Goal: Task Accomplishment & Management: Use online tool/utility

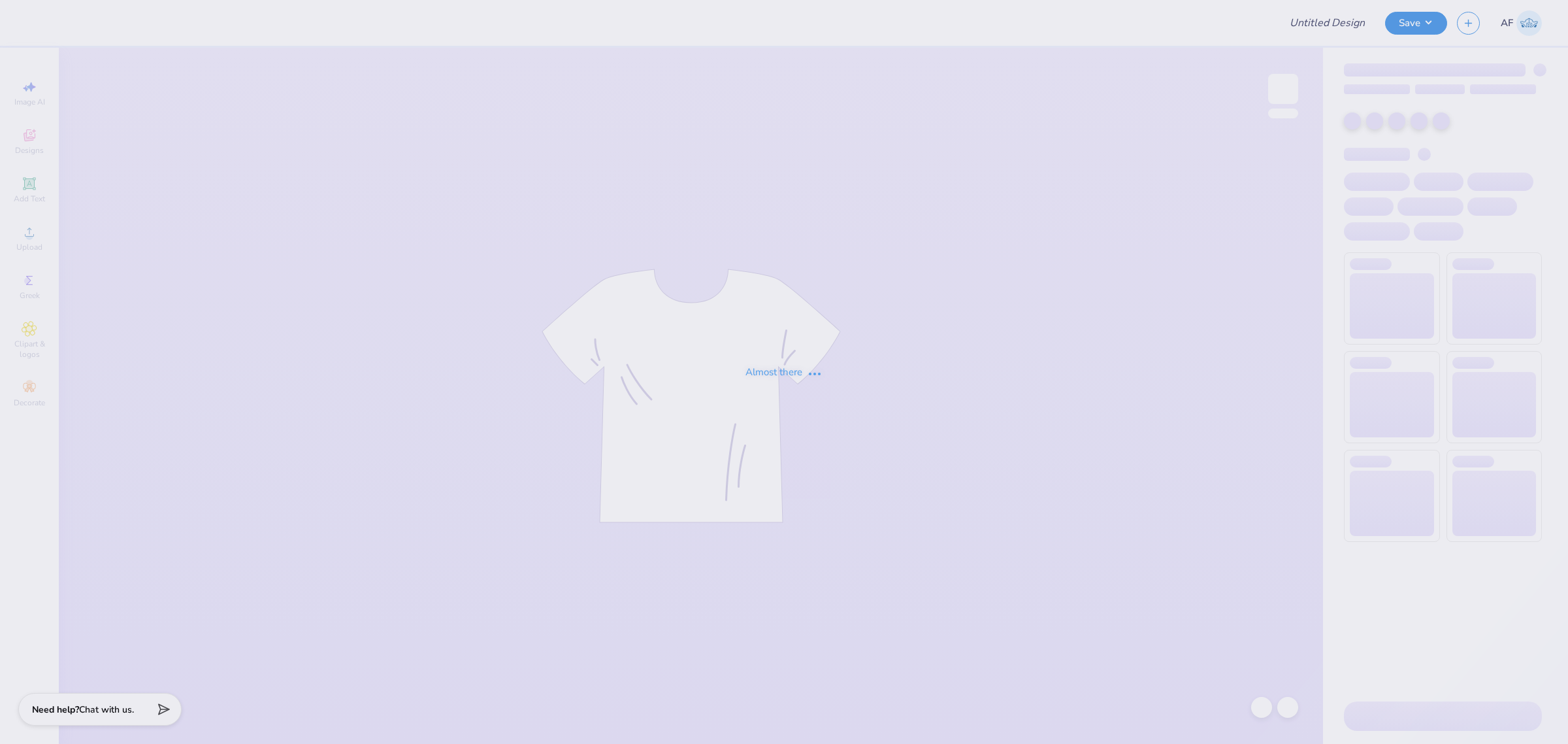
type input "TCU Tennis"
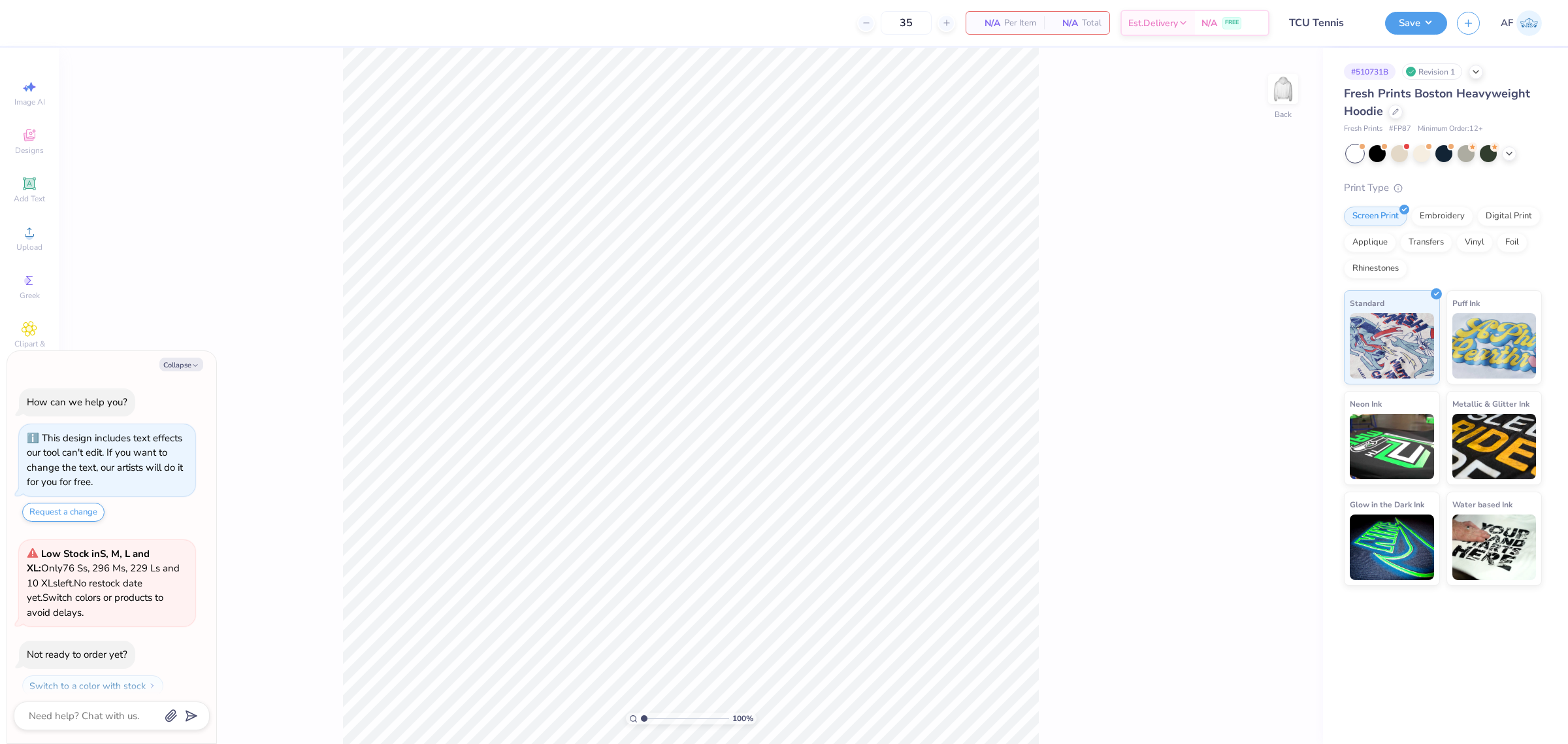
scroll to position [37, 0]
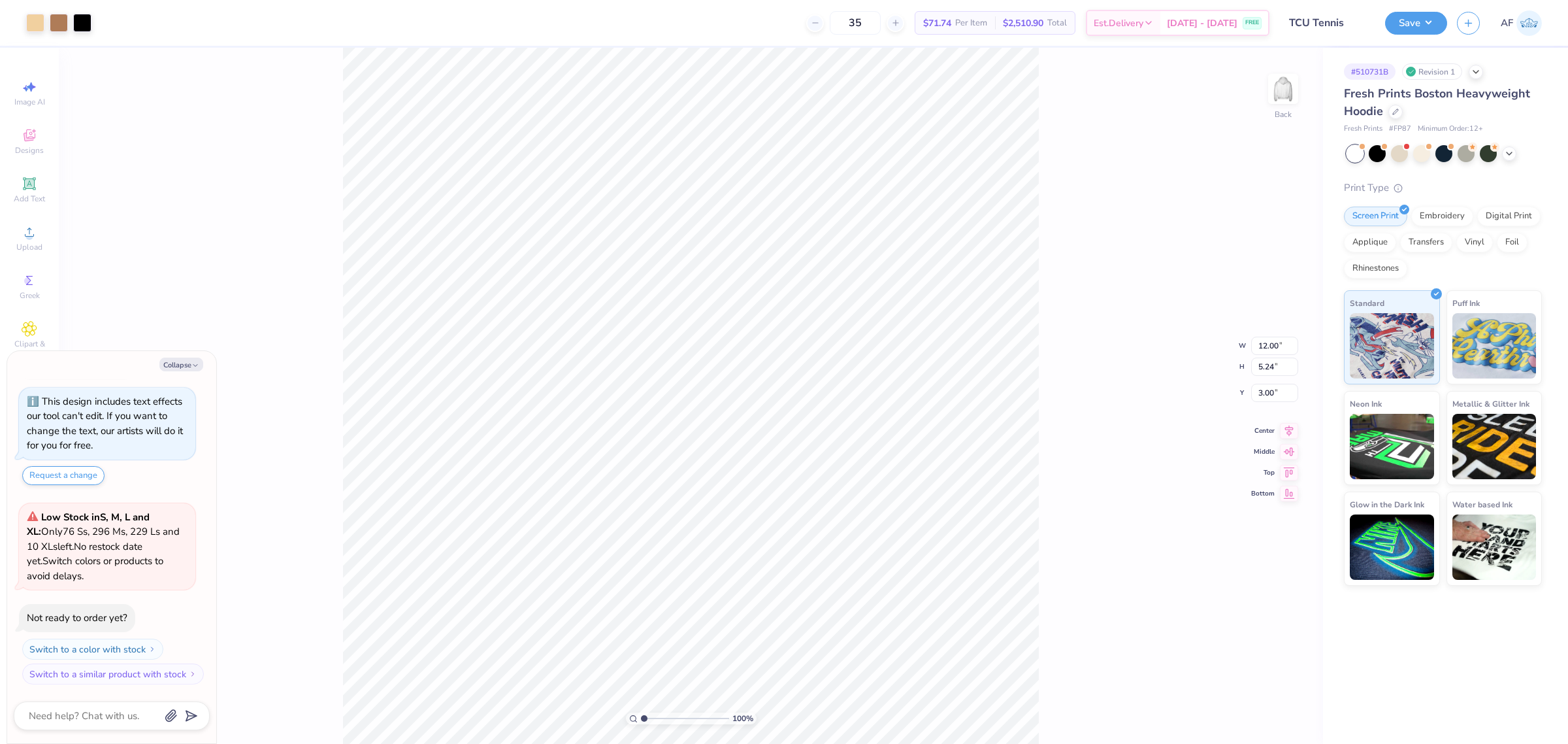
type textarea "x"
type input "0.23"
type input "0.49"
type input "7.74"
type textarea "x"
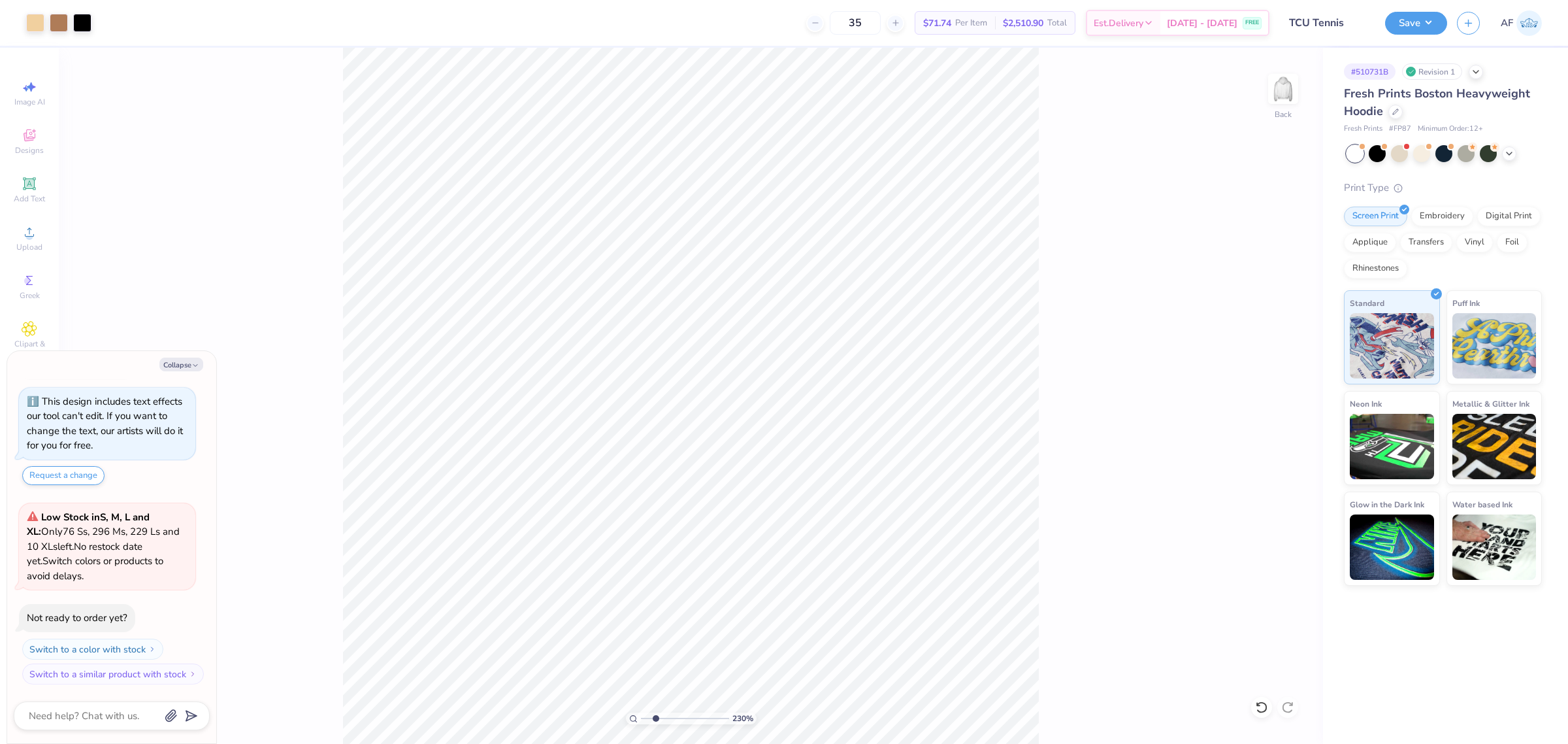
type input "4.3019261991114"
type textarea "x"
type input "4.3019261991114"
type textarea "x"
type input "4.3019261991114"
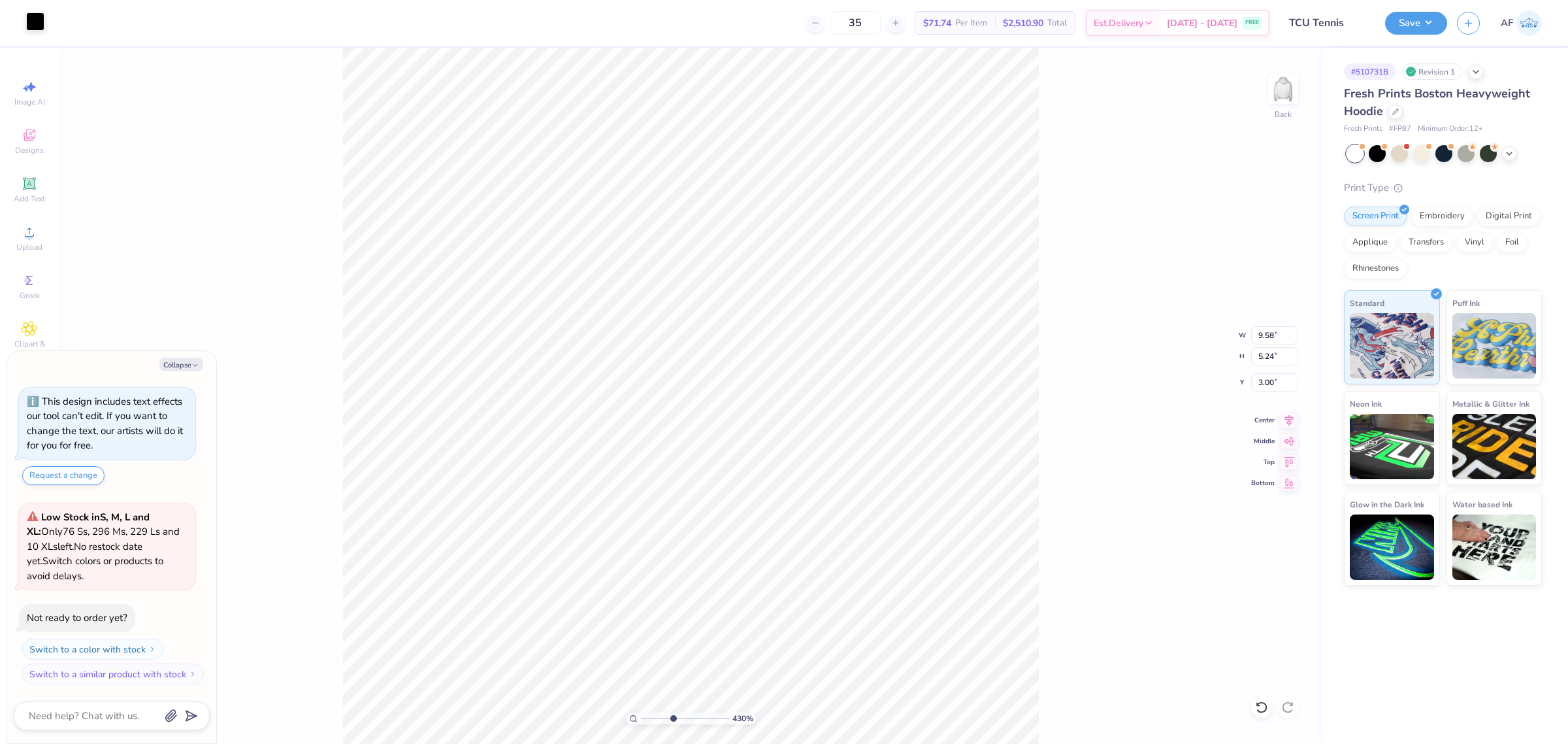
click at [35, 21] on div at bounding box center [35, 21] width 18 height 18
type textarea "x"
type input "4.3019261991114"
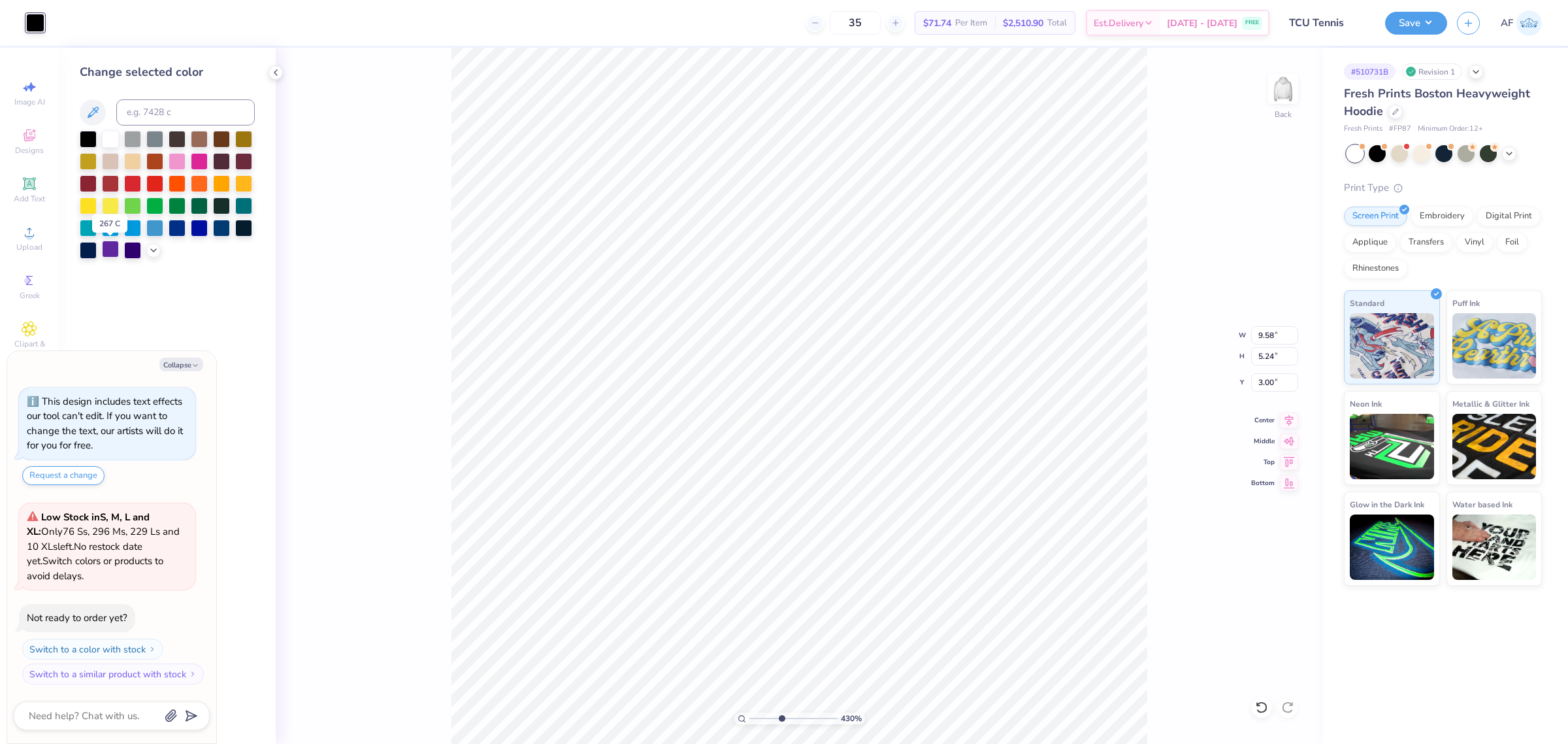
click at [112, 250] on div at bounding box center [110, 248] width 17 height 17
type textarea "x"
type input "4.3019261991114"
click at [149, 248] on icon at bounding box center [153, 248] width 10 height 10
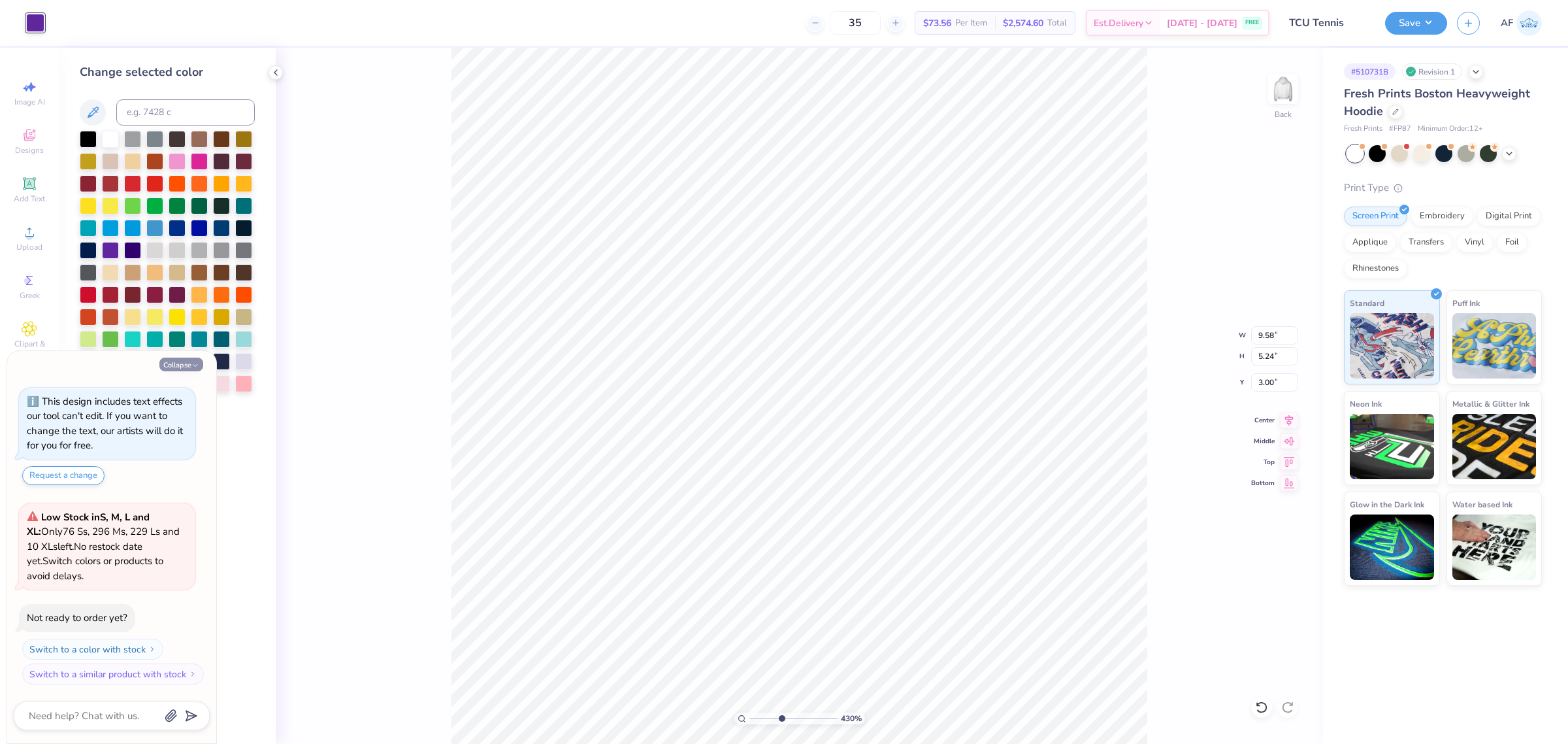
click at [186, 367] on button "Collapse" at bounding box center [181, 364] width 44 height 14
type textarea "x"
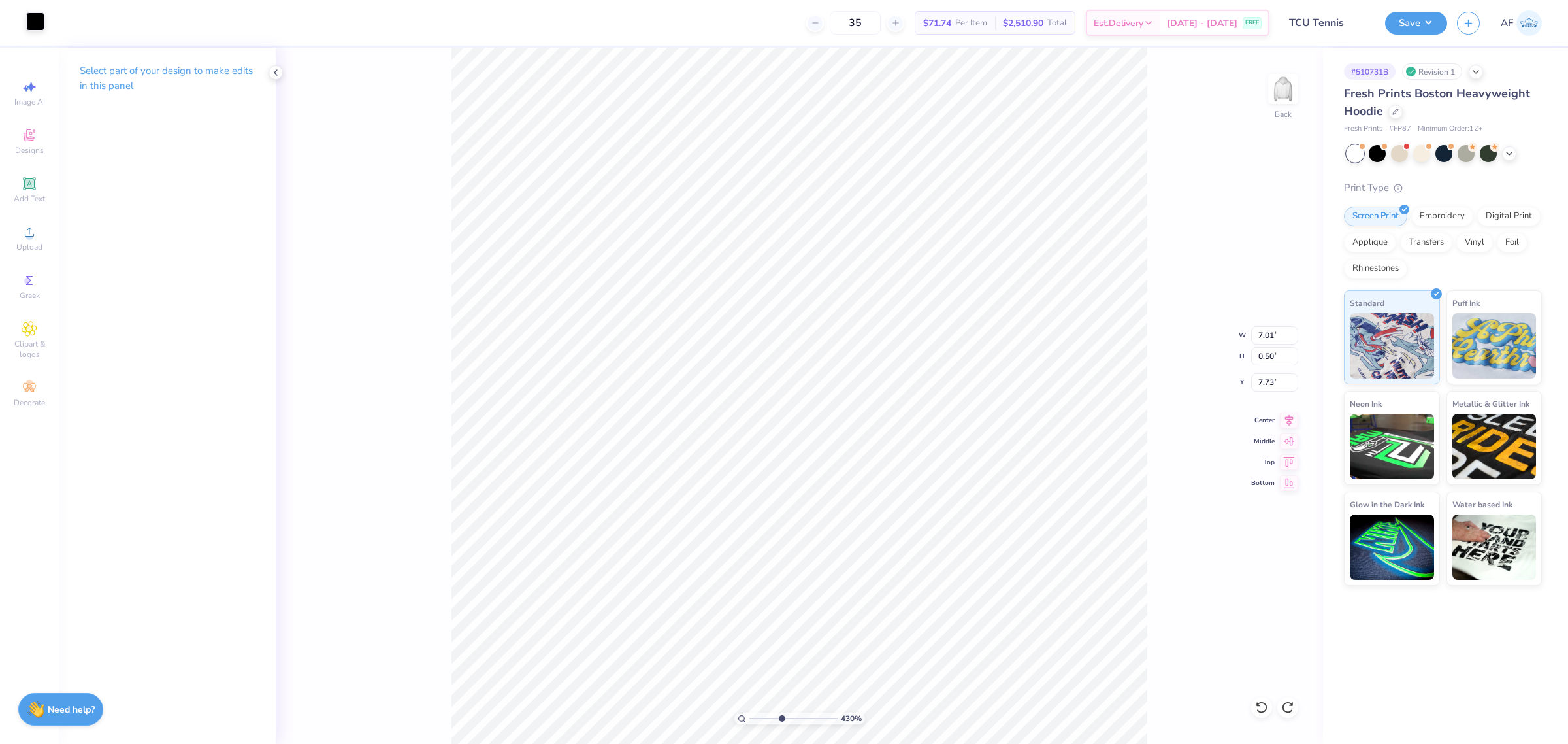
click at [33, 27] on div at bounding box center [35, 21] width 18 height 18
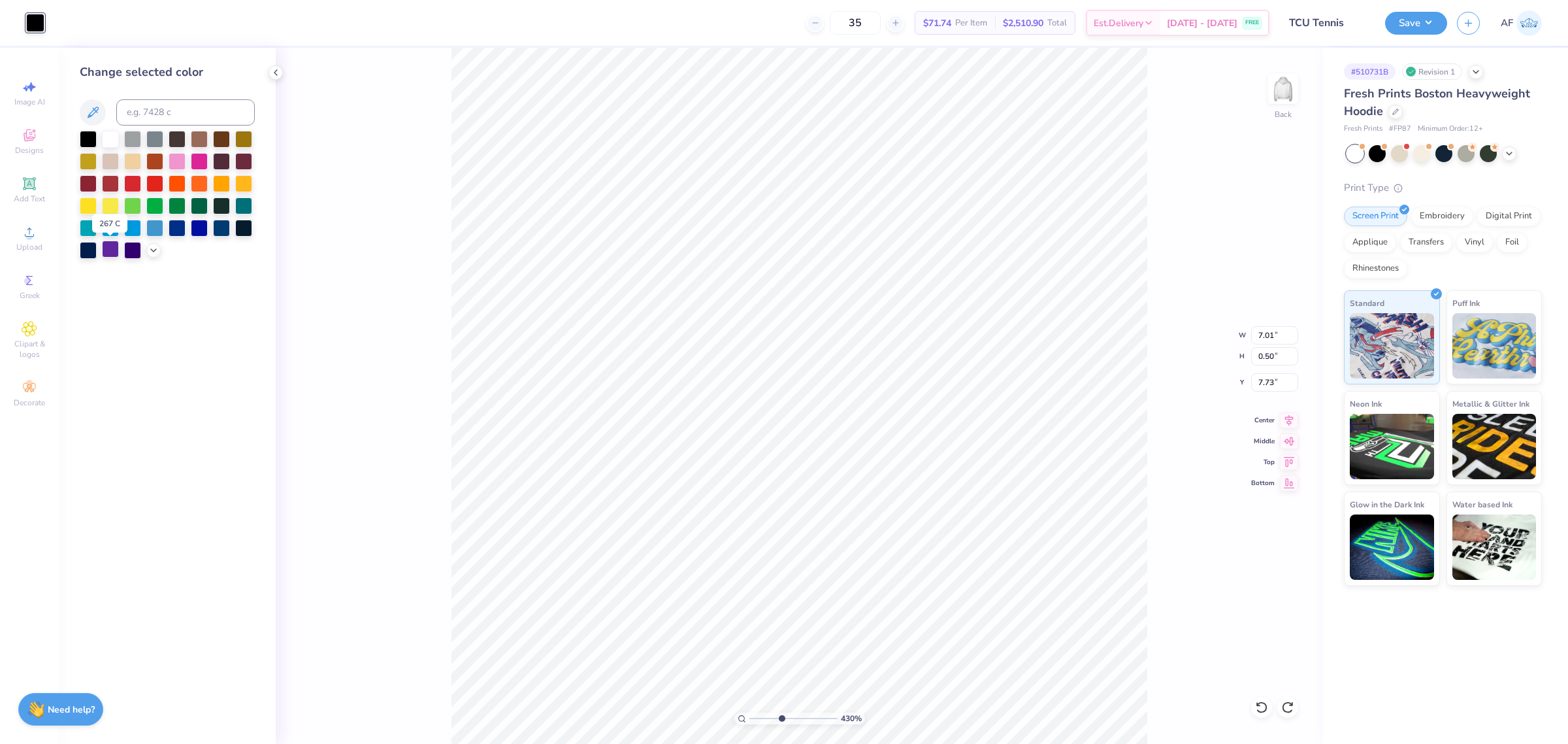
click at [112, 253] on div at bounding box center [110, 248] width 17 height 17
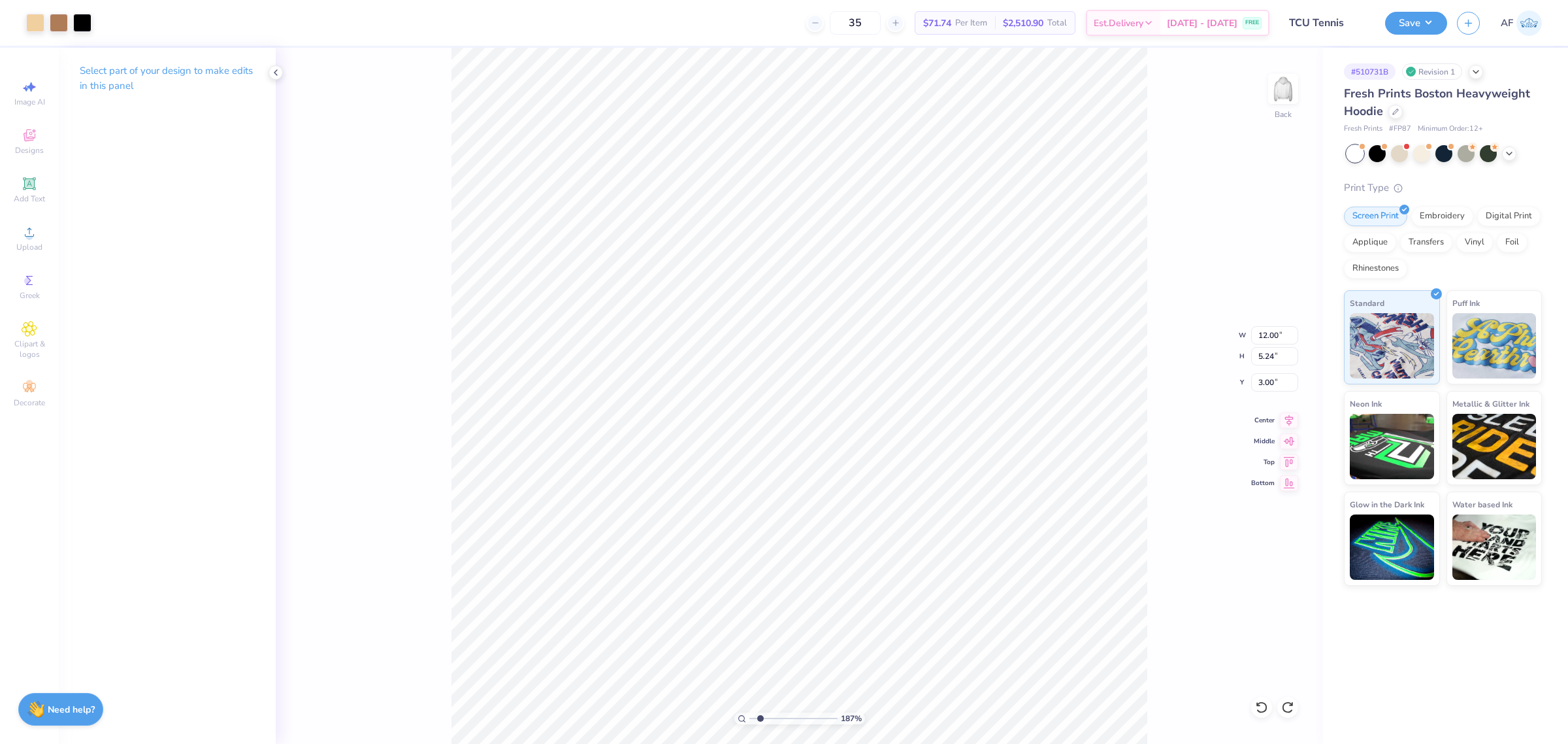
type input "1"
click at [753, 520] on li "Download vector" at bounding box center [745, 522] width 103 height 25
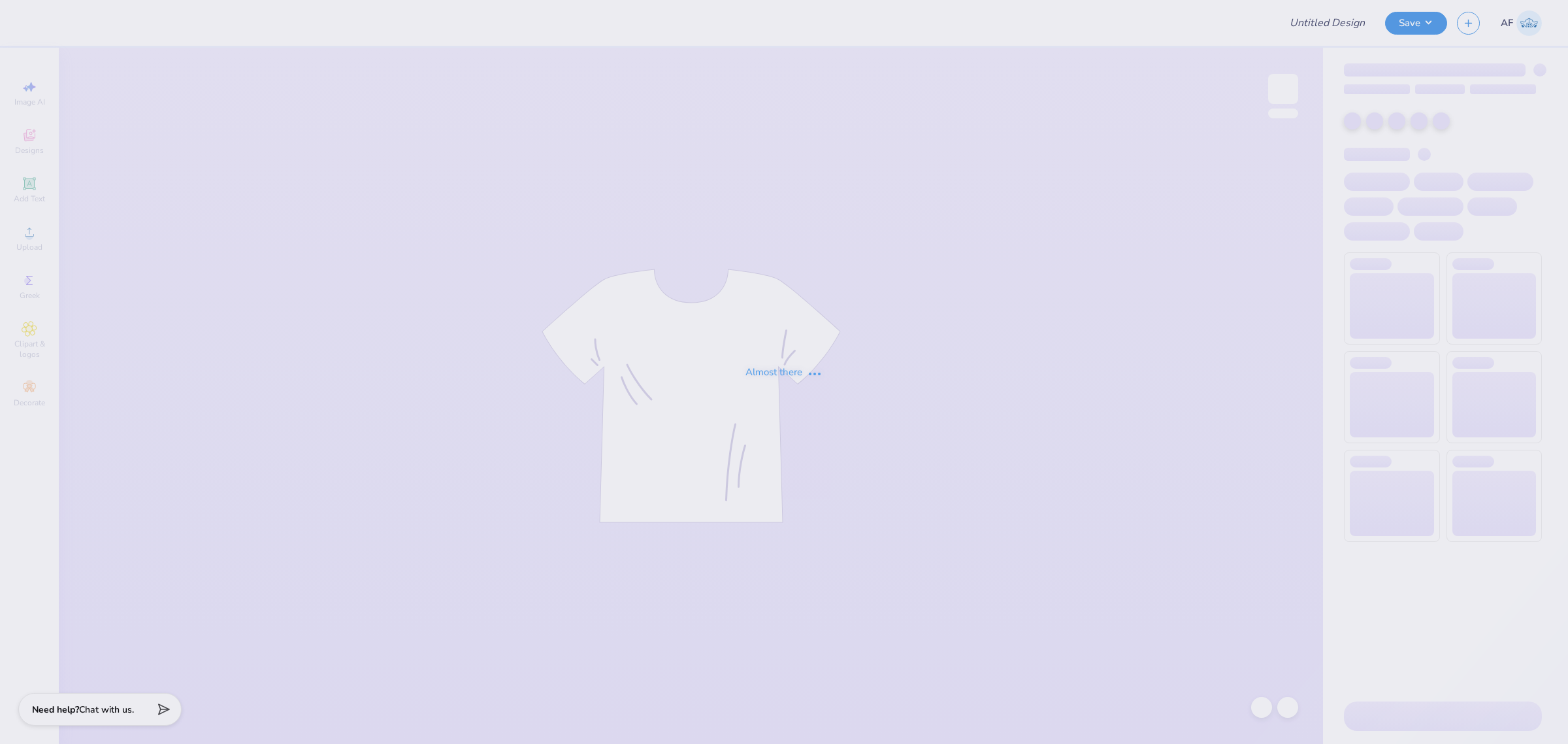
type input "TCU Tennis"
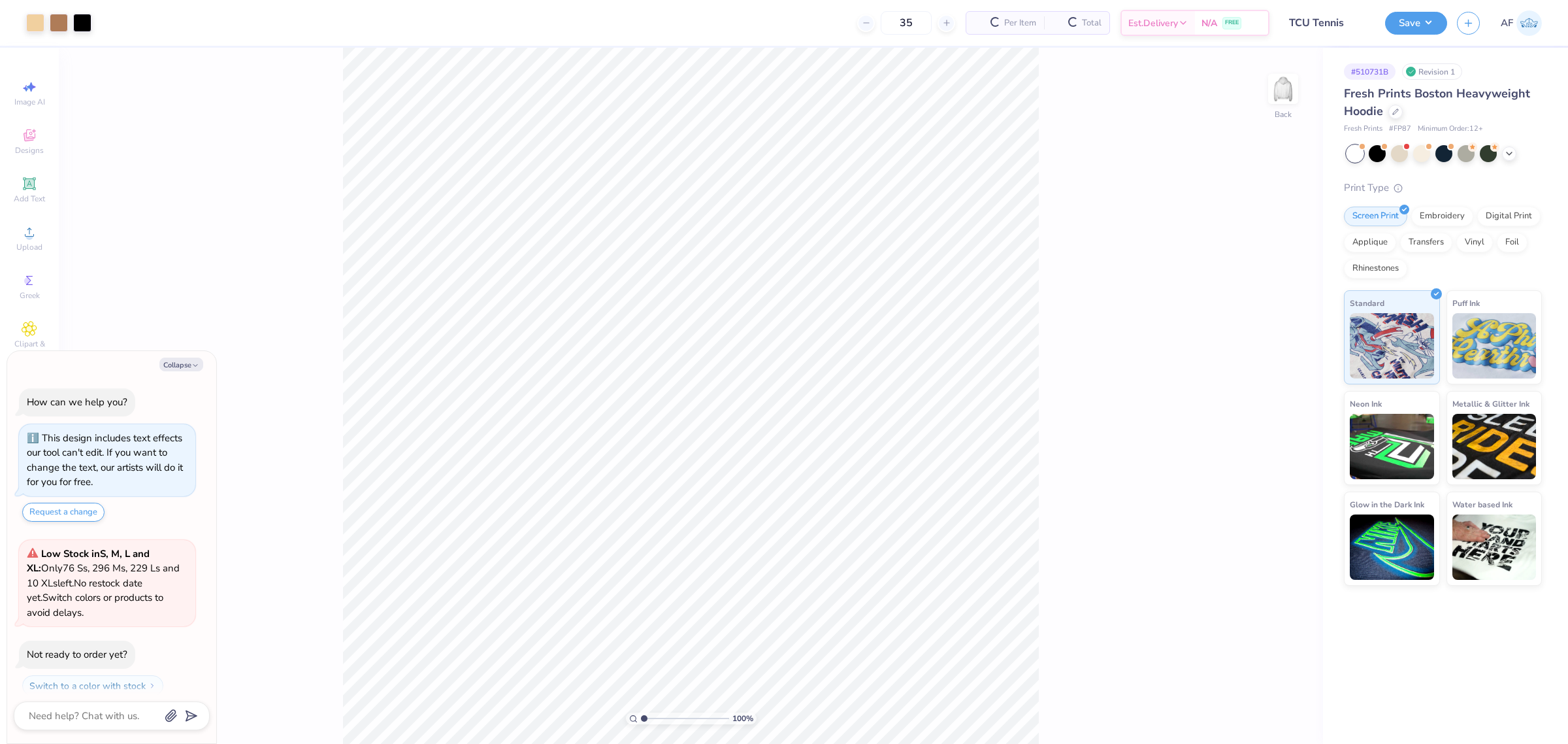
scroll to position [37, 0]
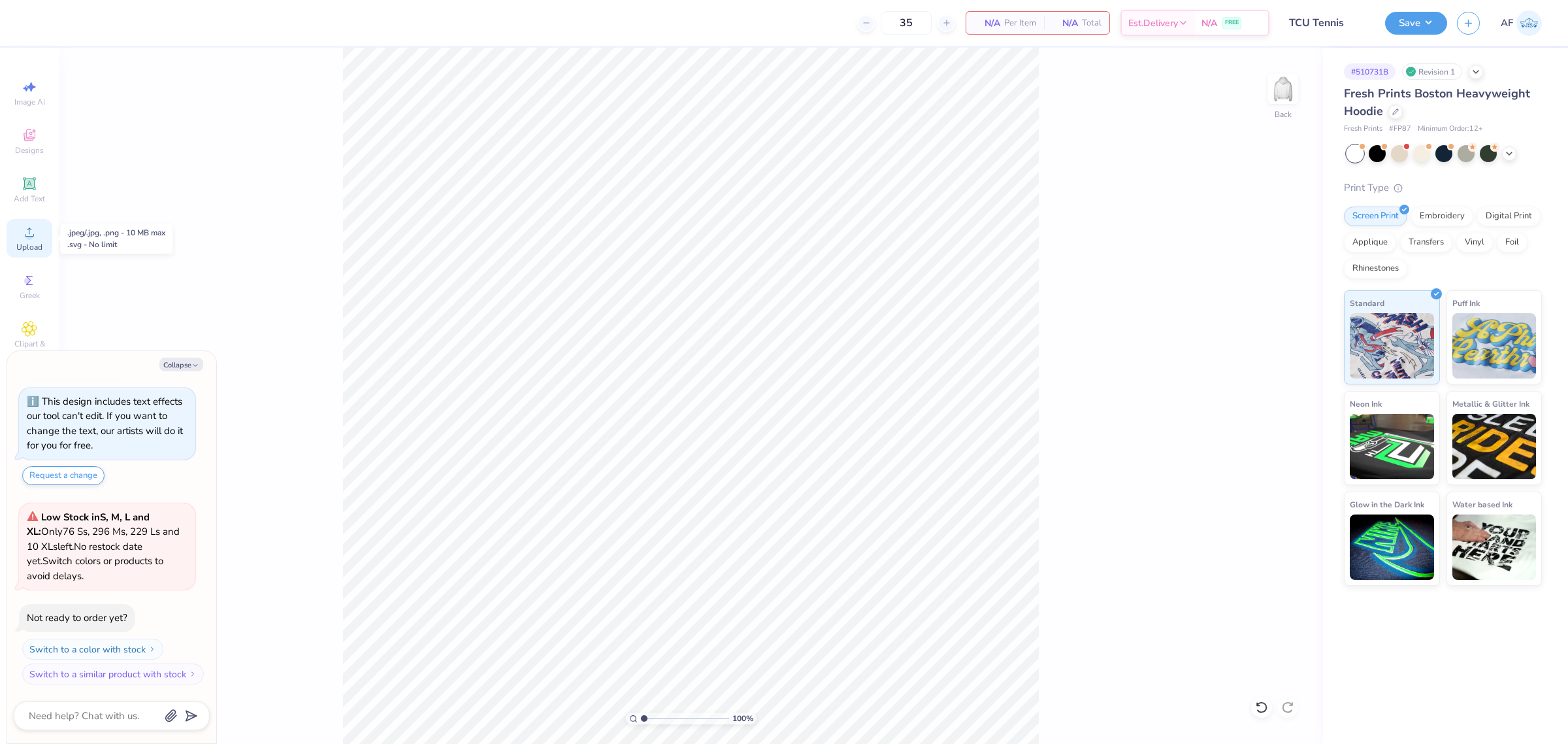
click at [27, 250] on span "Upload" at bounding box center [29, 246] width 26 height 10
type textarea "x"
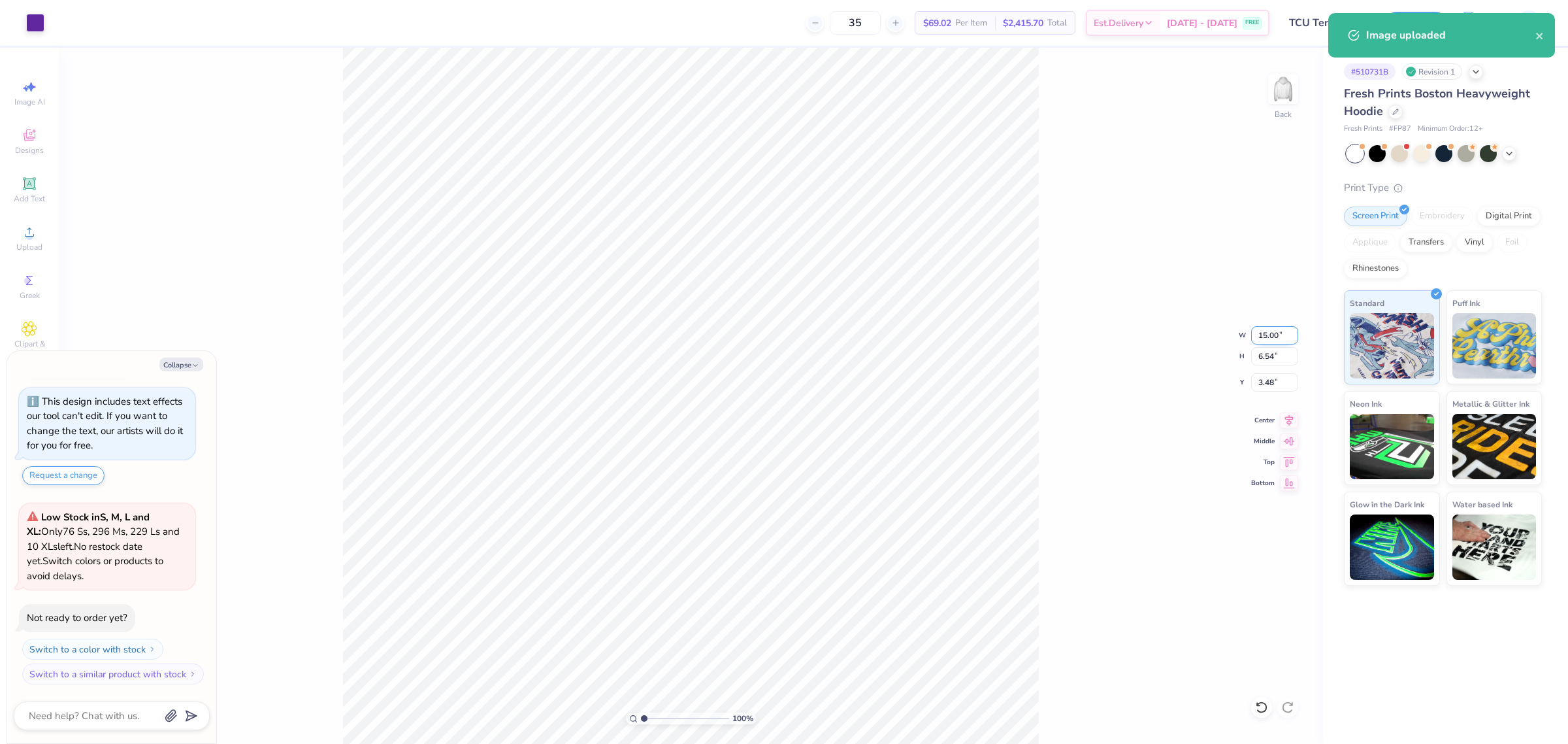
click at [1273, 334] on input "15.00" at bounding box center [1275, 335] width 47 height 18
type input "12"
type textarea "x"
type input "12.00"
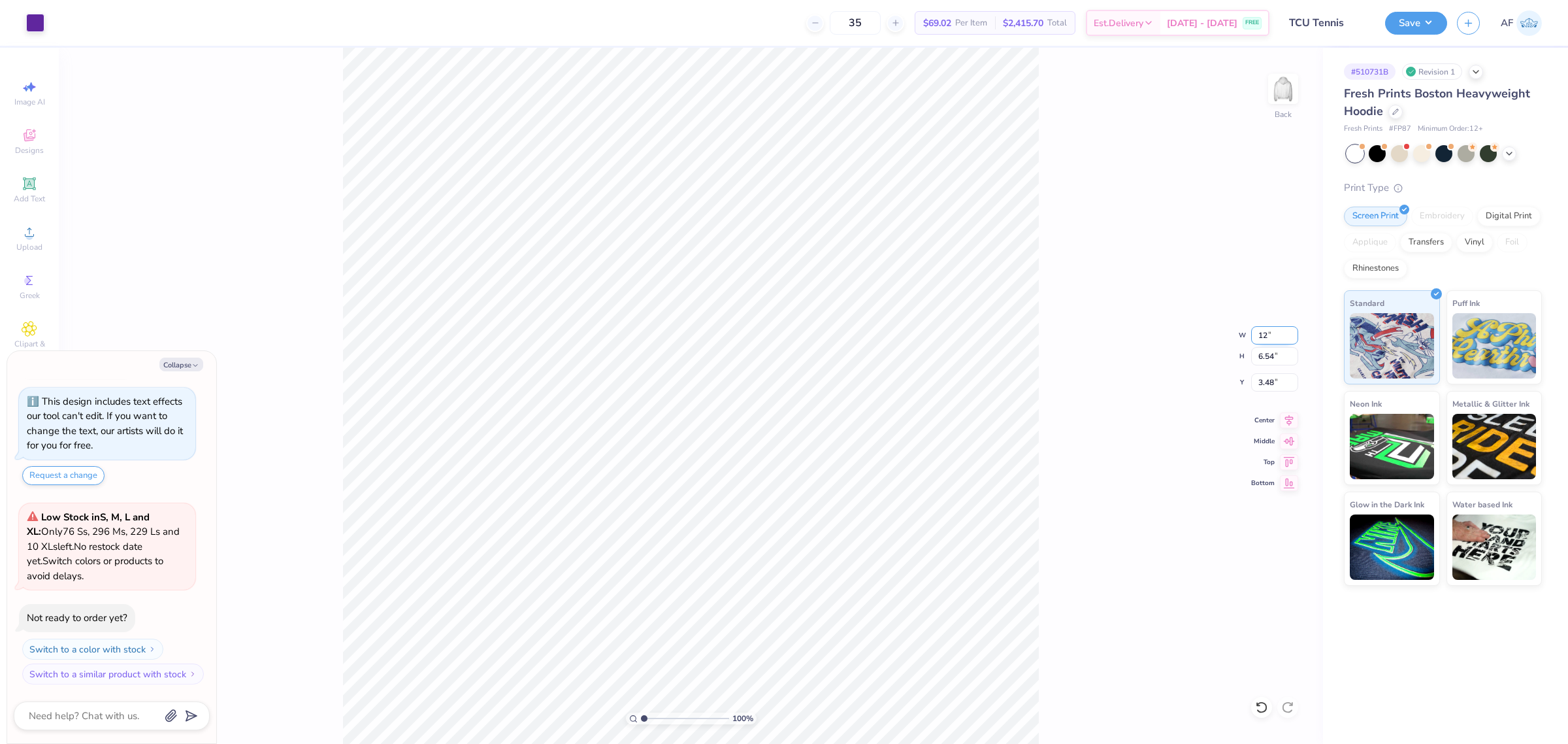
type input "5.23"
click at [1261, 385] on input "4.13" at bounding box center [1275, 382] width 47 height 18
type input "3"
type textarea "x"
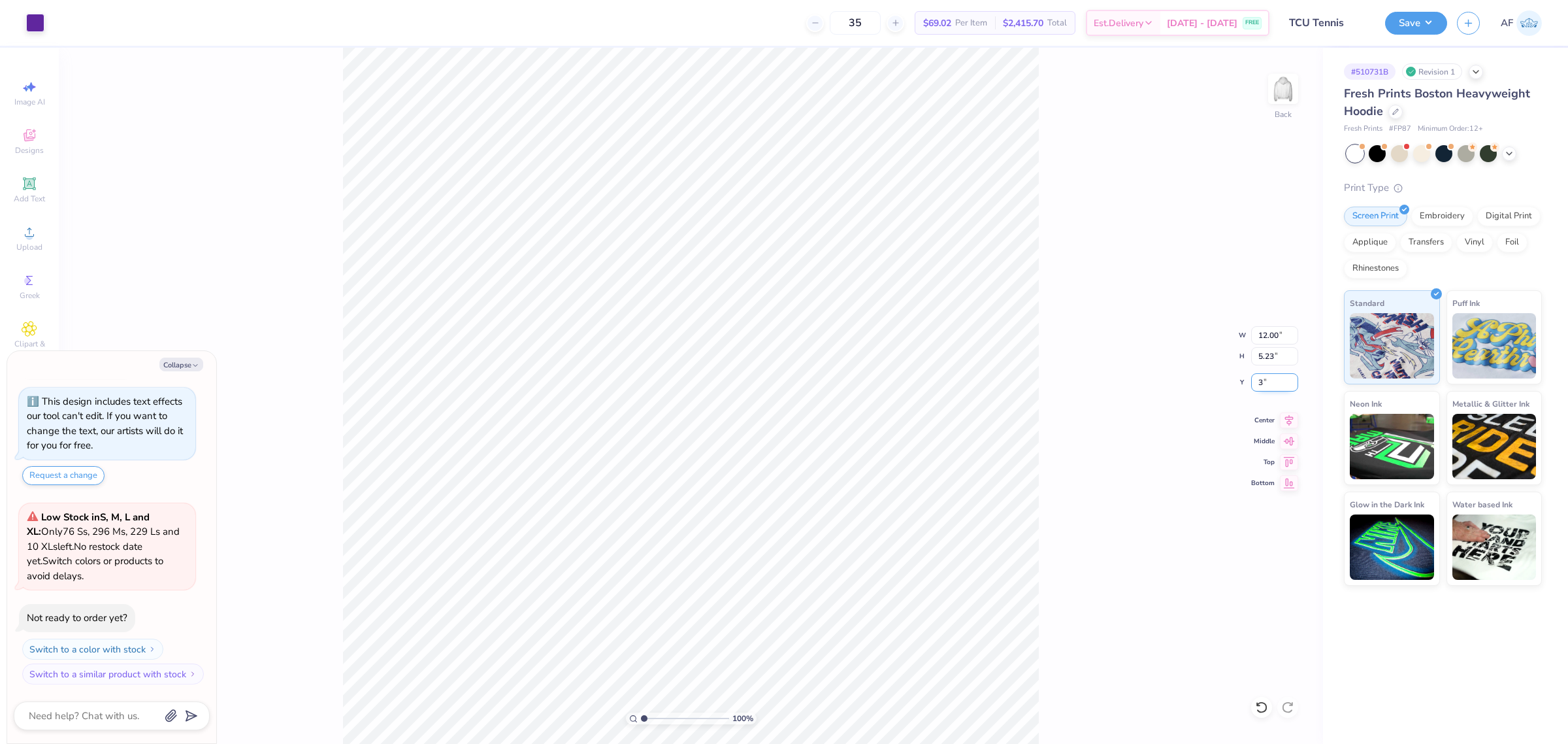
type input "3.00"
type input "1.86883017641878"
type textarea "x"
type input "1.86883017641878"
type textarea "x"
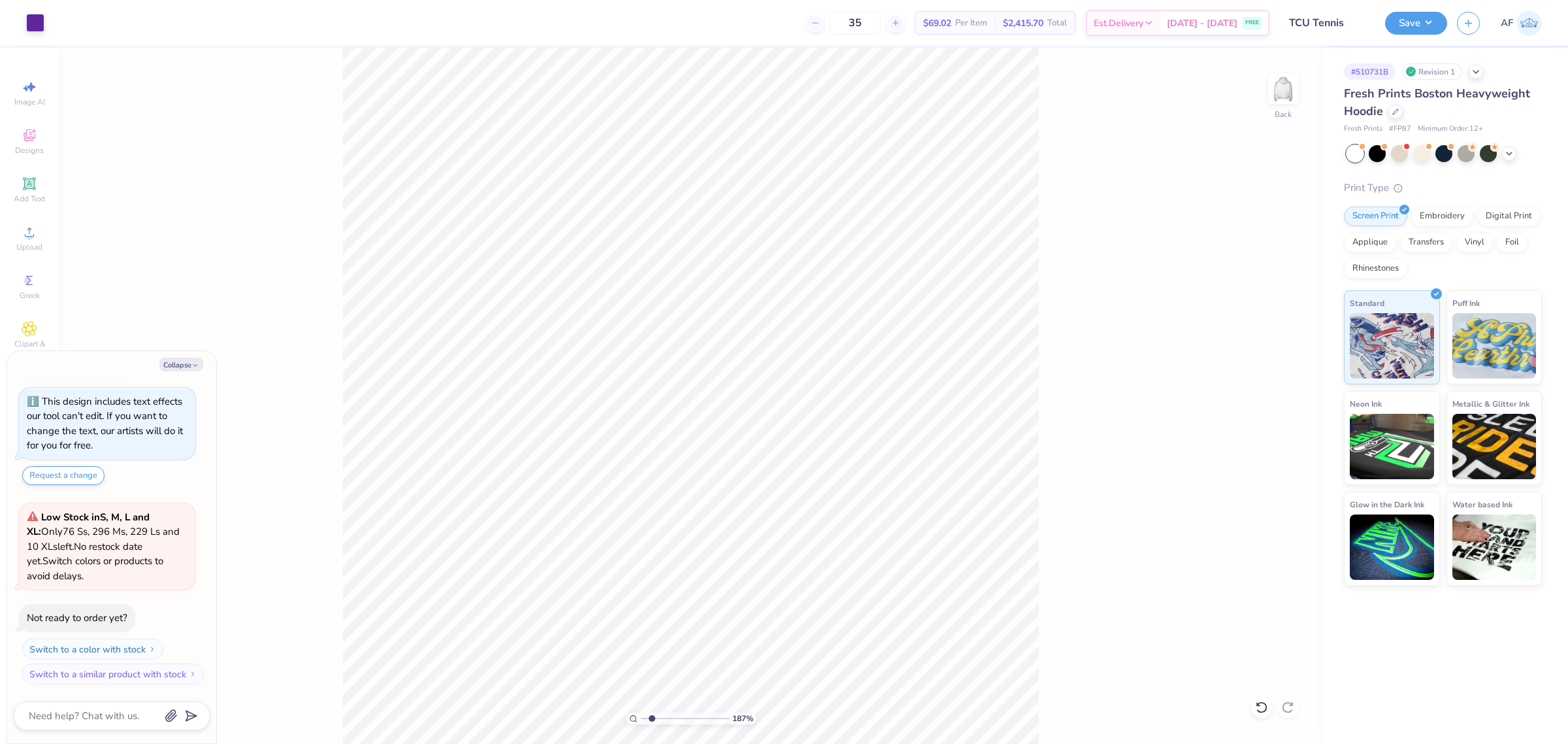
type input "1.86883017641878"
type textarea "x"
type input "1.86883017641878"
type textarea "x"
type input "1.86883017641878"
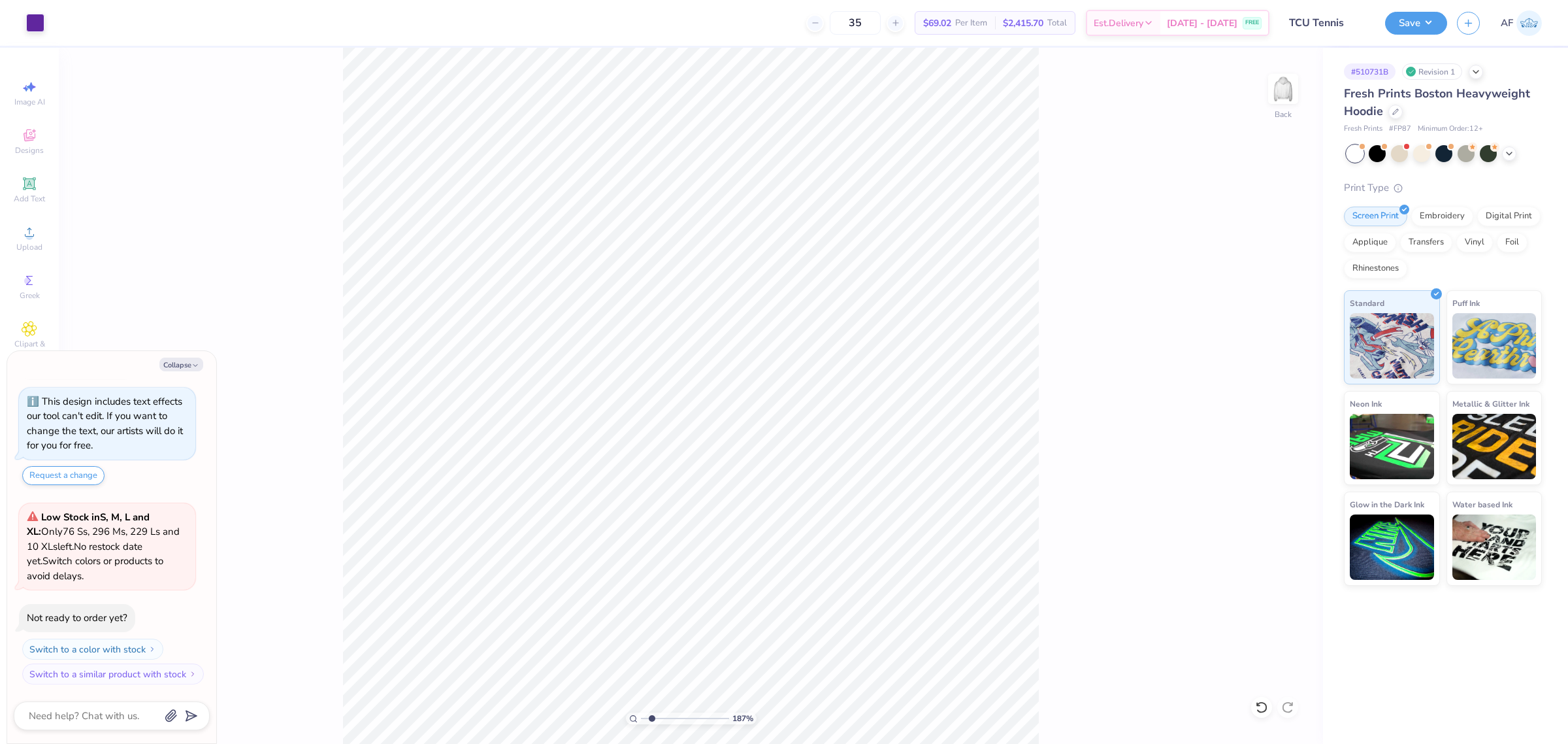
type textarea "x"
type input "1.86883017641878"
type textarea "x"
type input "1.86883017641878"
type textarea "x"
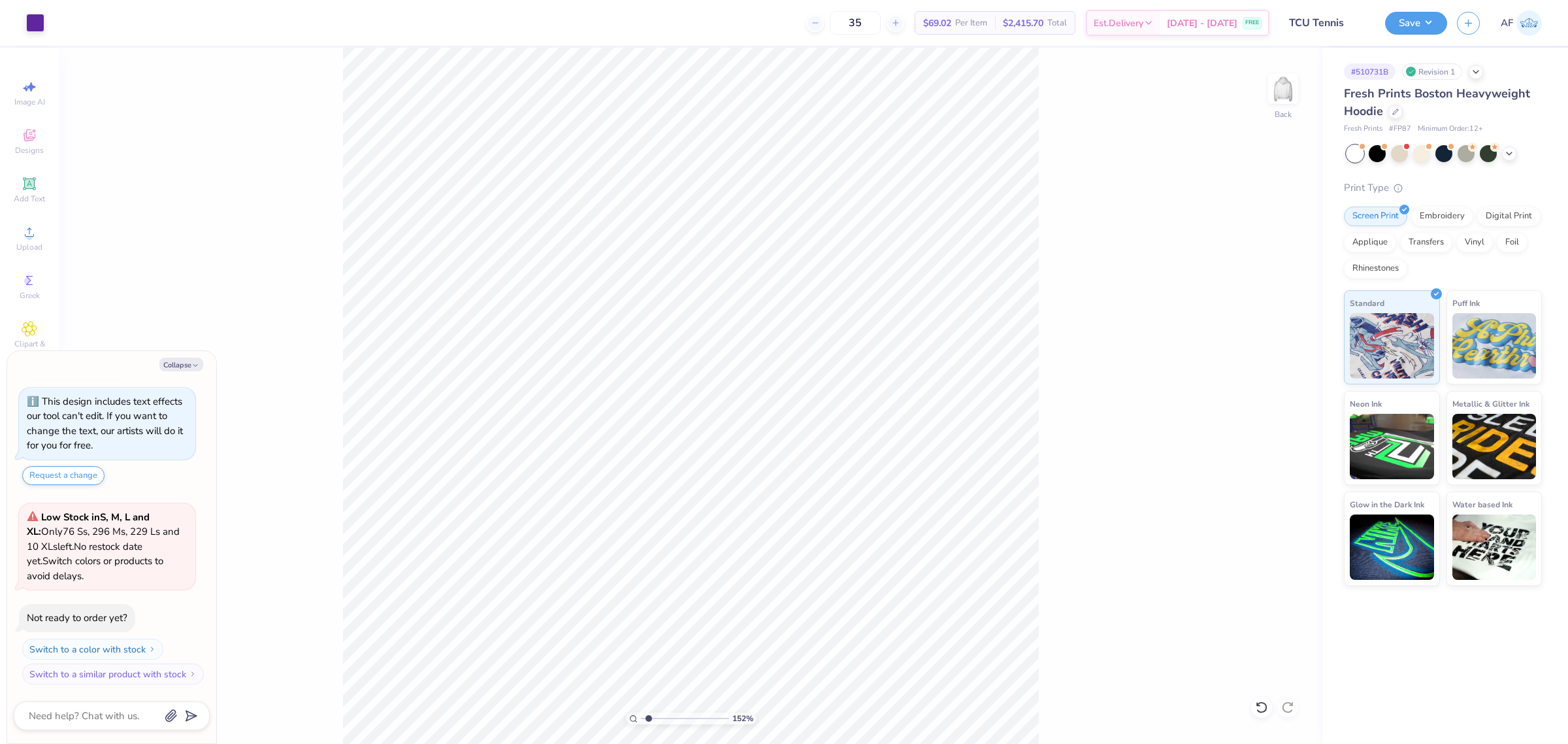
type input "1.23175200926507"
type textarea "x"
type input "1.23175200926507"
type textarea "x"
type input "1"
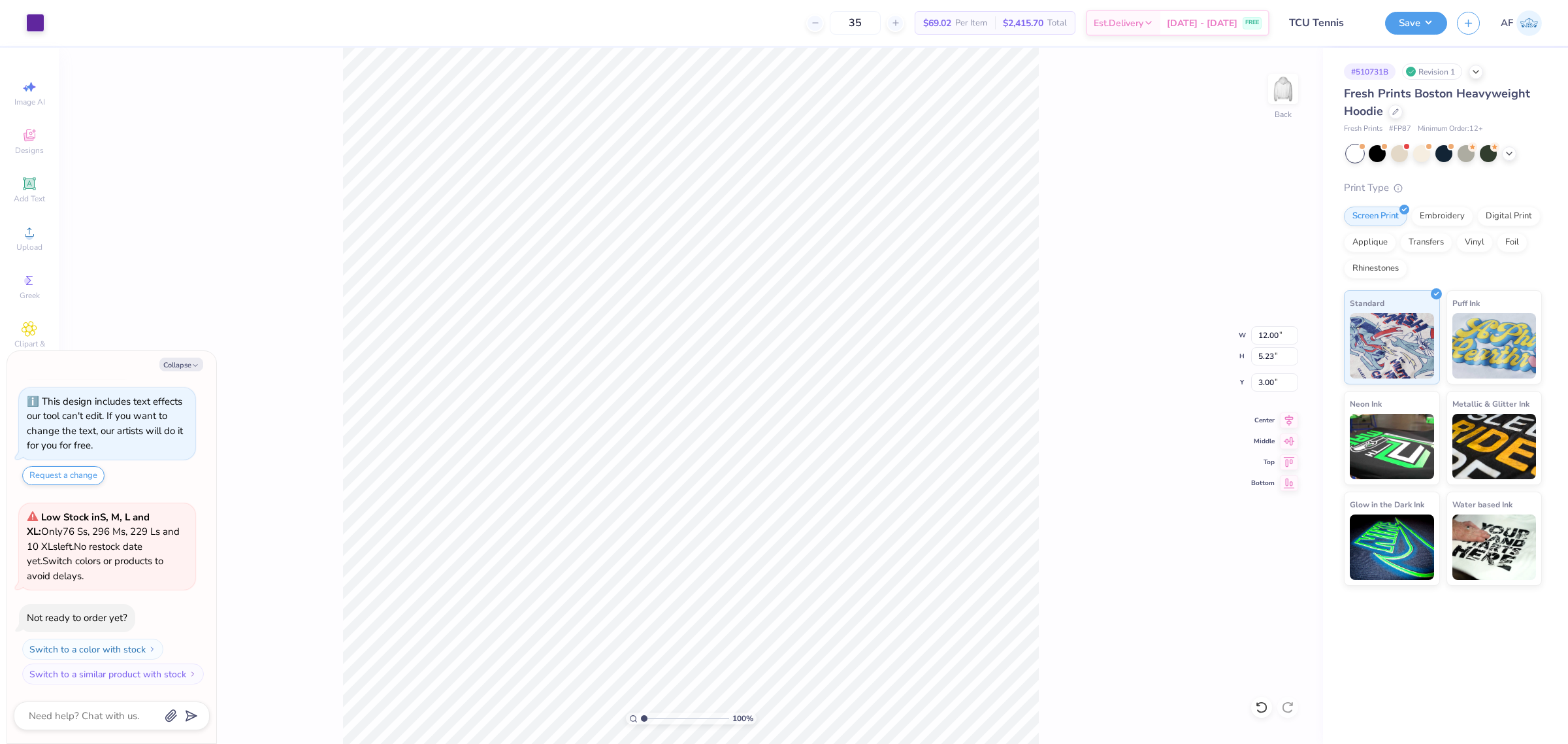
type textarea "x"
type input "2.8354134614948"
type textarea "x"
type input "2.8354134614948"
type textarea "x"
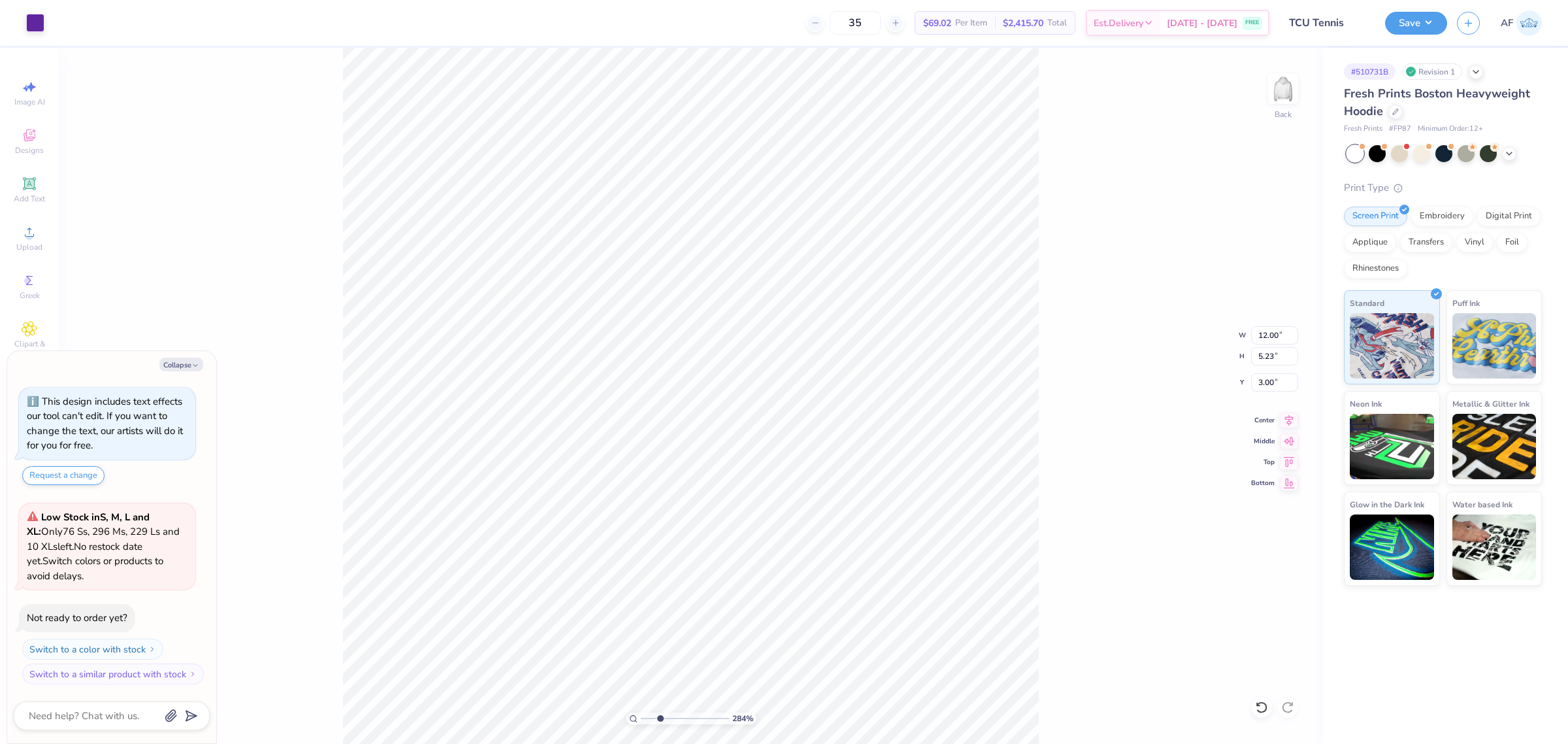
type input "2.8354134614948"
type textarea "x"
type input "2.8354134614948"
type textarea "x"
type input "2.8354134614948"
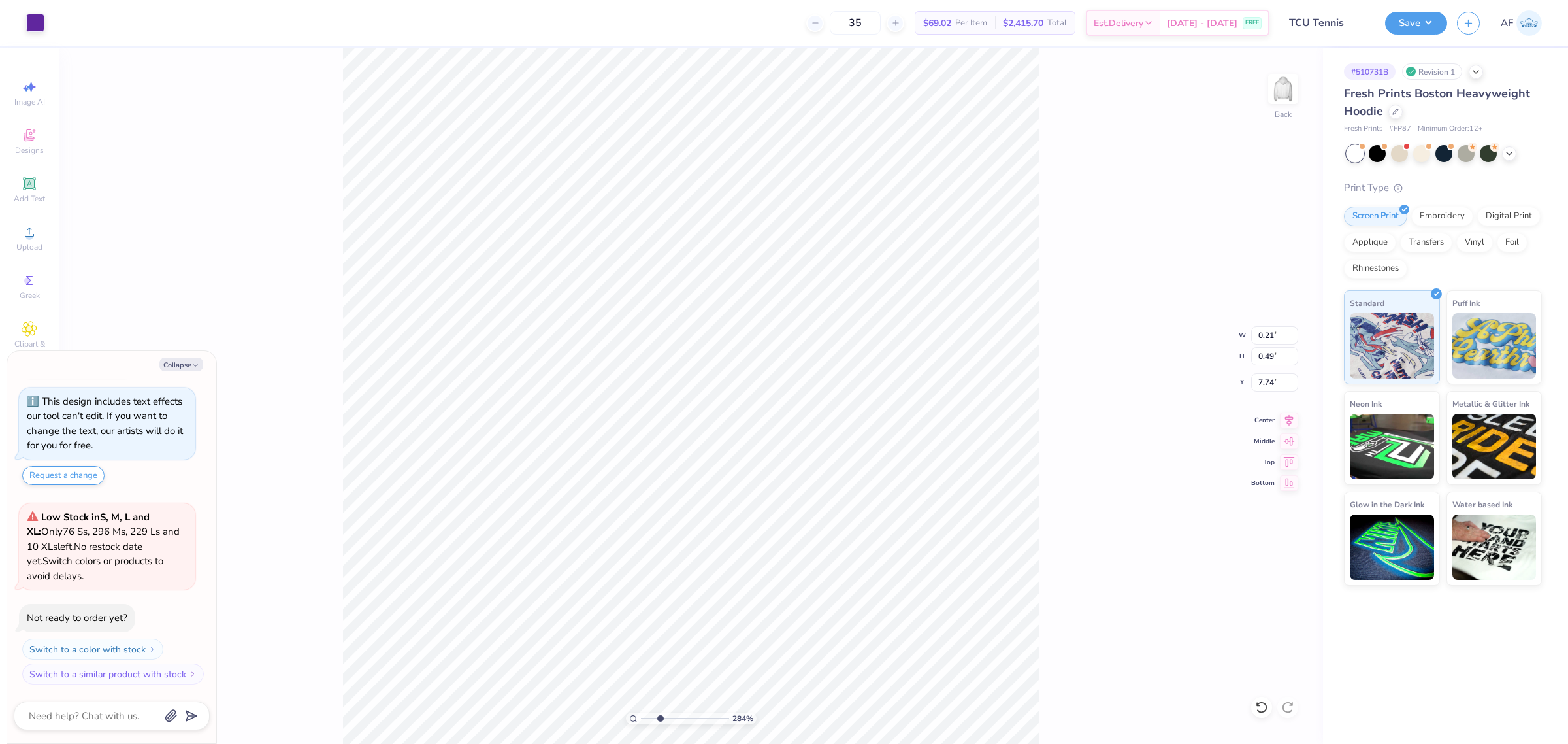
type input "0.21"
type input "0.49"
type input "7.74"
type textarea "x"
type input "2.8354134614948"
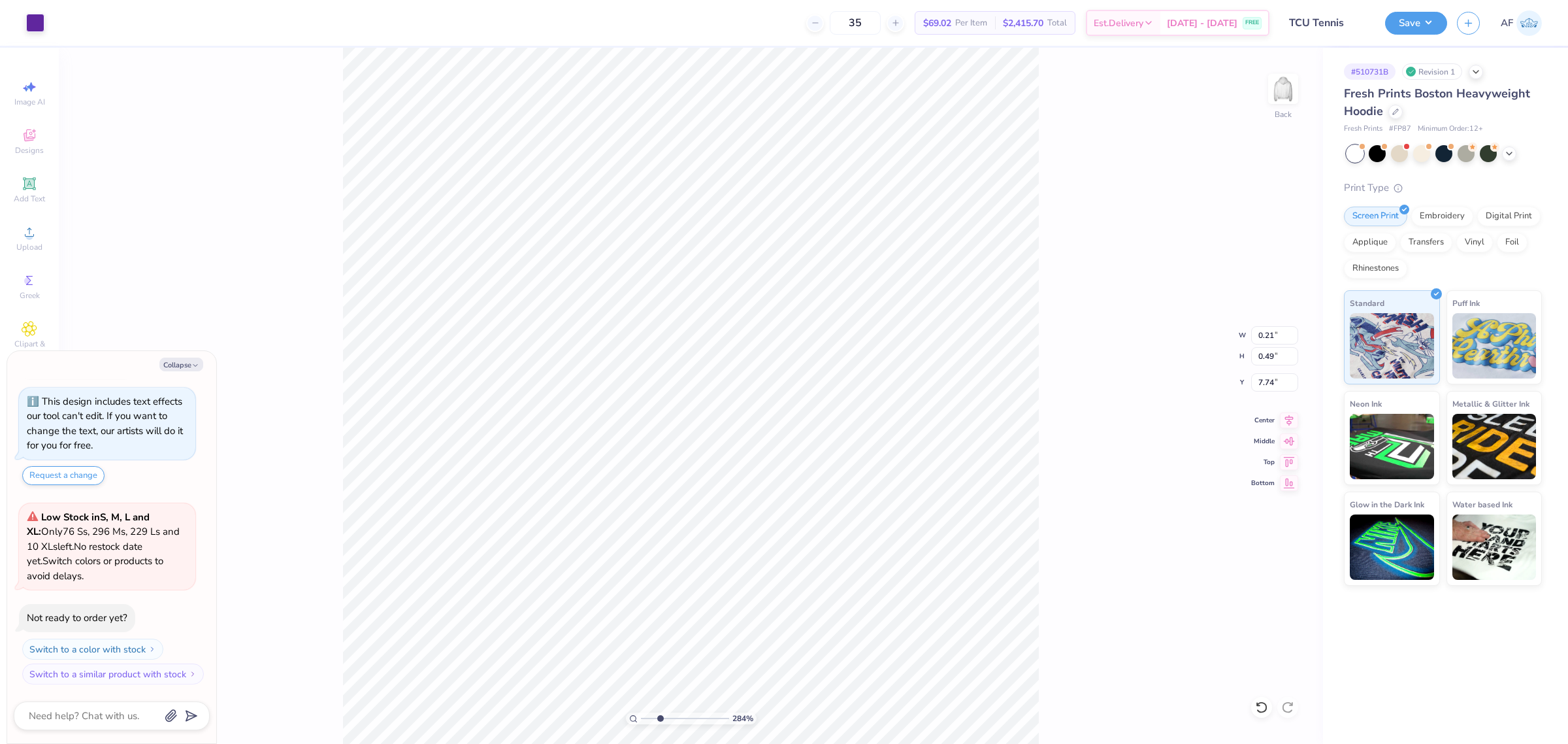
type textarea "x"
type input "2.8354134614948"
type textarea "x"
type input "2.8354134614948"
type textarea "x"
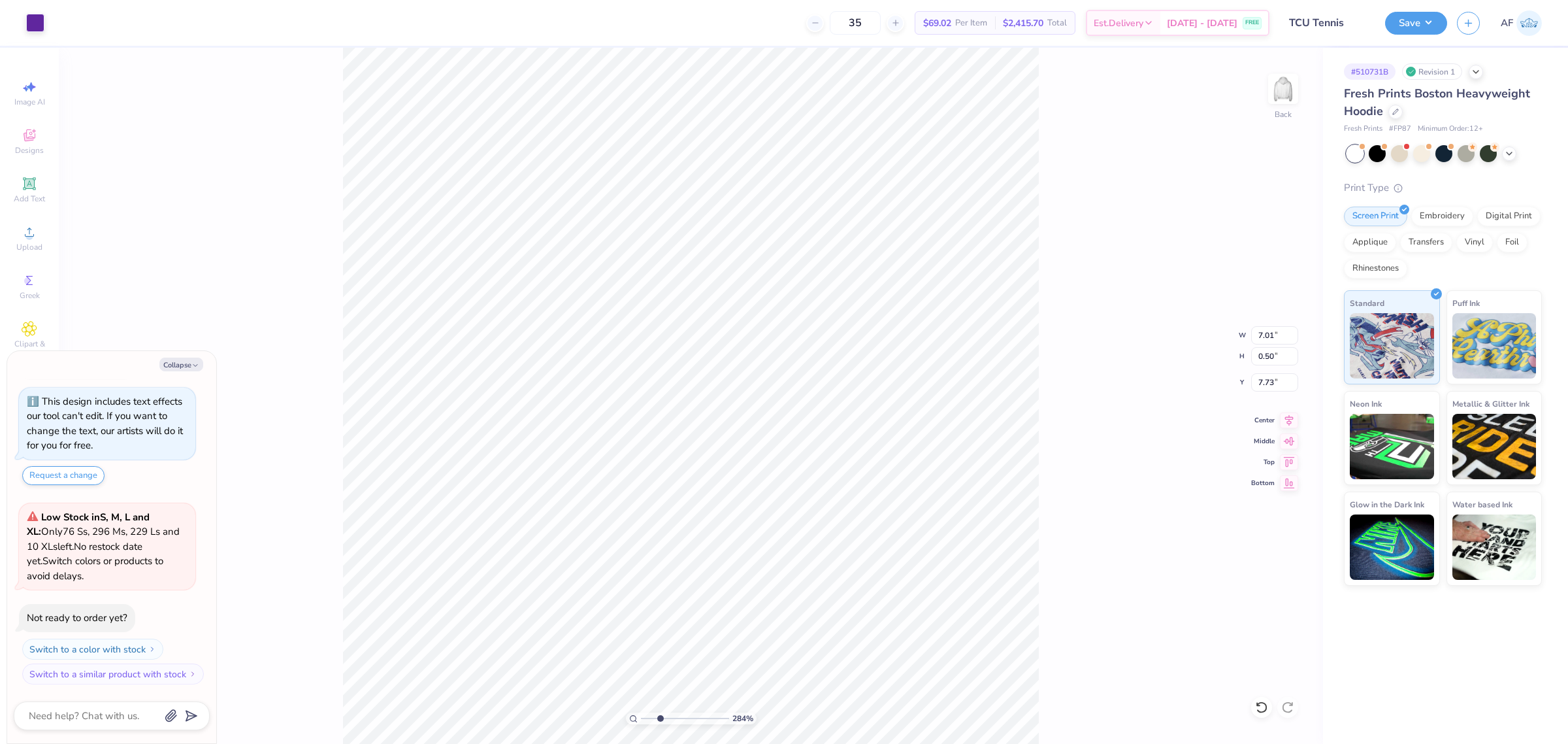
type input "2.8354134614948"
type textarea "x"
type input "1"
click at [777, 502] on li "Group" at bounding box center [780, 504] width 103 height 25
type textarea "x"
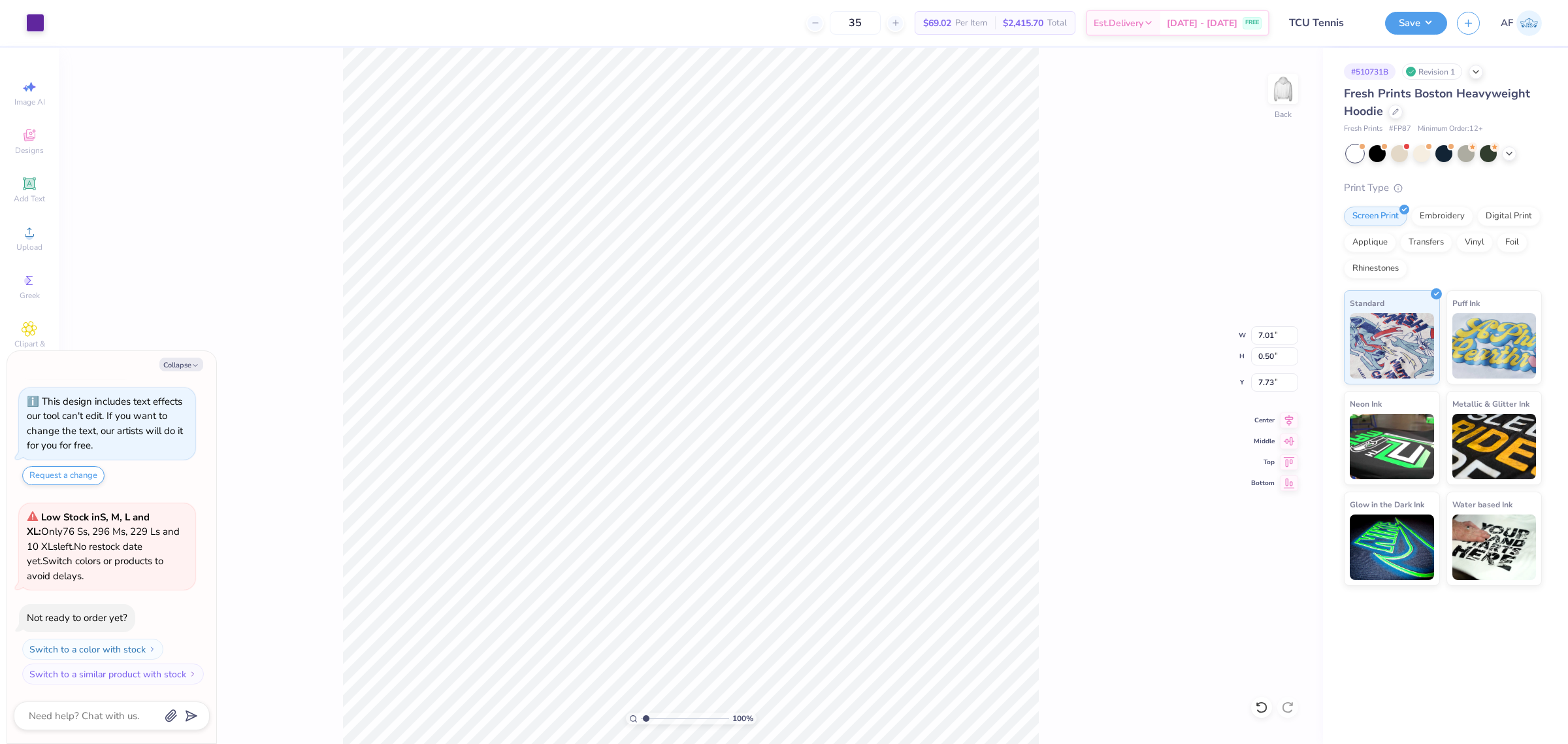
type input "1.51721301232853"
type textarea "x"
type input "1.51721301232853"
click at [34, 25] on div at bounding box center [35, 21] width 18 height 18
type textarea "x"
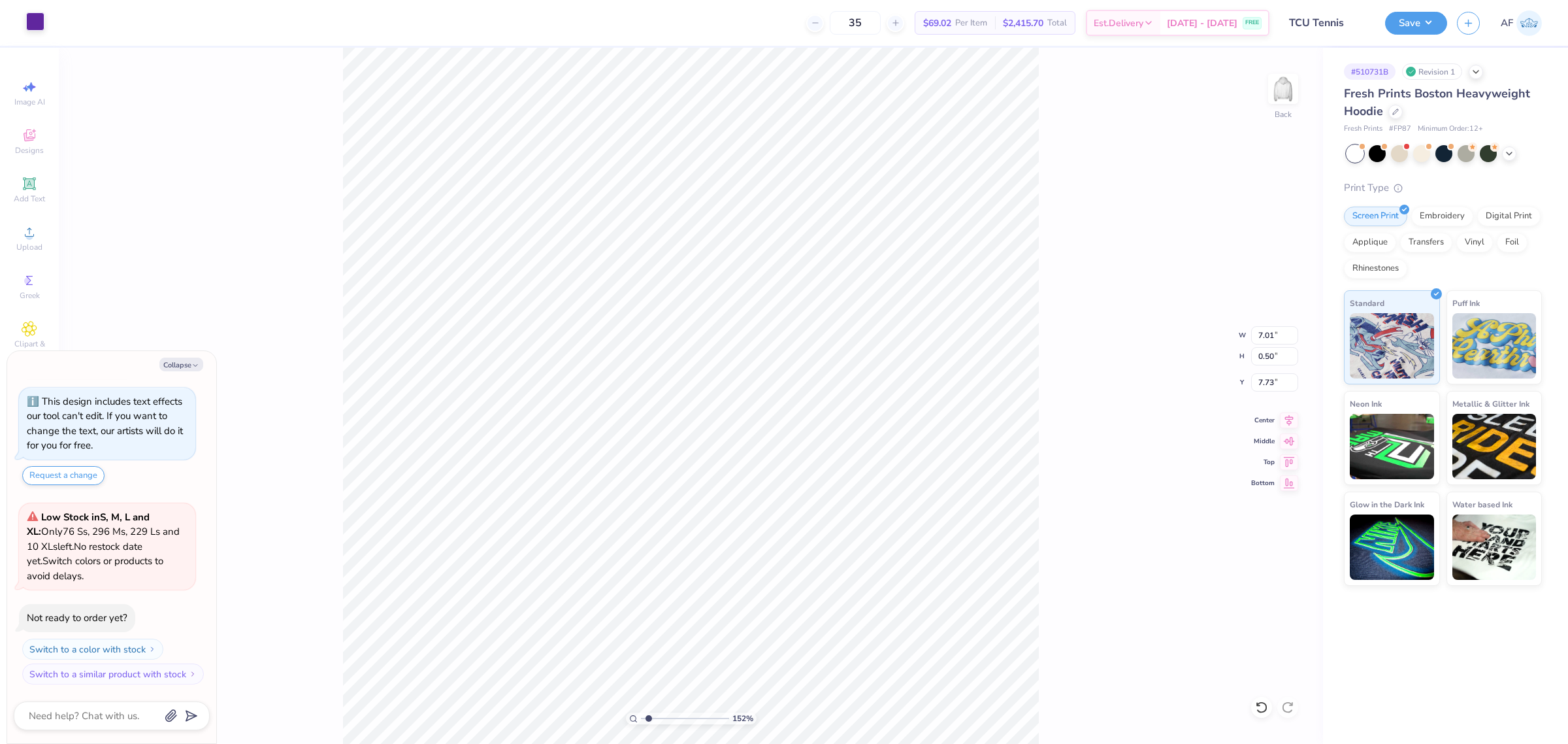
type input "1.51721301232853"
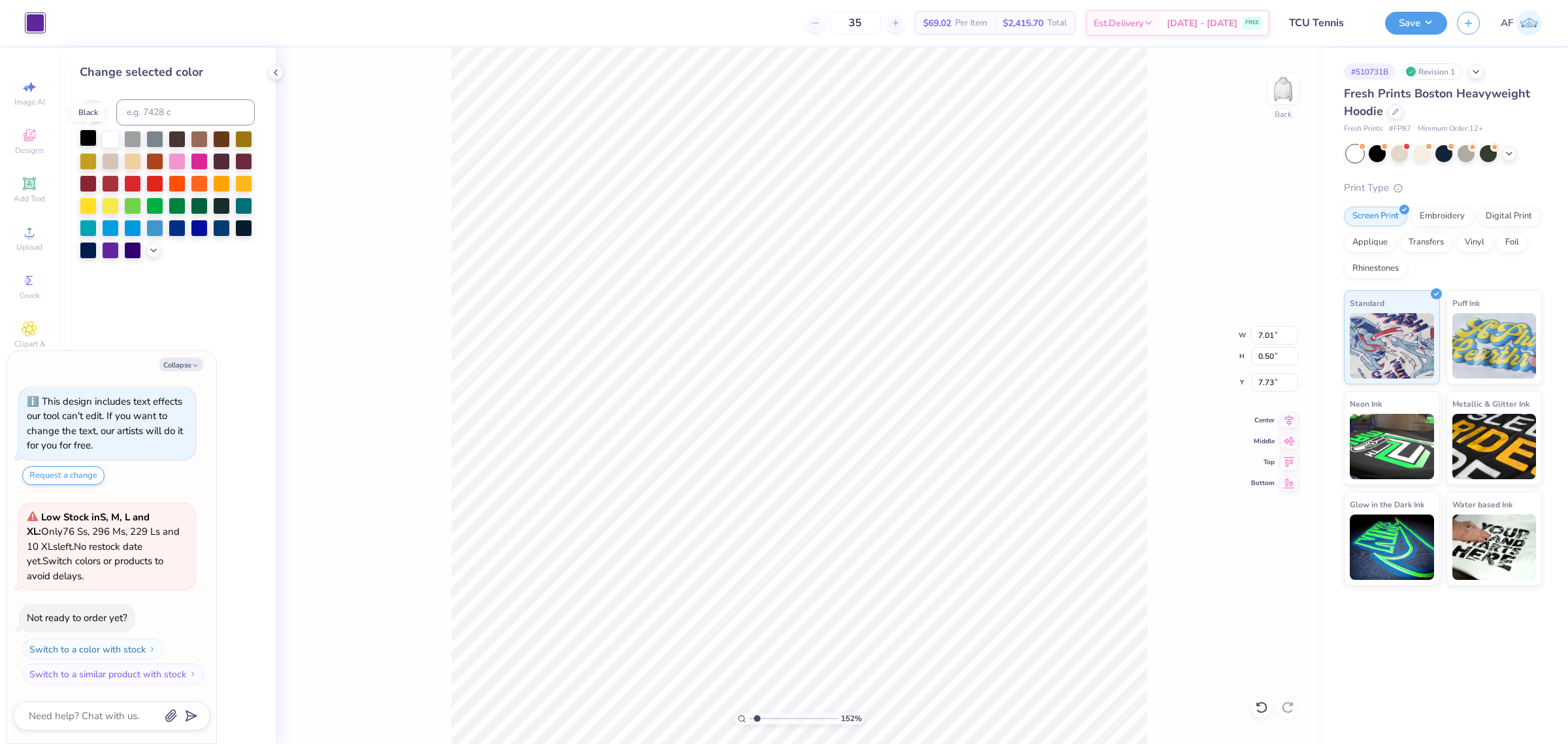
click at [88, 138] on div at bounding box center [88, 138] width 17 height 17
type textarea "x"
type input "1.51721301232853"
type textarea "x"
type input "1.51721301232853"
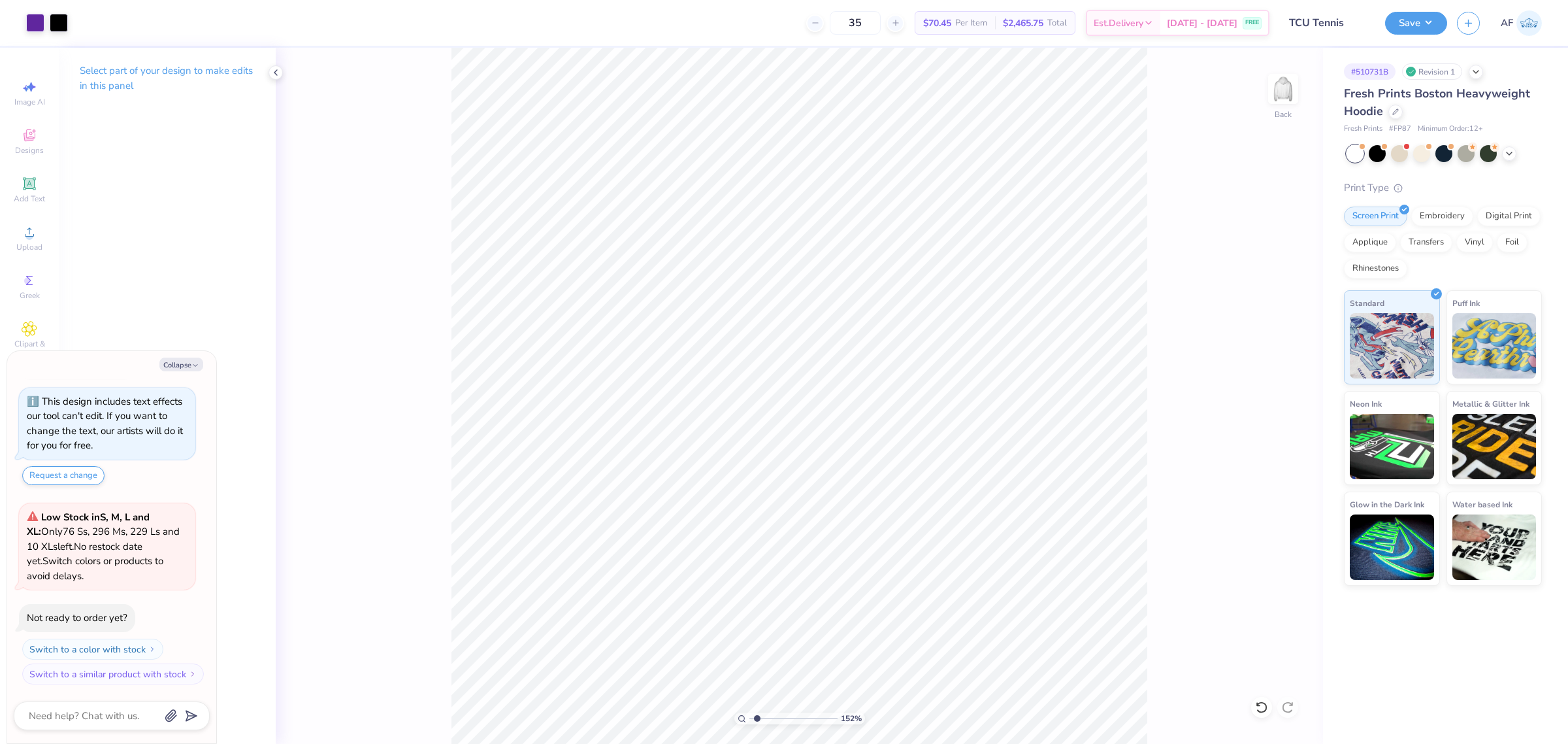
type textarea "x"
type input "1.51721301232853"
type textarea "x"
type input "1"
click at [1294, 422] on icon at bounding box center [1289, 418] width 18 height 16
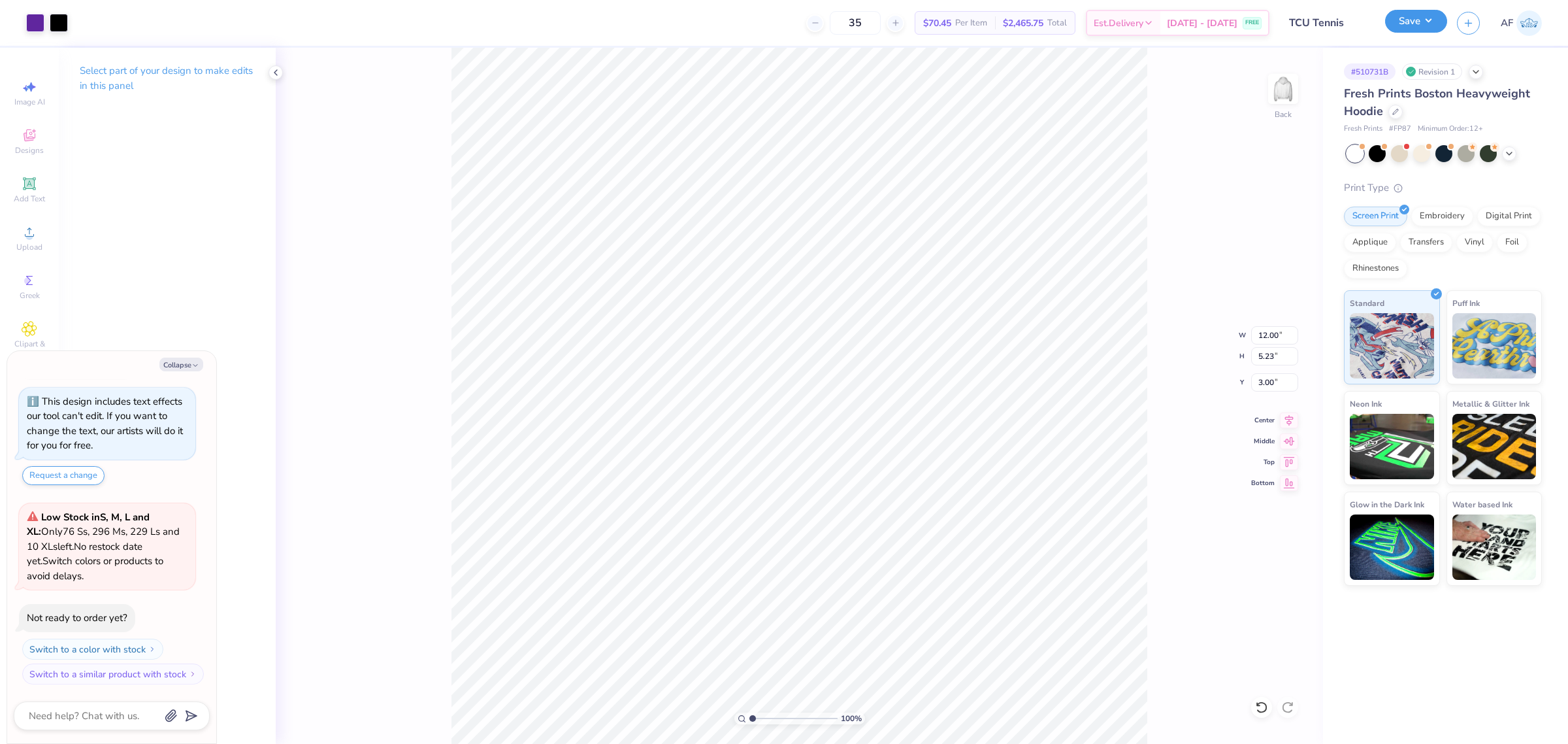
click at [1437, 24] on button "Save" at bounding box center [1416, 21] width 62 height 23
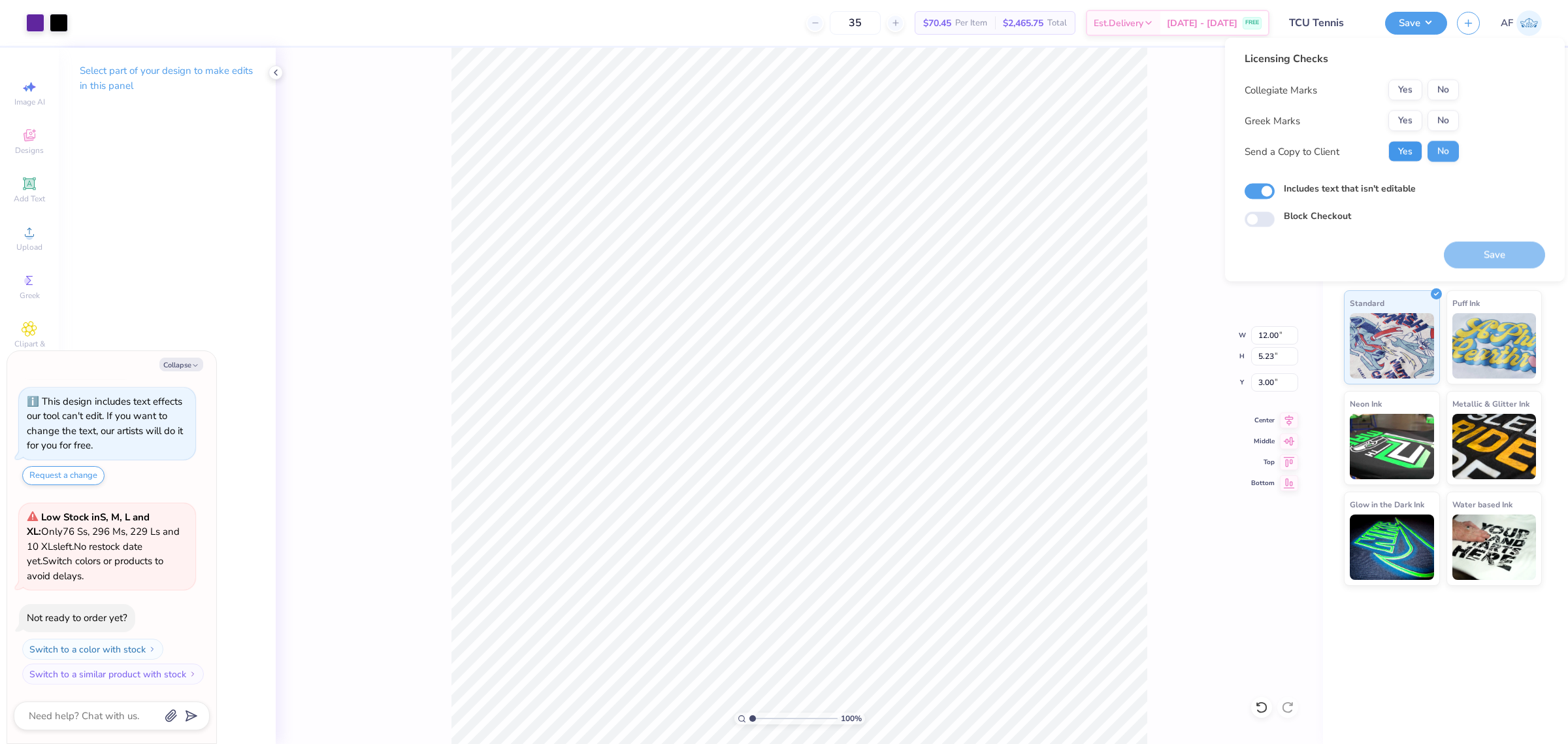
click at [1399, 155] on button "Yes" at bounding box center [1405, 151] width 34 height 21
click at [1402, 123] on button "Yes" at bounding box center [1405, 120] width 34 height 21
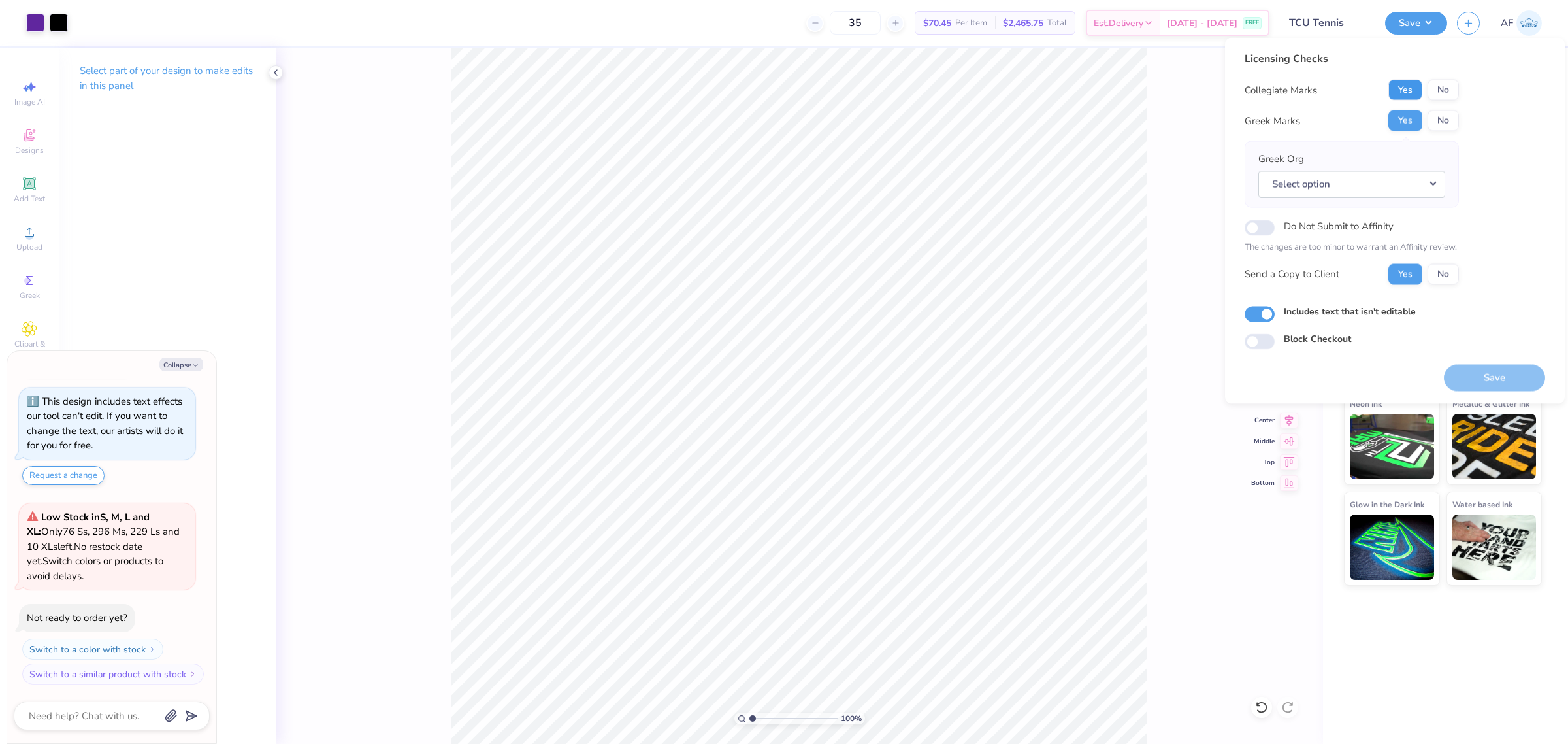
click at [1392, 86] on button "Yes" at bounding box center [1405, 90] width 34 height 21
type textarea "x"
click at [1354, 183] on button "Select option" at bounding box center [1352, 184] width 187 height 27
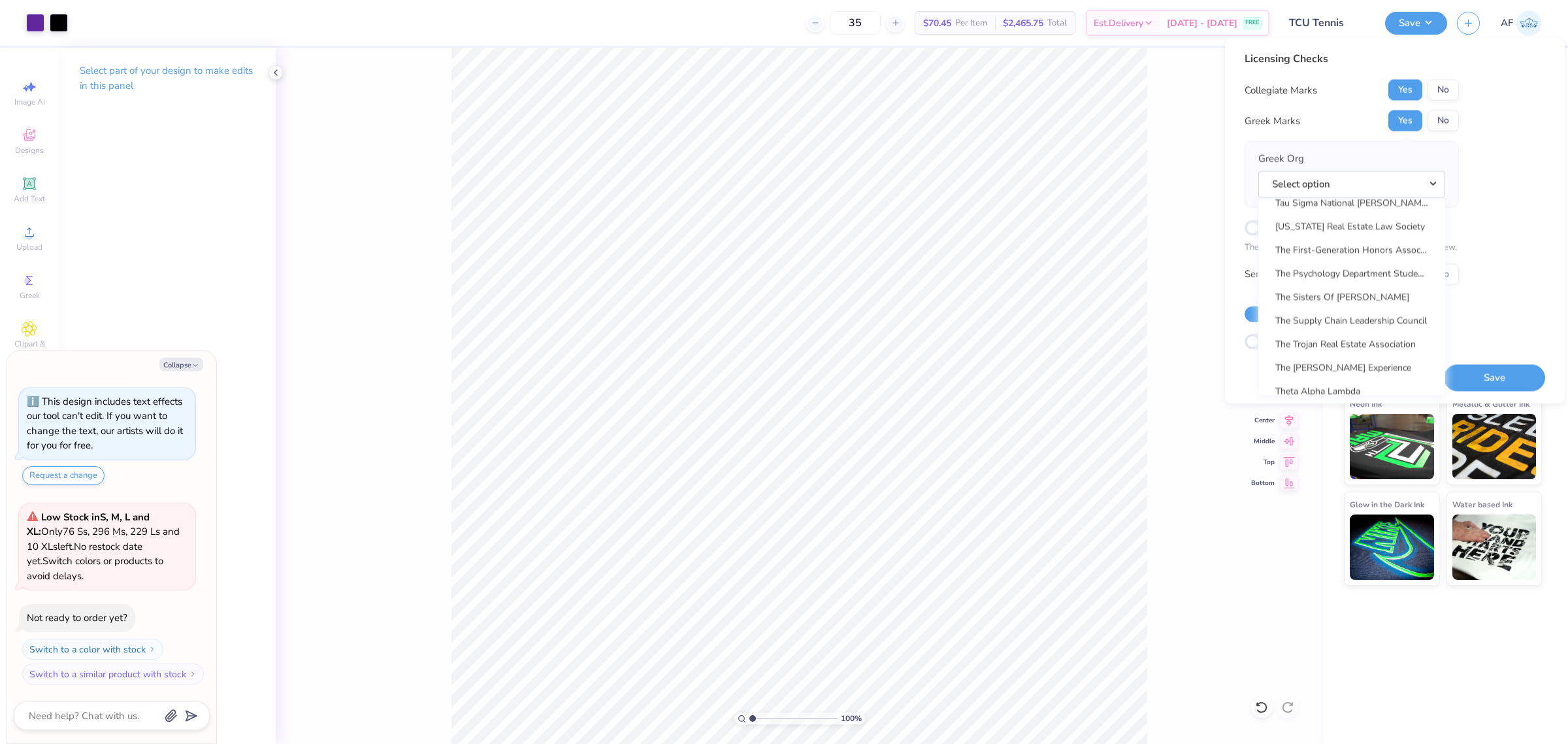
scroll to position [9404, 0]
click at [1494, 294] on div "Licensing Checks Collegiate Marks Yes No Greek Marks Yes No Greek Org Select op…" at bounding box center [1395, 200] width 301 height 299
click at [1439, 120] on button "No" at bounding box center [1443, 120] width 31 height 21
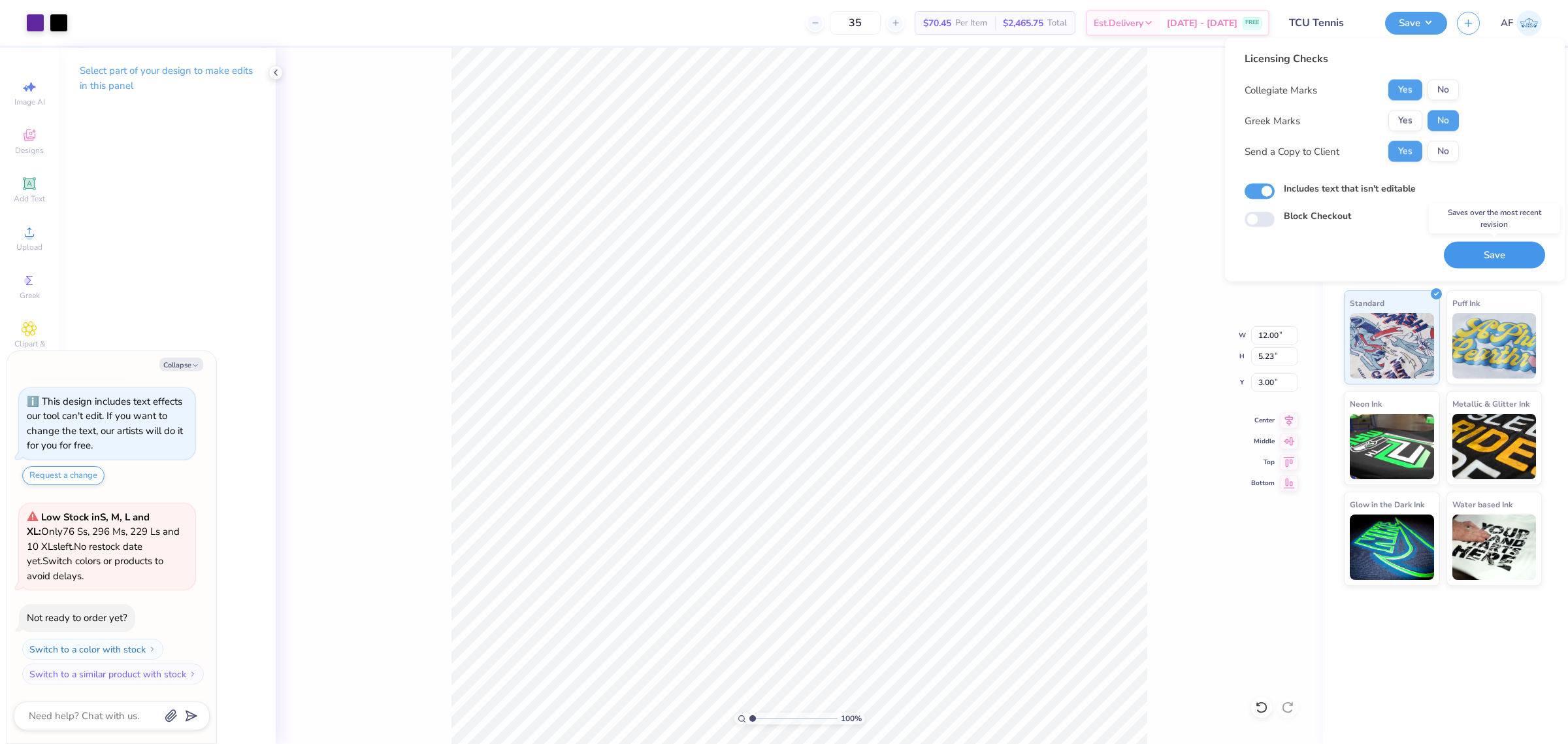
click at [1477, 256] on button "Save" at bounding box center [1494, 255] width 101 height 27
type textarea "x"
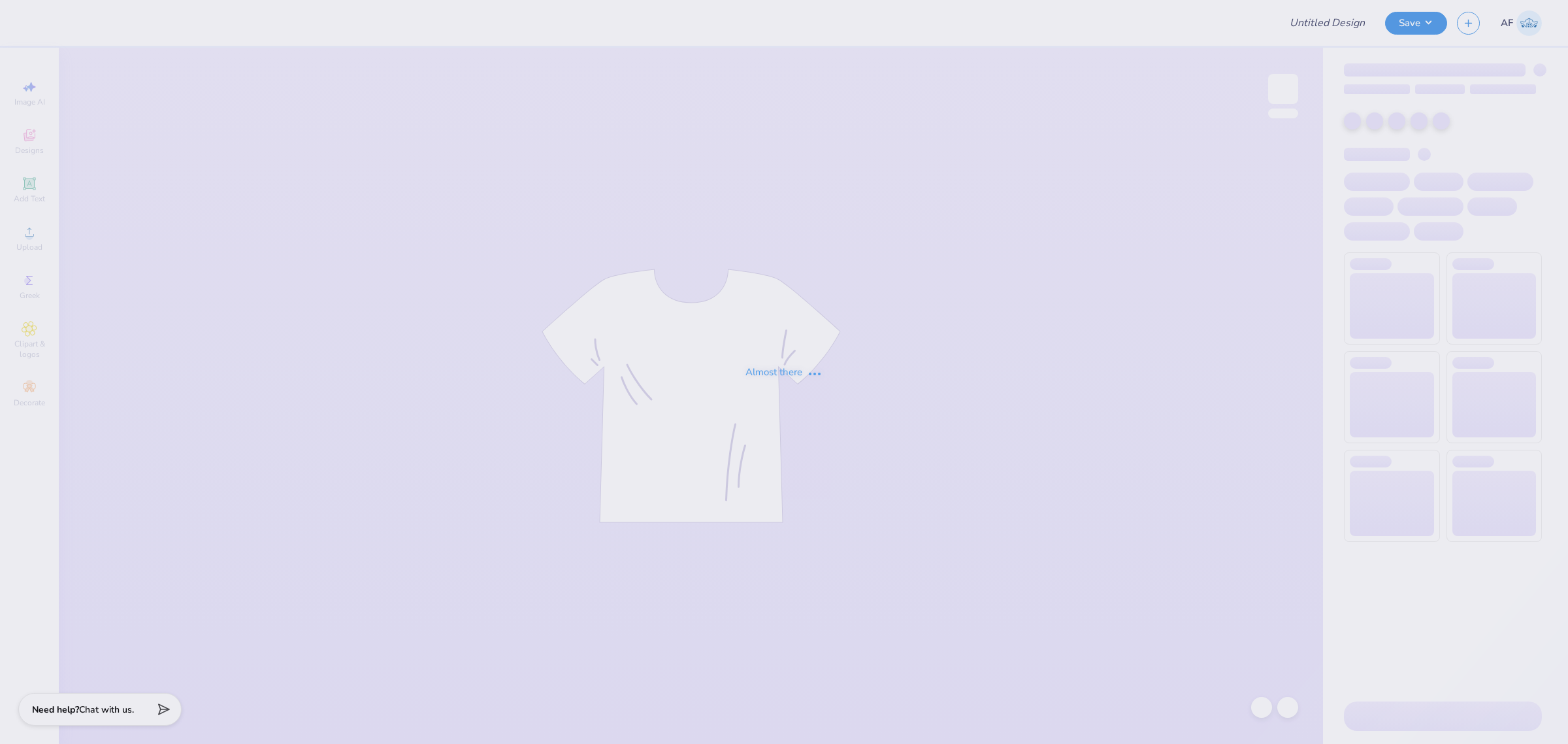
type input "pek recruitment tees"
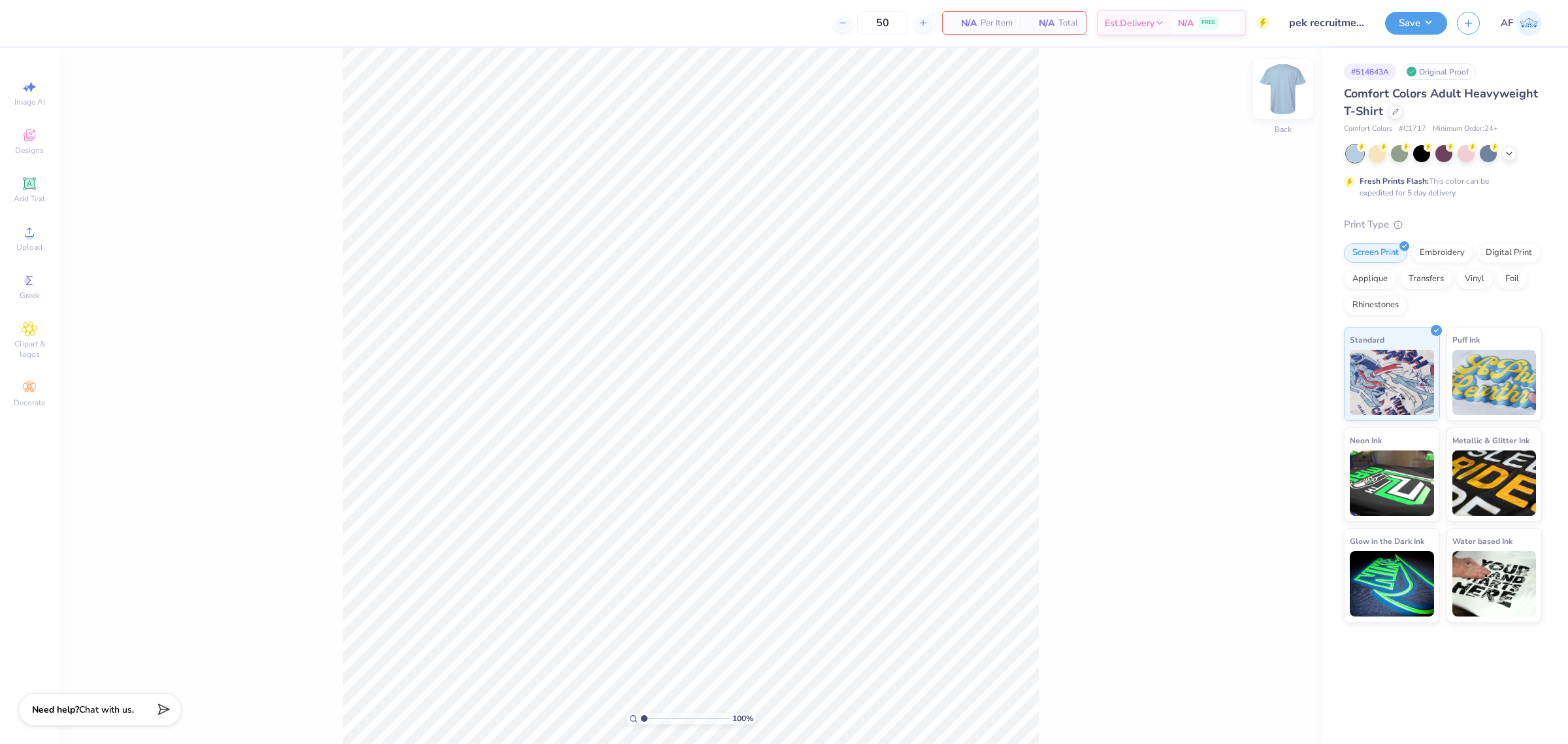
click at [1275, 86] on img at bounding box center [1283, 88] width 52 height 52
click at [41, 244] on span "Upload" at bounding box center [29, 246] width 26 height 10
click at [37, 140] on icon at bounding box center [29, 135] width 16 height 16
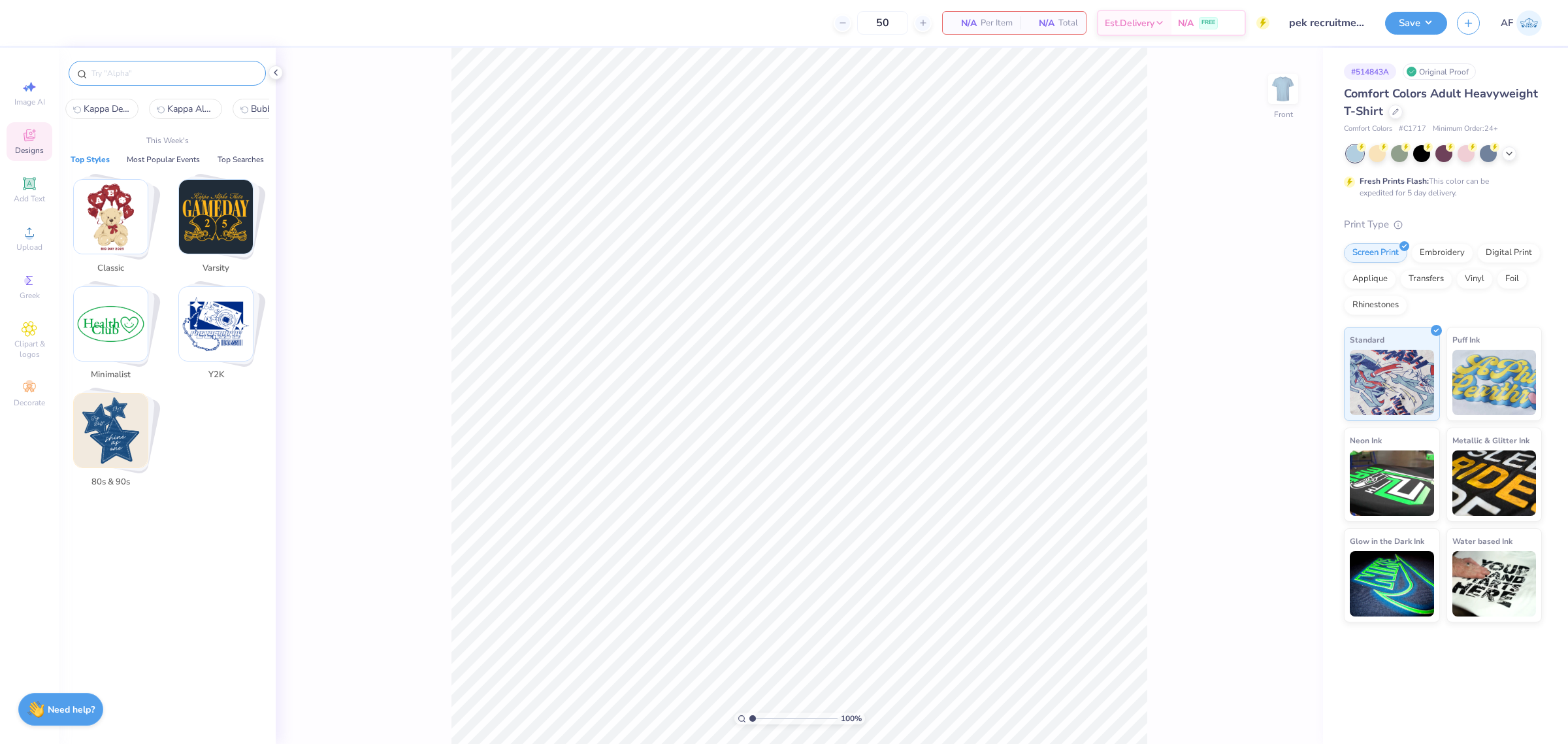
click at [183, 74] on input "text" at bounding box center [174, 73] width 167 height 13
paste input "Sporty Beach Dog Fall Rush Shirt"
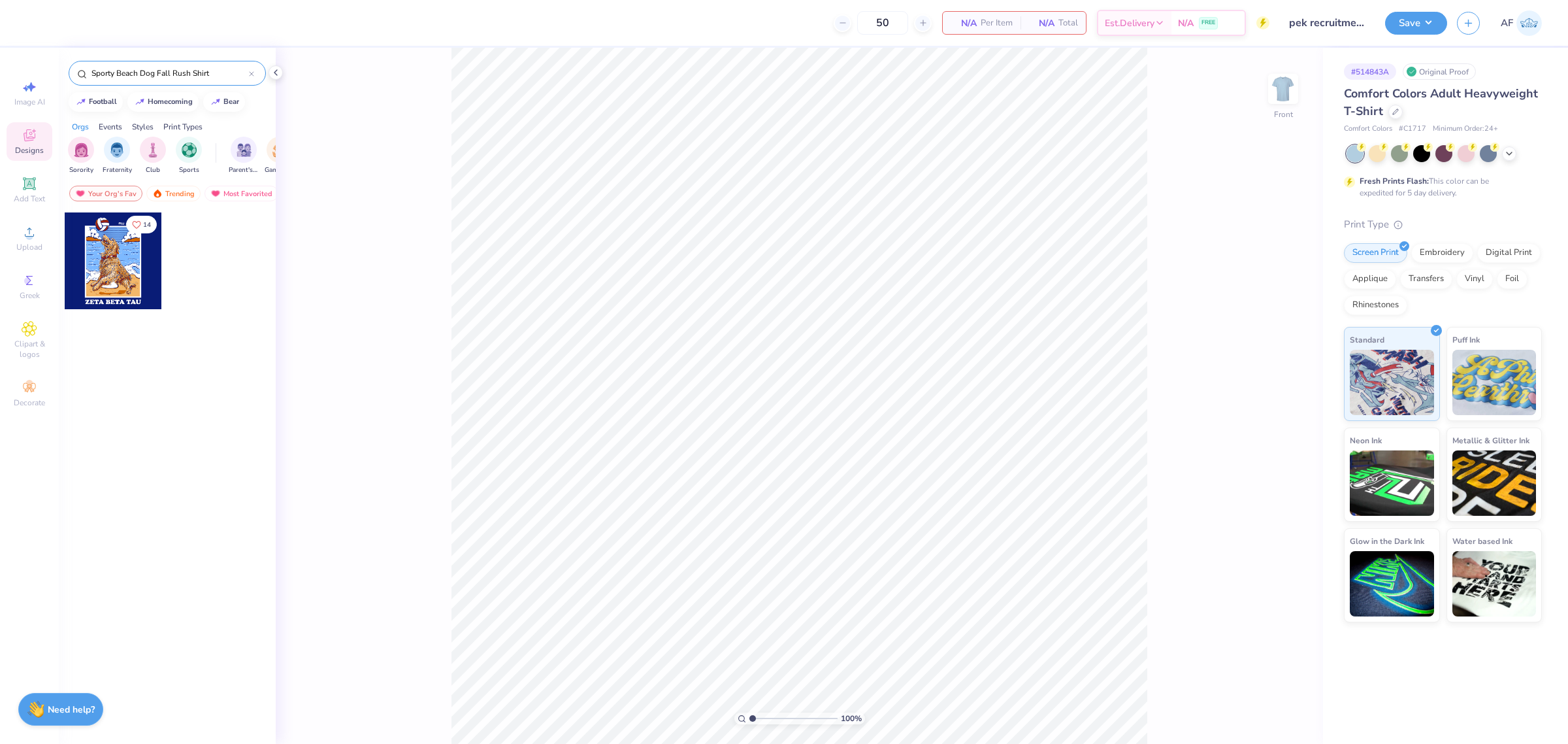
type input "Sporty Beach Dog Fall Rush Shirt"
click at [99, 240] on div at bounding box center [113, 261] width 97 height 97
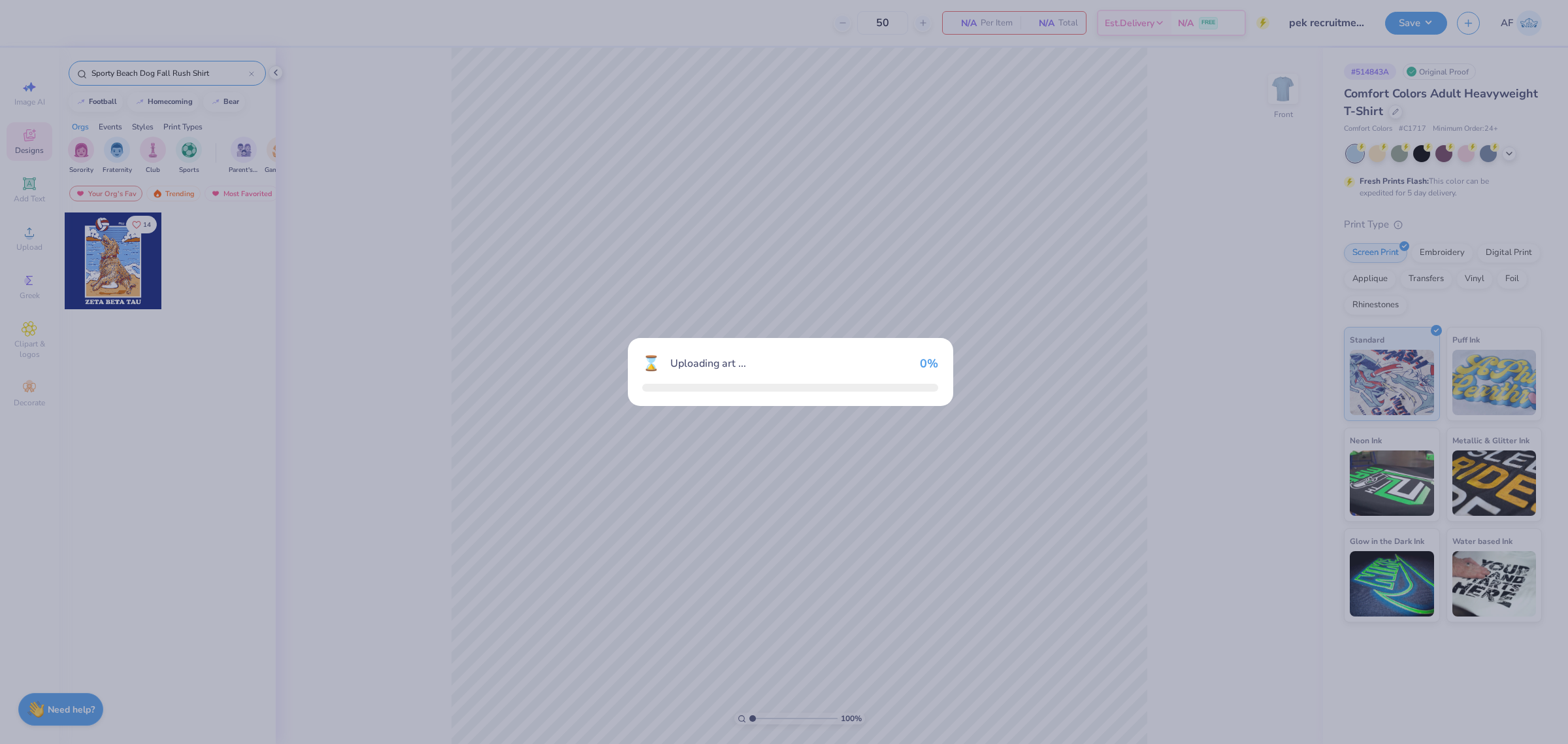
click at [99, 240] on div "⌛ Uploading art ... 0 %" at bounding box center [784, 372] width 1568 height 744
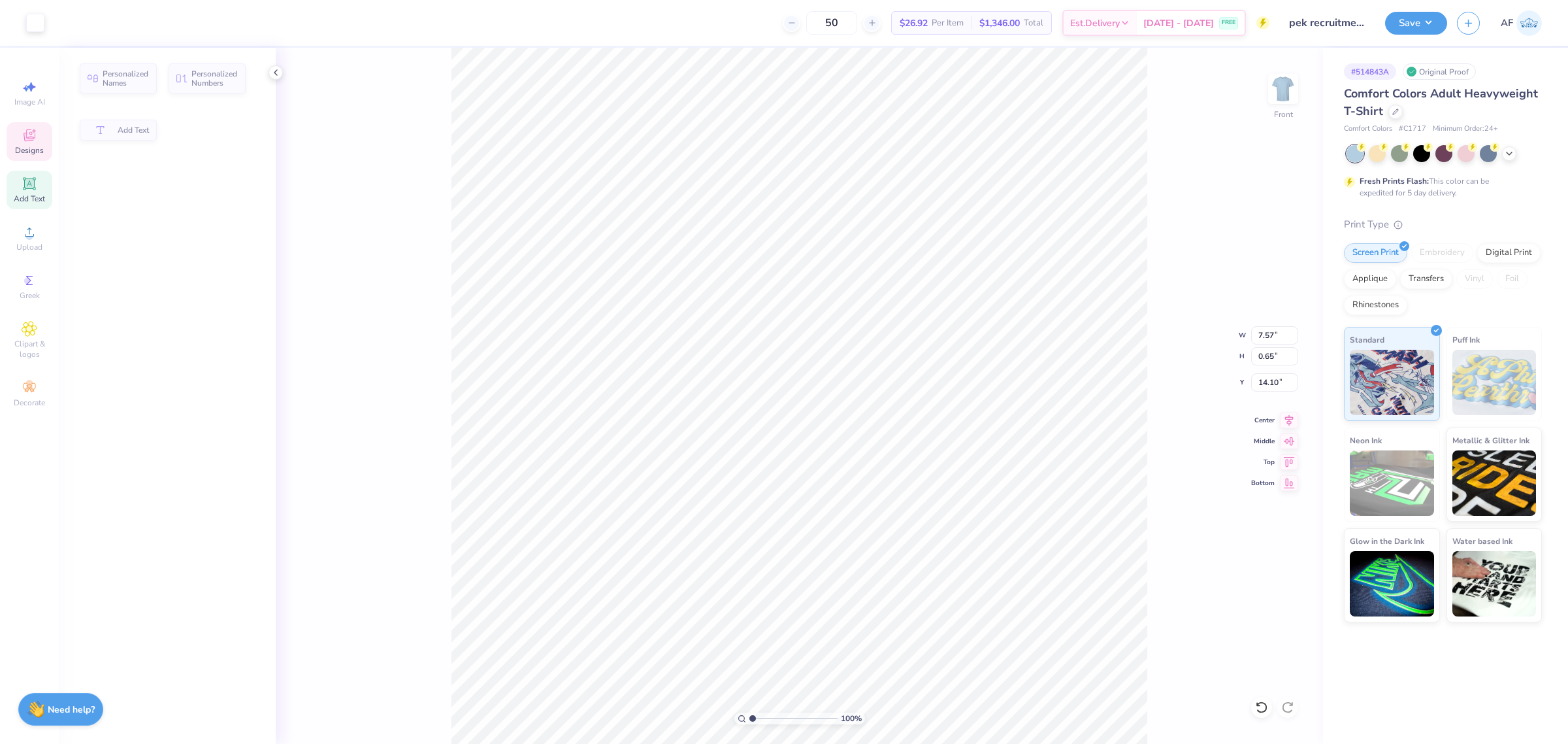
type input "7.57"
type input "0.65"
type input "14.10"
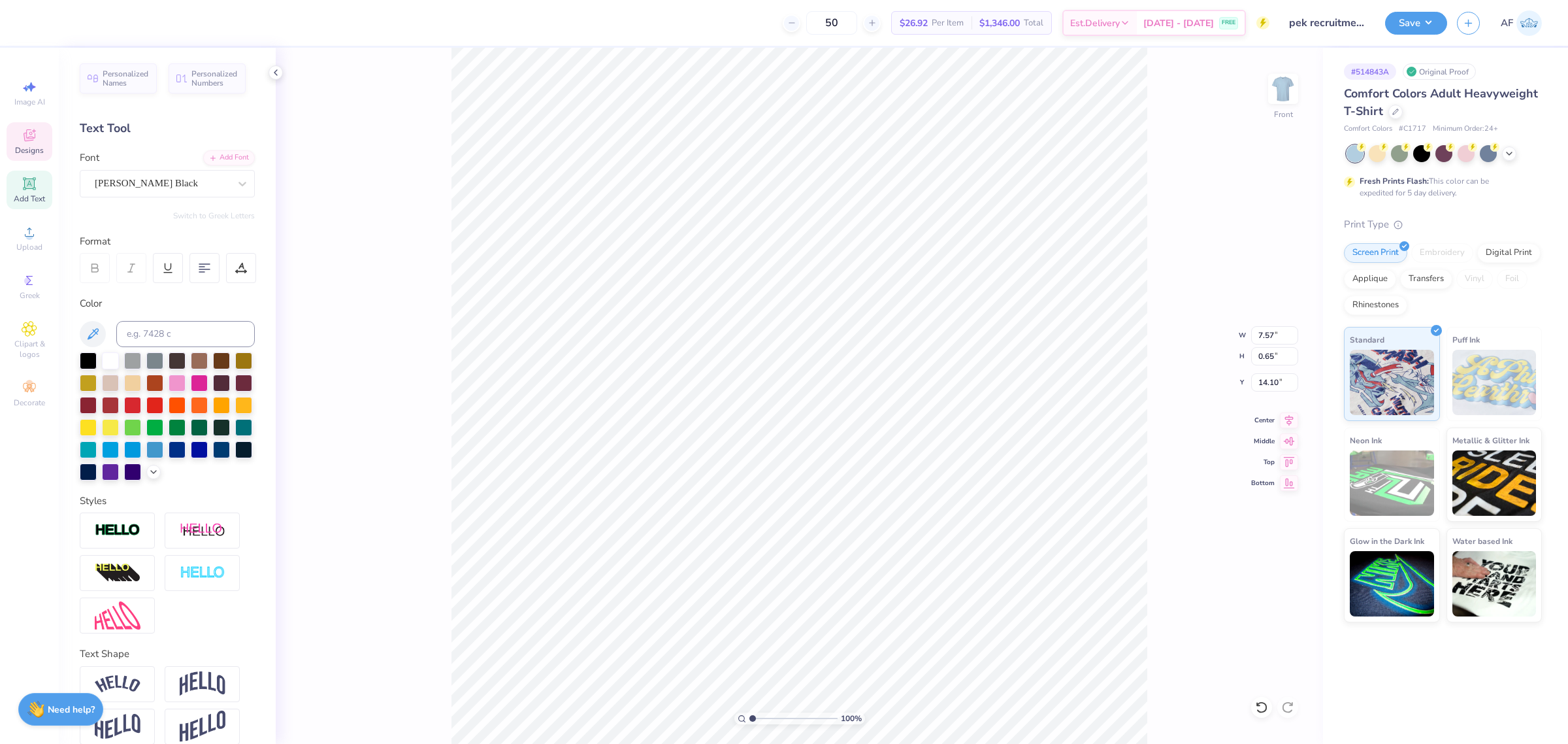
scroll to position [13, 5]
type textarea "PHI EPSILON KAPPA"
type input "1.86883017641878"
type input "7.64"
type input "9.74"
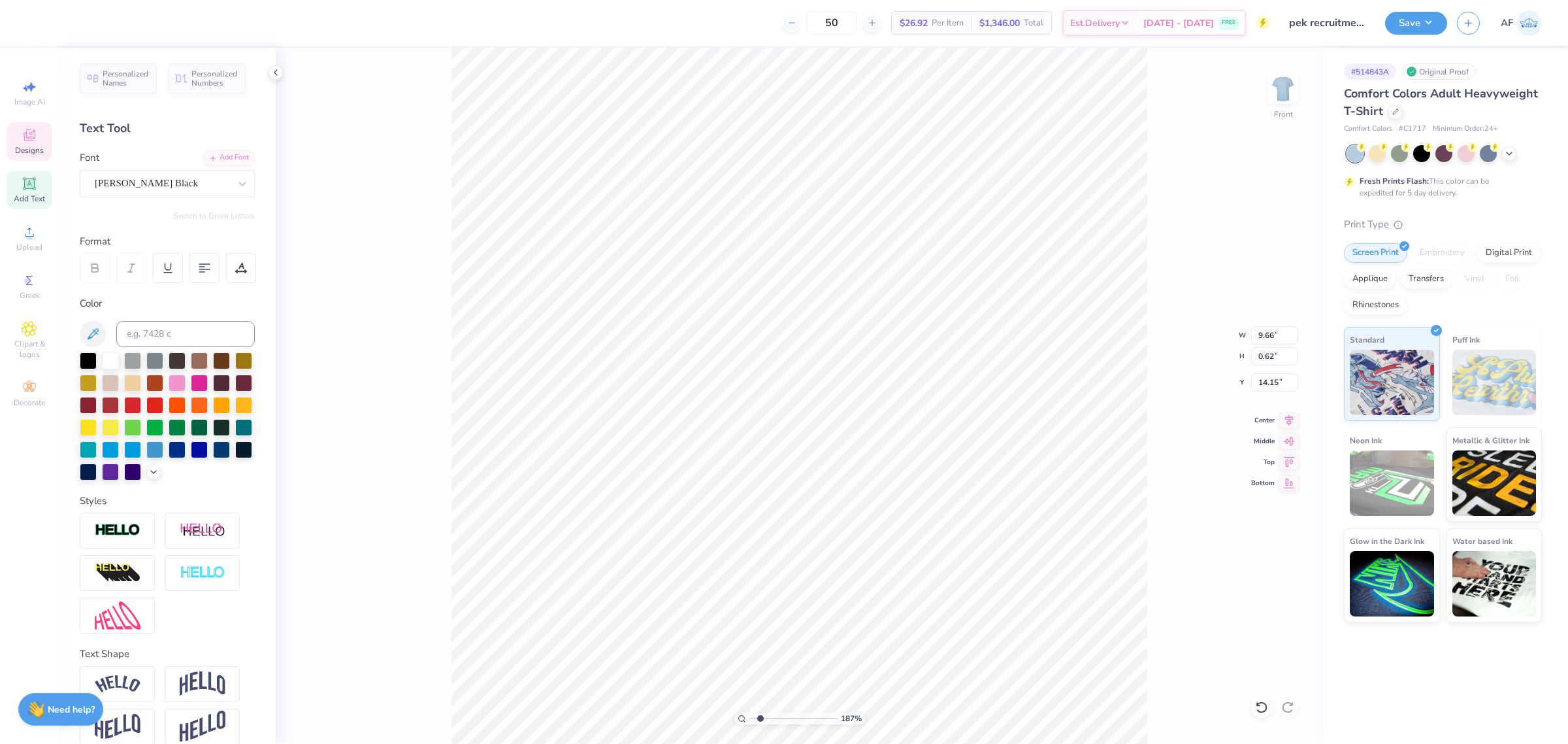
type input "4.10"
type input "1.86883017641878"
type input "9.66"
type input "0.62"
type input "14.15"
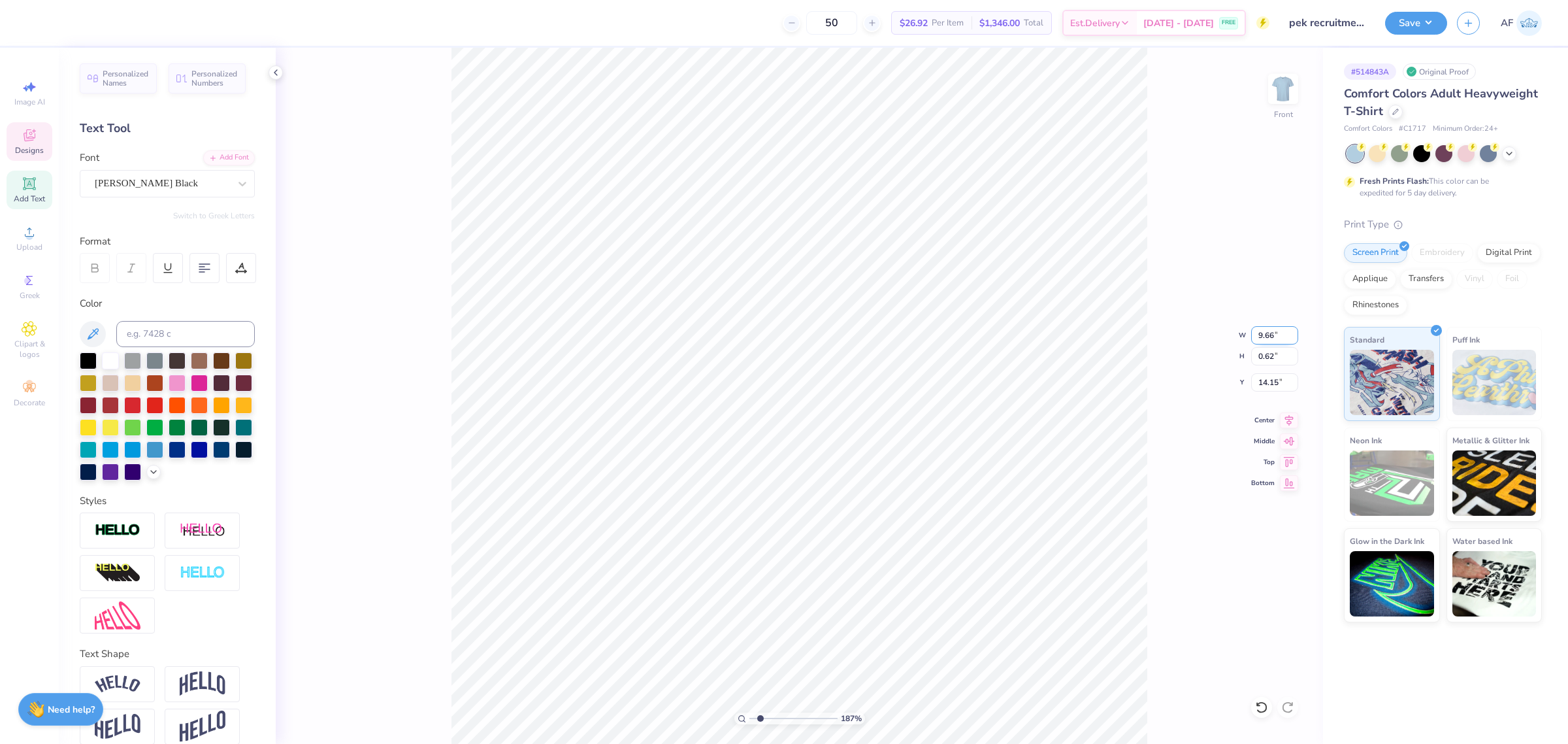
click at [1271, 340] on input "9.66" at bounding box center [1275, 335] width 47 height 18
type input "7.64"
type input "1.86883017641878"
type input "0.49"
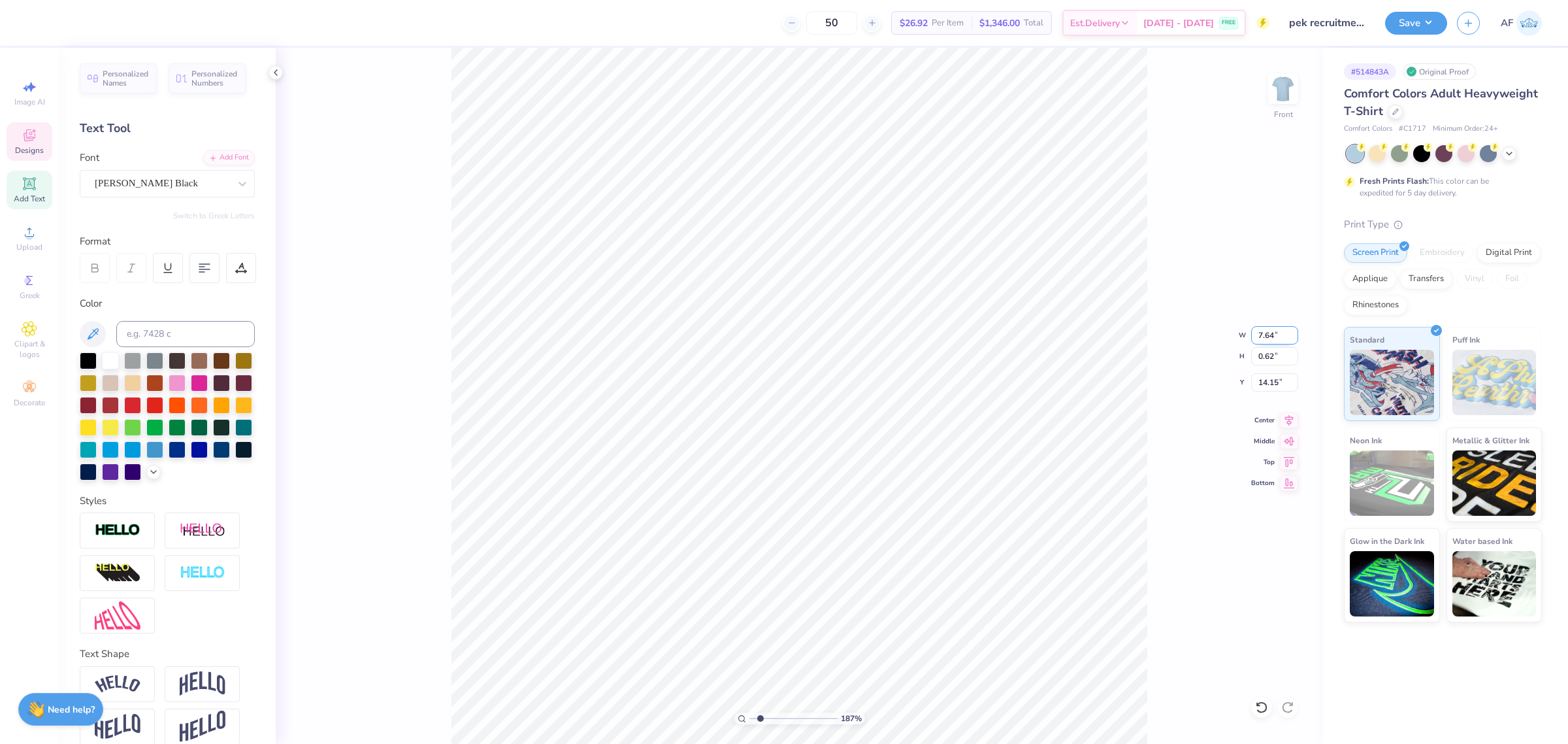
type input "14.21"
type input "1"
click at [857, 526] on li "Download vector" at bounding box center [853, 522] width 103 height 25
click at [1278, 99] on img at bounding box center [1283, 88] width 52 height 52
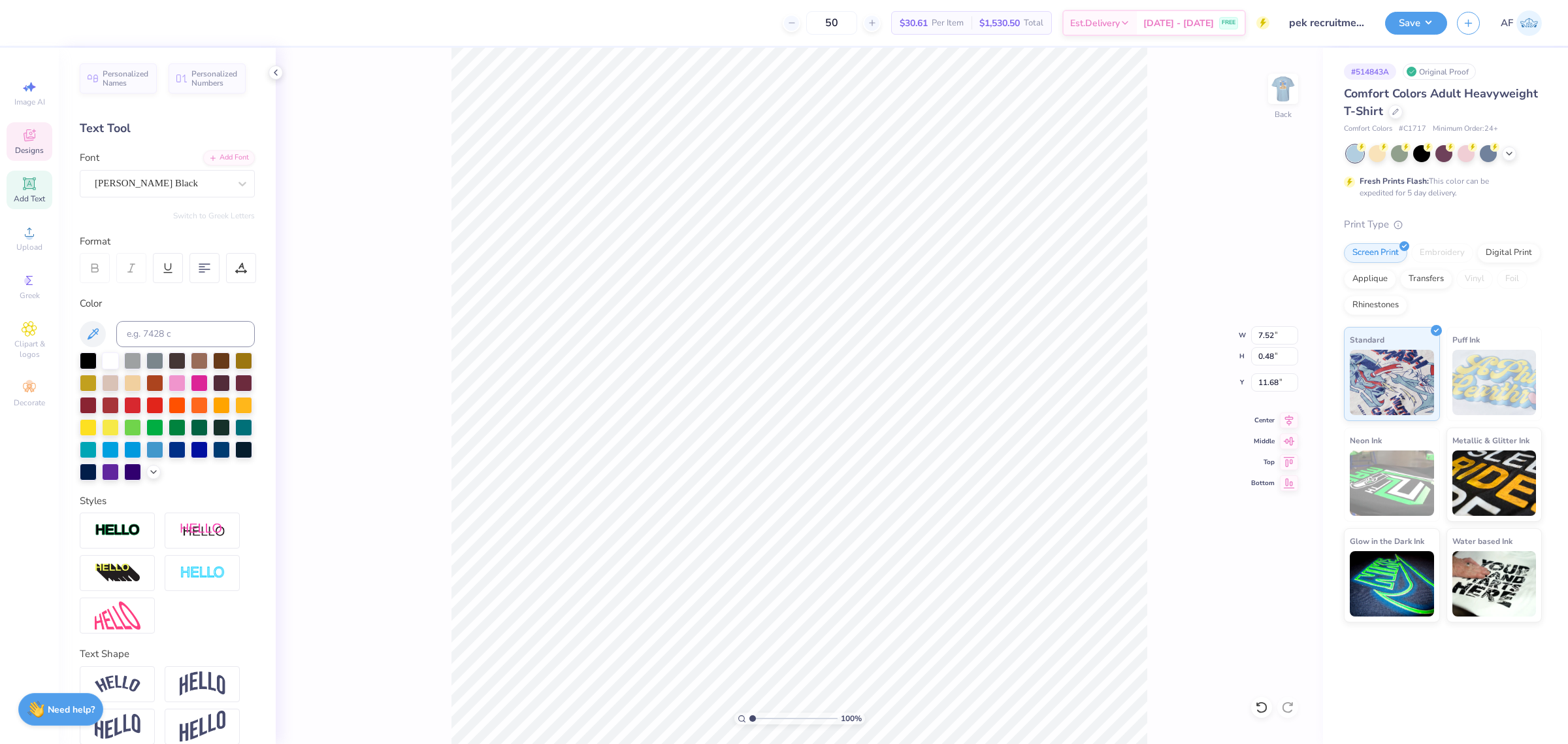
type textarea "PEK"
type input "7.01"
type input "2.23"
type input "9.93"
click at [1256, 335] on input "7.01" at bounding box center [1275, 335] width 47 height 18
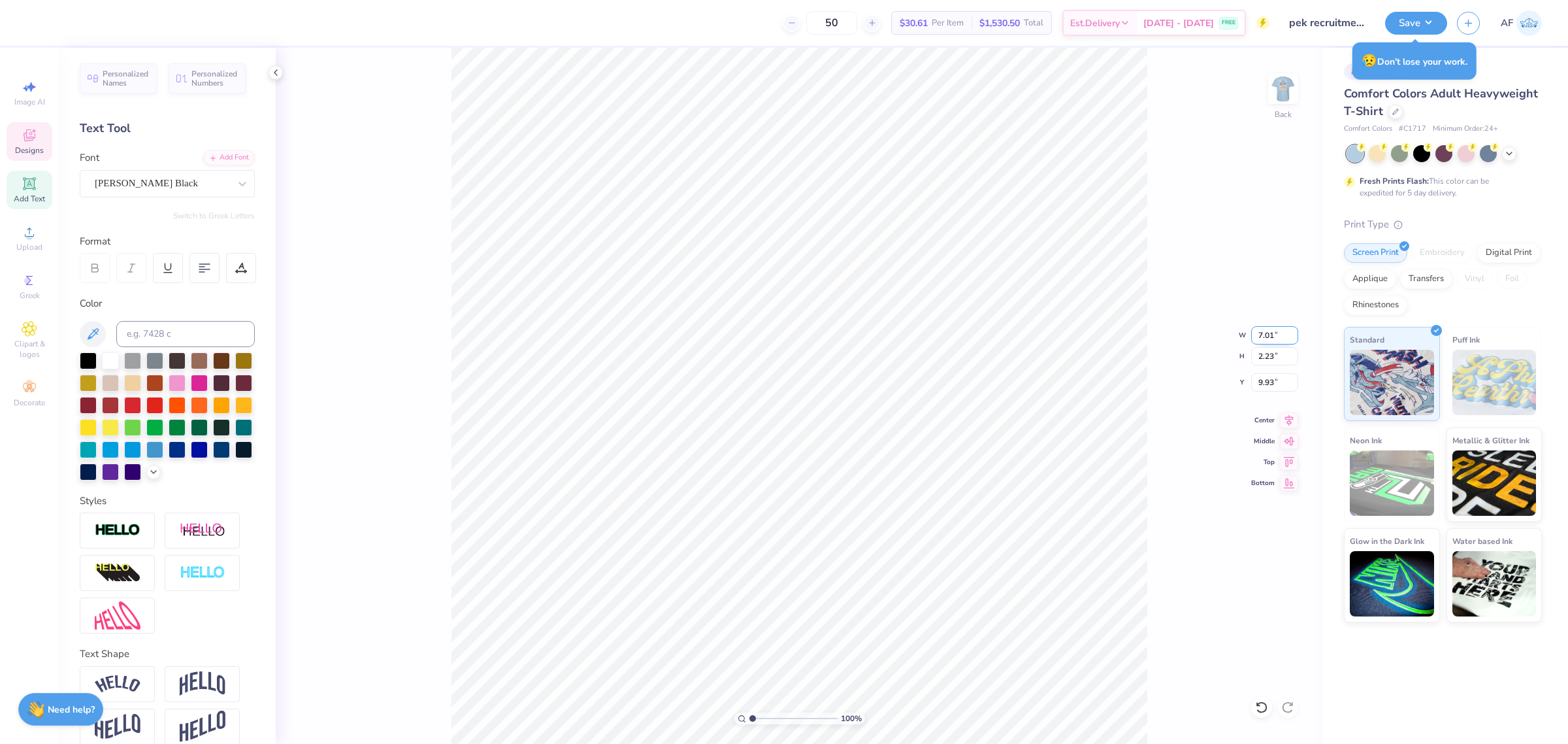
click at [1256, 335] on input "7.01" at bounding box center [1275, 335] width 47 height 18
type input "4.00"
type input "1.27"
click at [1253, 384] on input "10.41" at bounding box center [1275, 382] width 47 height 18
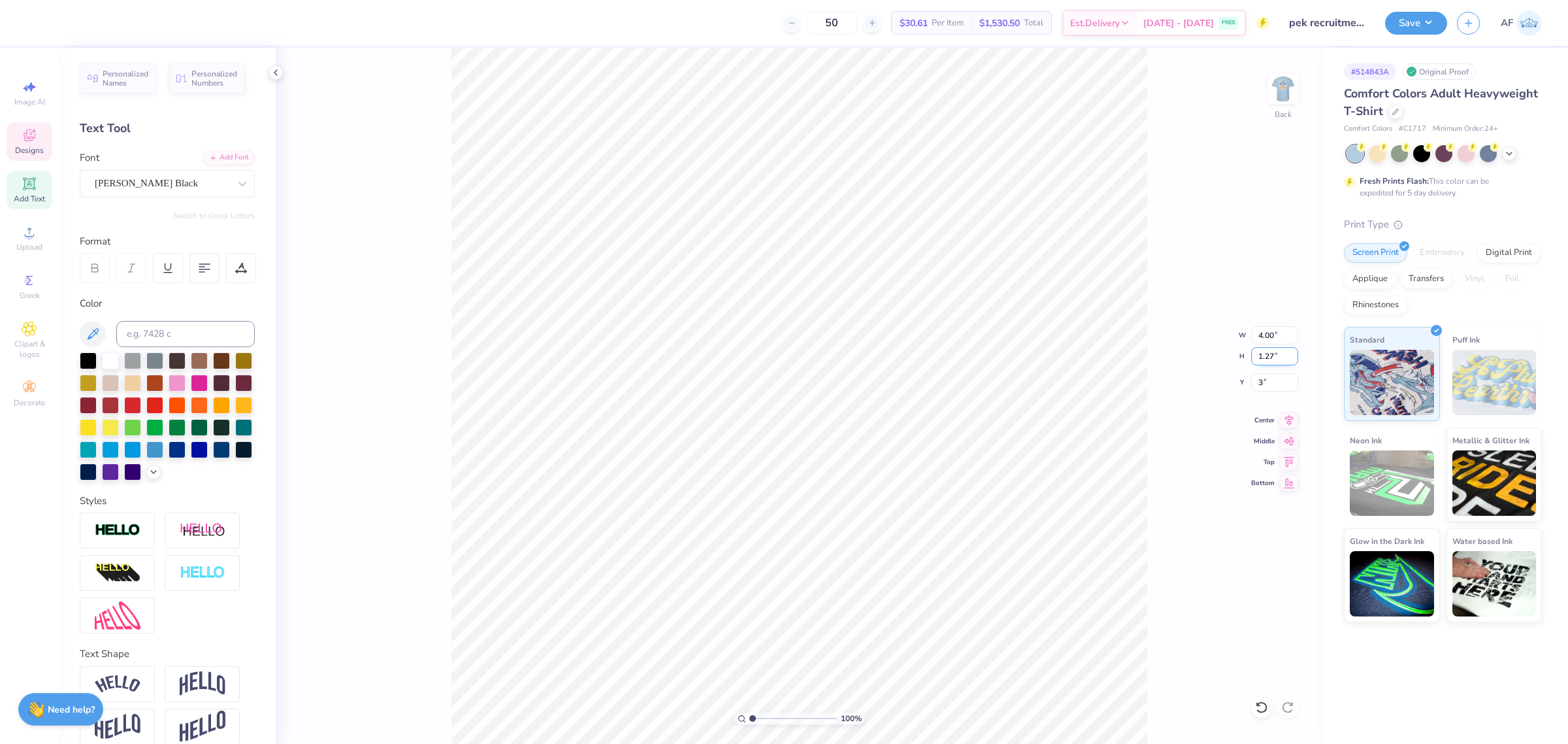
click at [1271, 353] on input "1.27" at bounding box center [1275, 356] width 47 height 18
type input "3.00"
click at [1255, 335] on input "4.00" at bounding box center [1275, 335] width 47 height 18
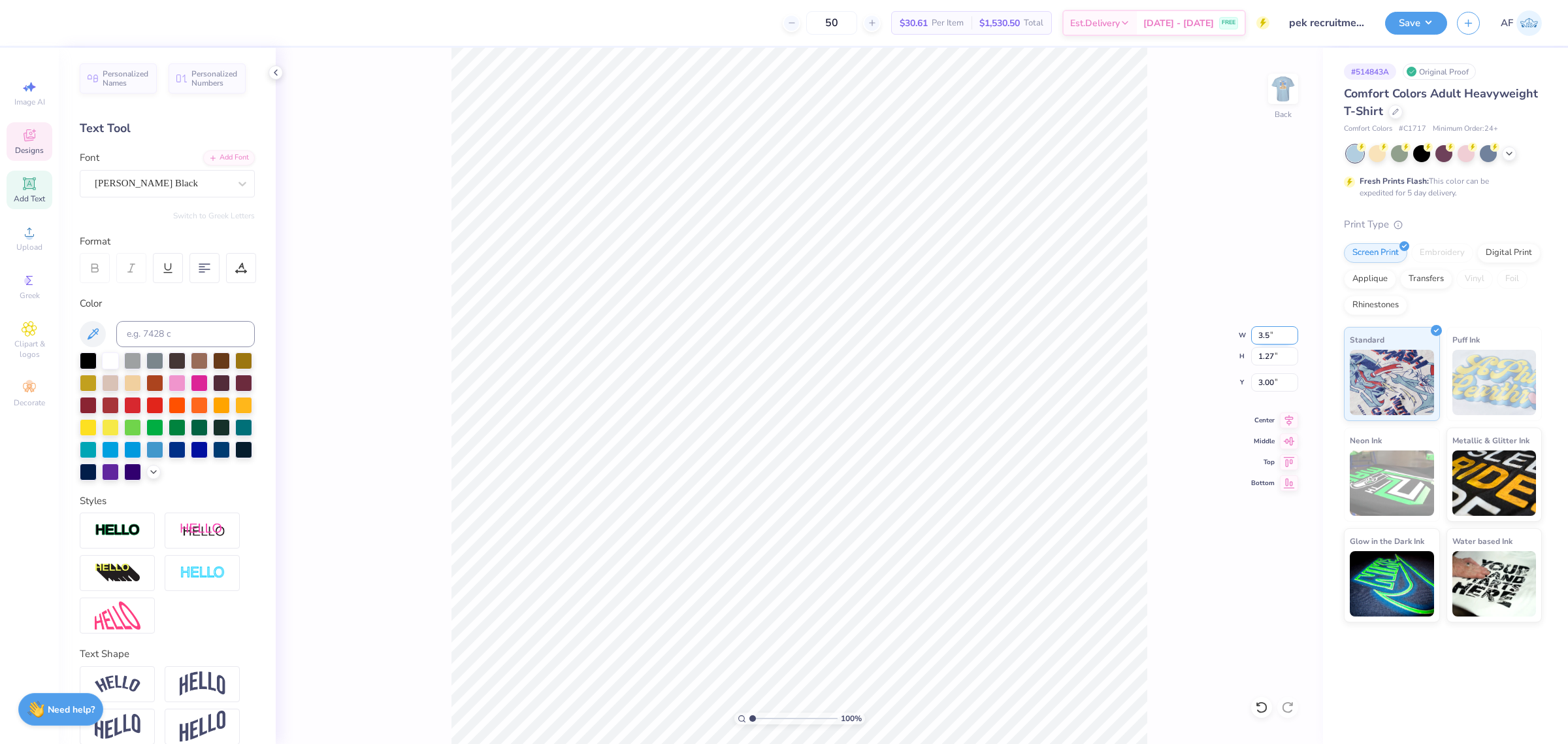
type input "3.50"
type input "1.11"
click at [1266, 383] on input "3.08" at bounding box center [1275, 382] width 47 height 18
type input "3.00"
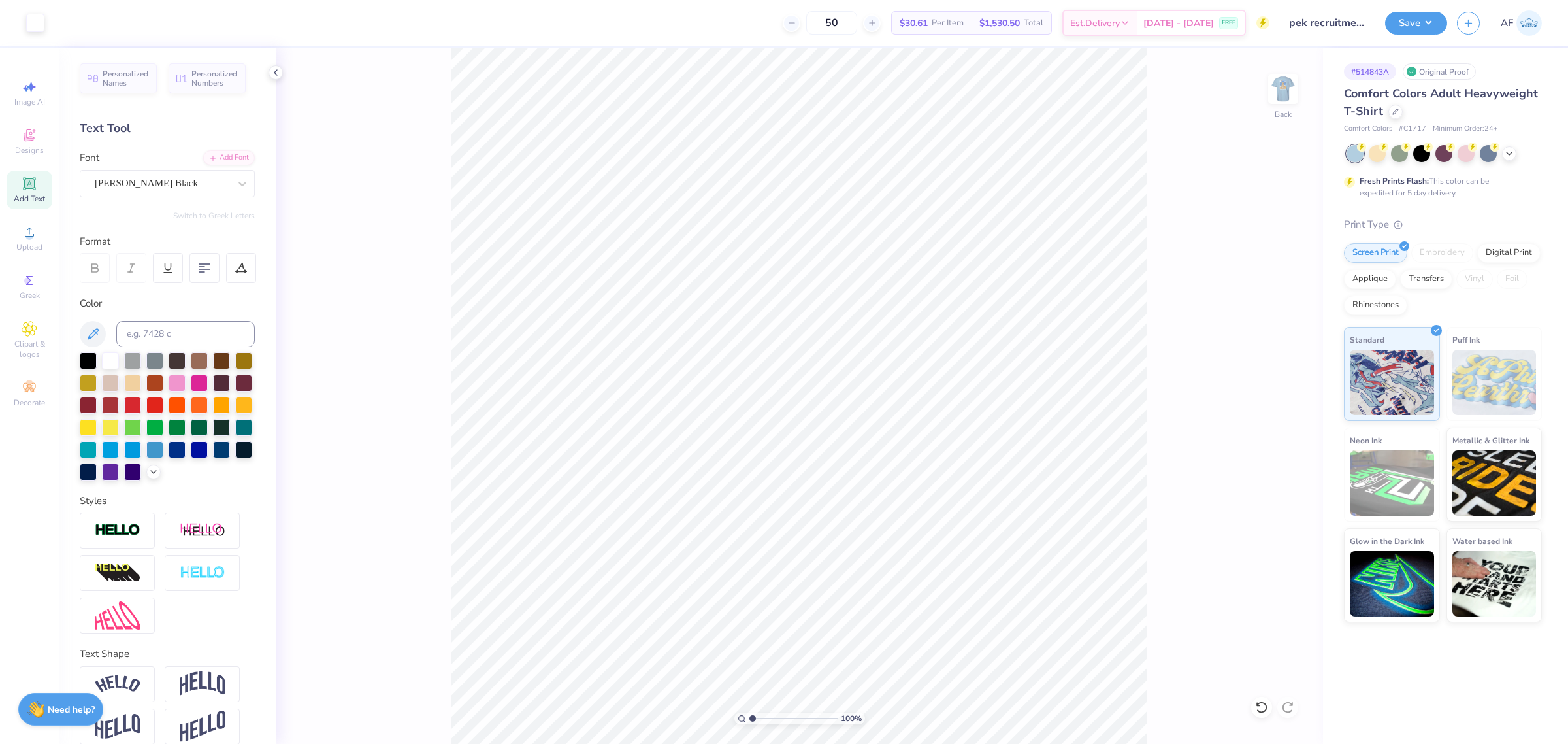
click at [1301, 95] on div "100 % Back" at bounding box center [799, 395] width 1047 height 696
click at [1297, 93] on img at bounding box center [1283, 88] width 52 height 52
click at [1284, 72] on div "100 % Back" at bounding box center [799, 395] width 1047 height 696
click at [1292, 96] on img at bounding box center [1283, 88] width 52 height 52
click at [33, 232] on icon at bounding box center [29, 231] width 16 height 16
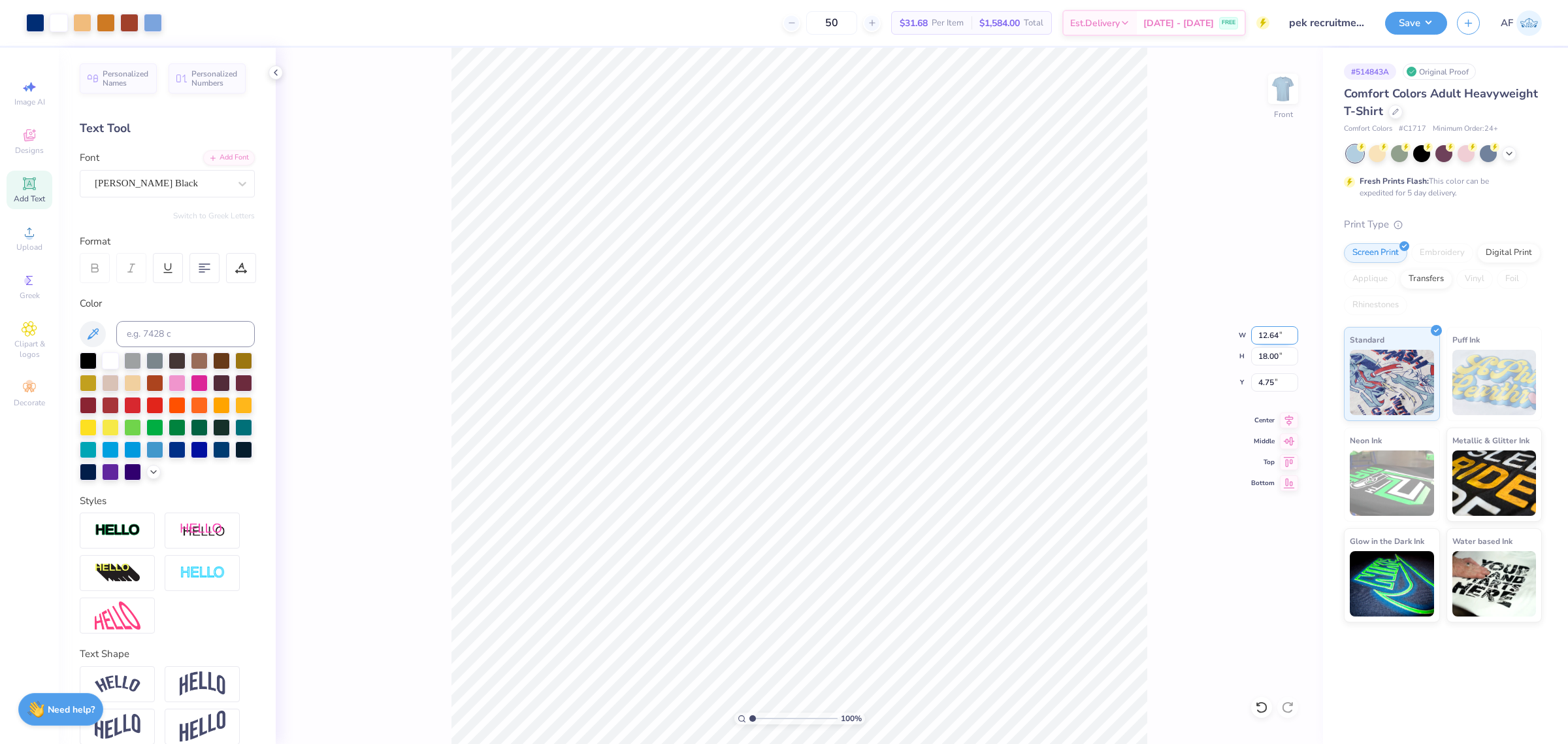
click at [1269, 334] on input "12.64" at bounding box center [1275, 335] width 47 height 18
type input "10.00"
type input "14.23"
type input "2.25"
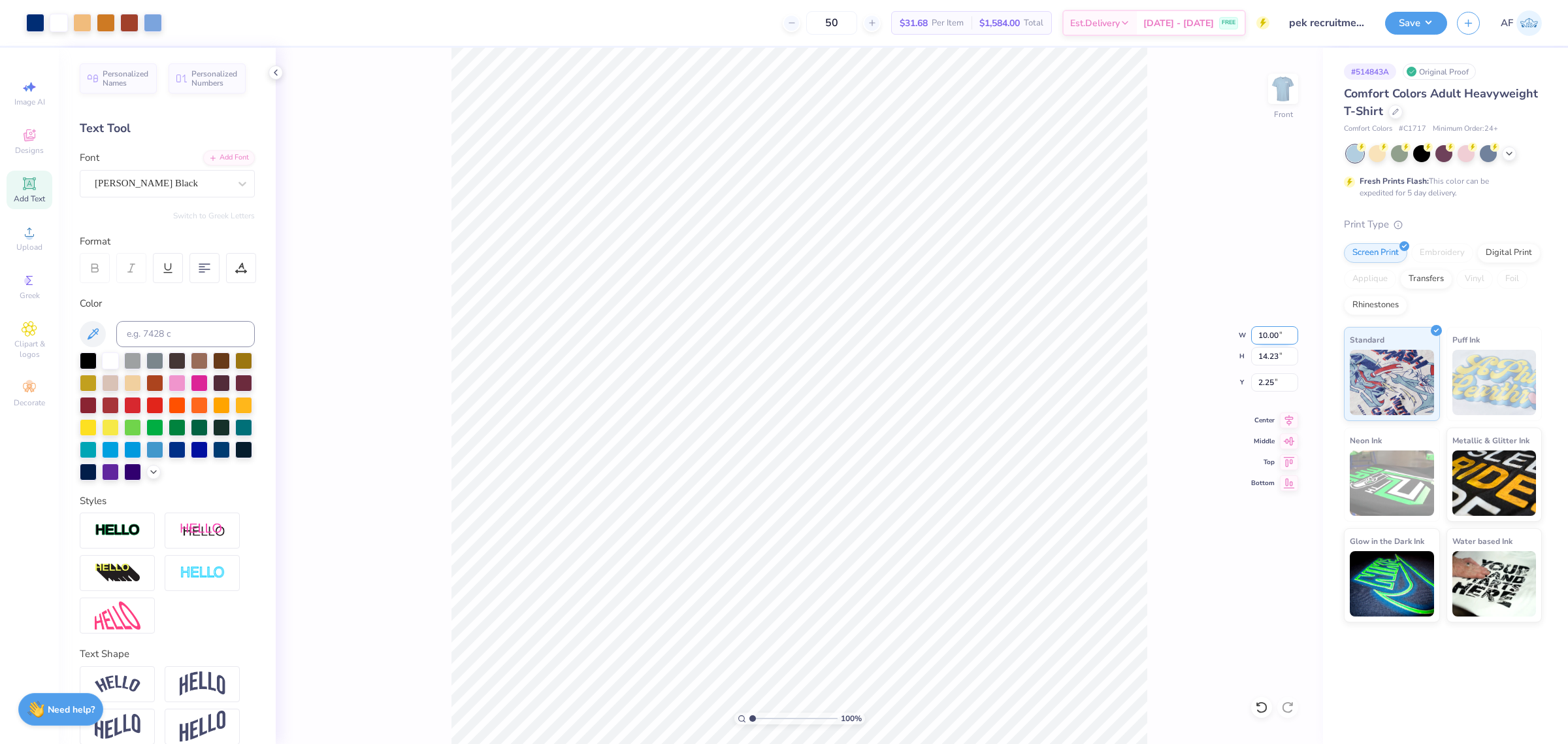
click at [1275, 338] on input "10.00" at bounding box center [1275, 335] width 47 height 18
click at [1275, 336] on input "10.00" at bounding box center [1275, 335] width 47 height 18
type input "5.00"
type input "7.12"
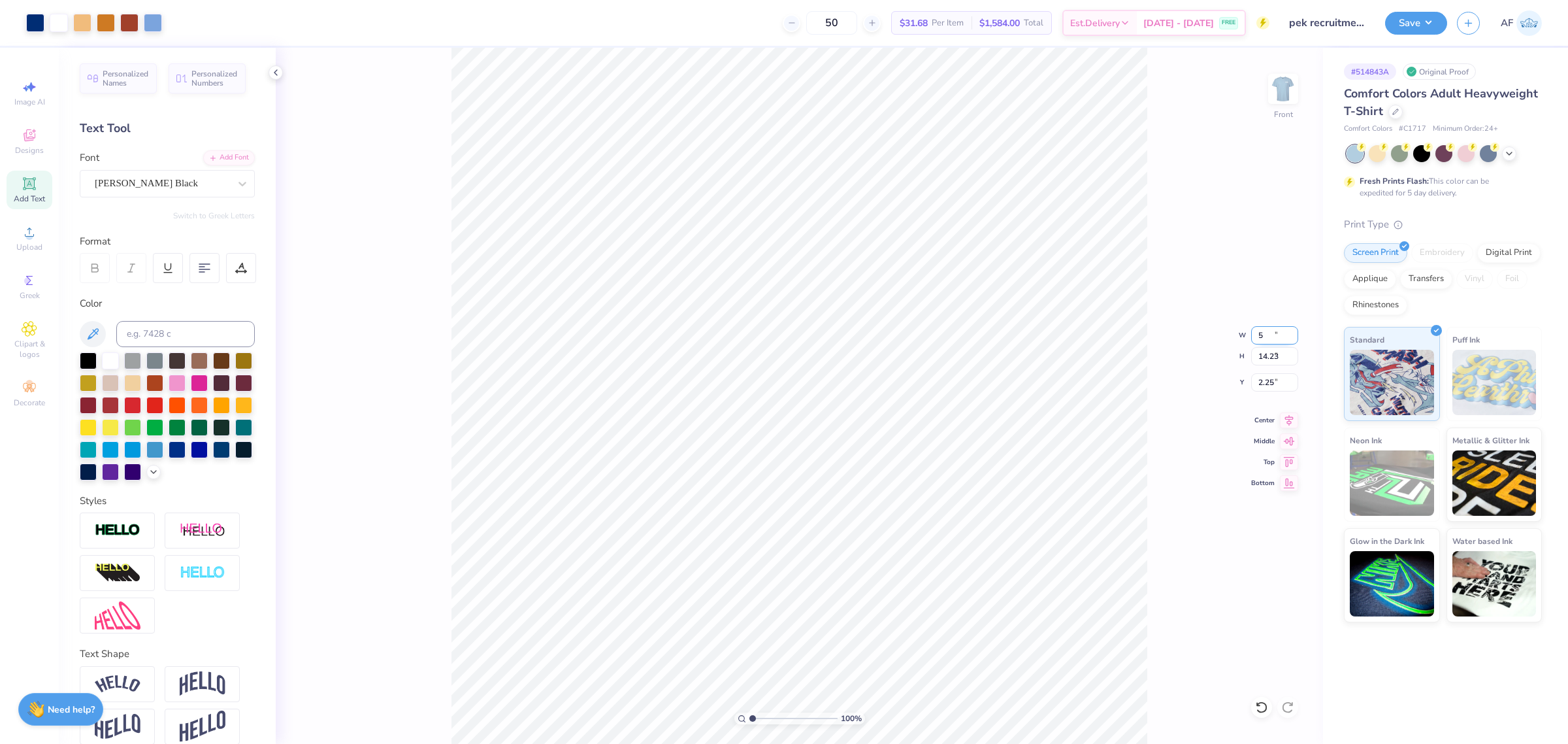
type input "5.81"
click at [1261, 332] on input "5.00" at bounding box center [1275, 335] width 47 height 18
type input "7.00"
type input "9.96"
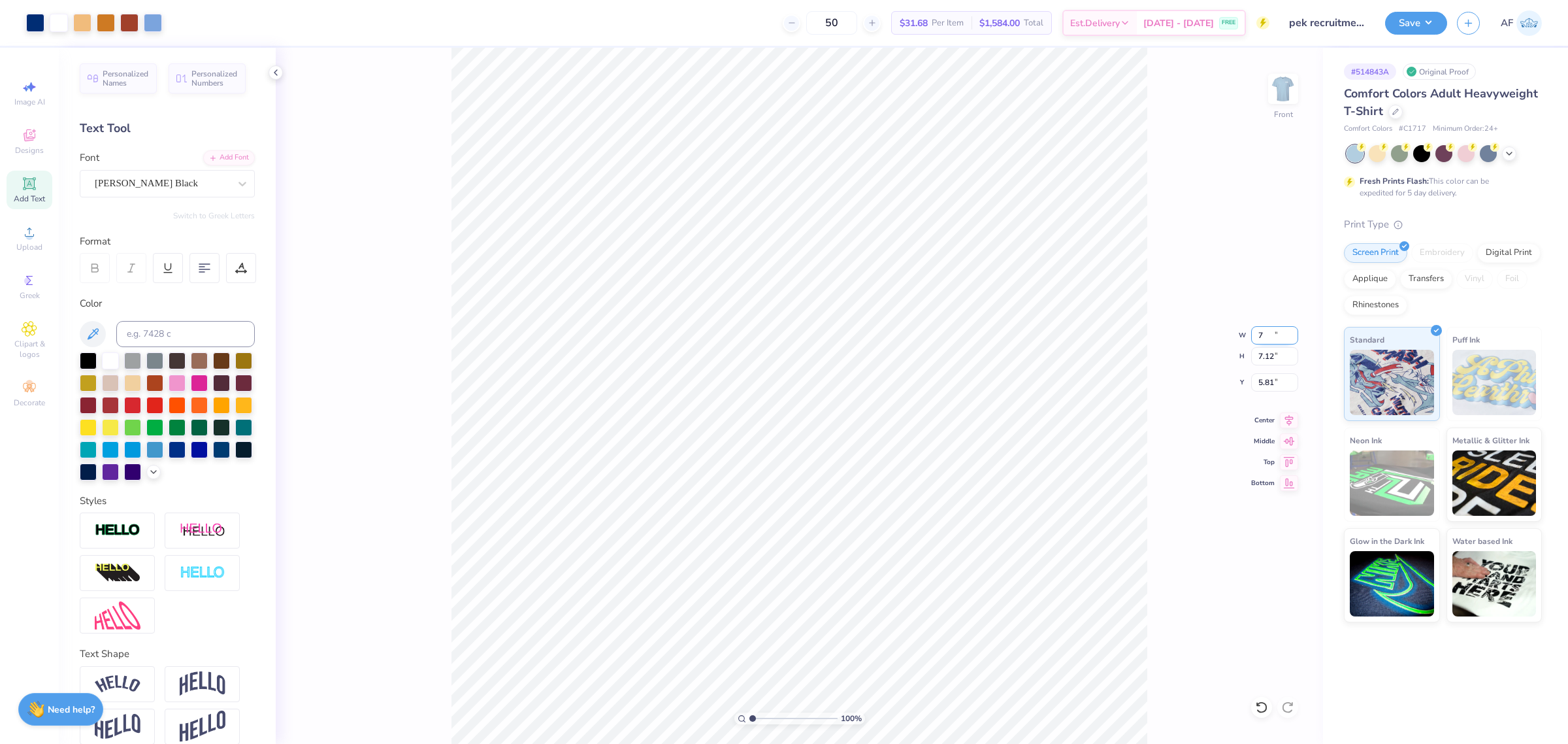
type input "4.38"
type input "7.64"
type input "0.49"
type input "14.21"
type input "7.00"
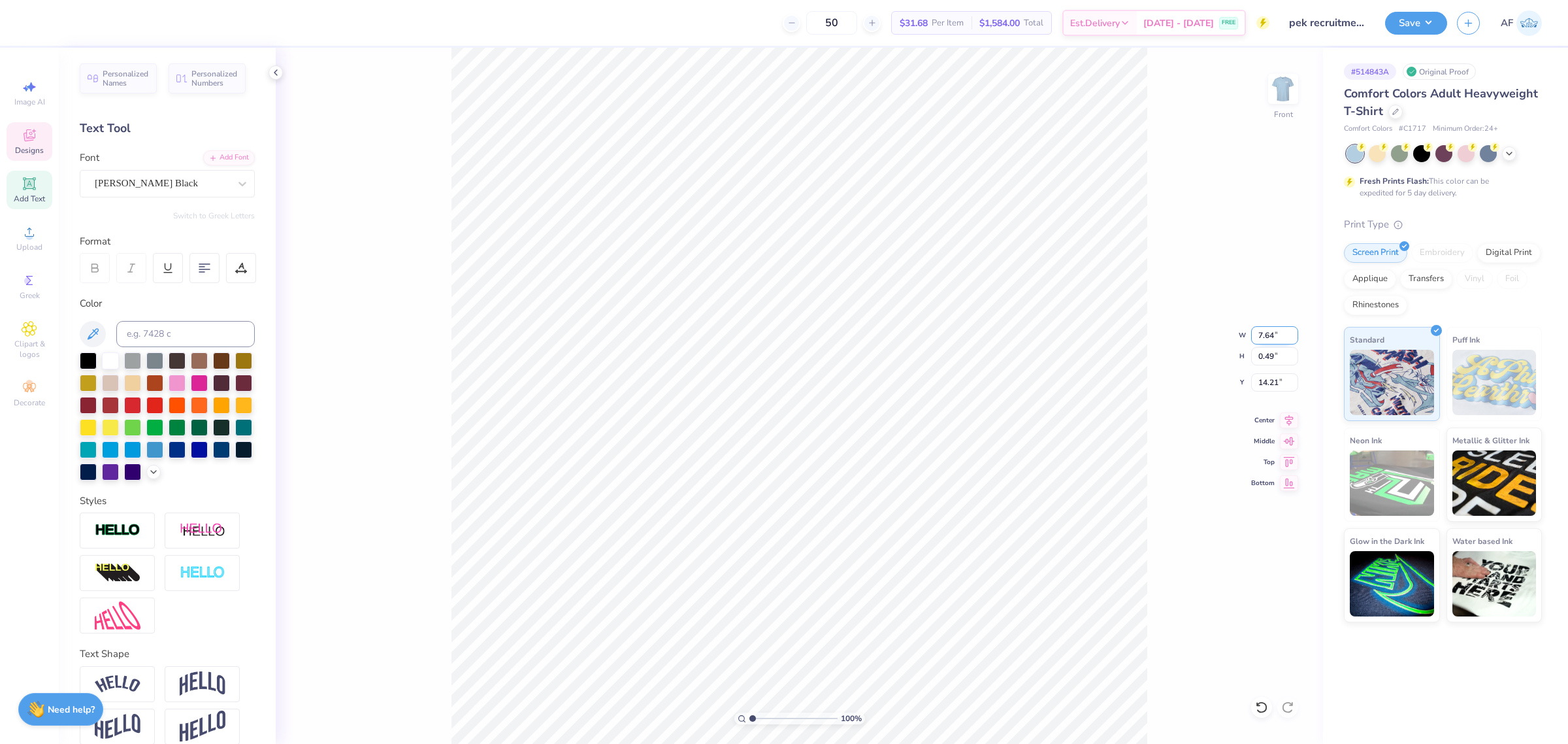
type input "9.96"
type input "3.79"
click at [1269, 331] on input "7.00" at bounding box center [1275, 335] width 47 height 18
click at [1268, 331] on input "7.00" at bounding box center [1275, 335] width 47 height 18
type input "12.64"
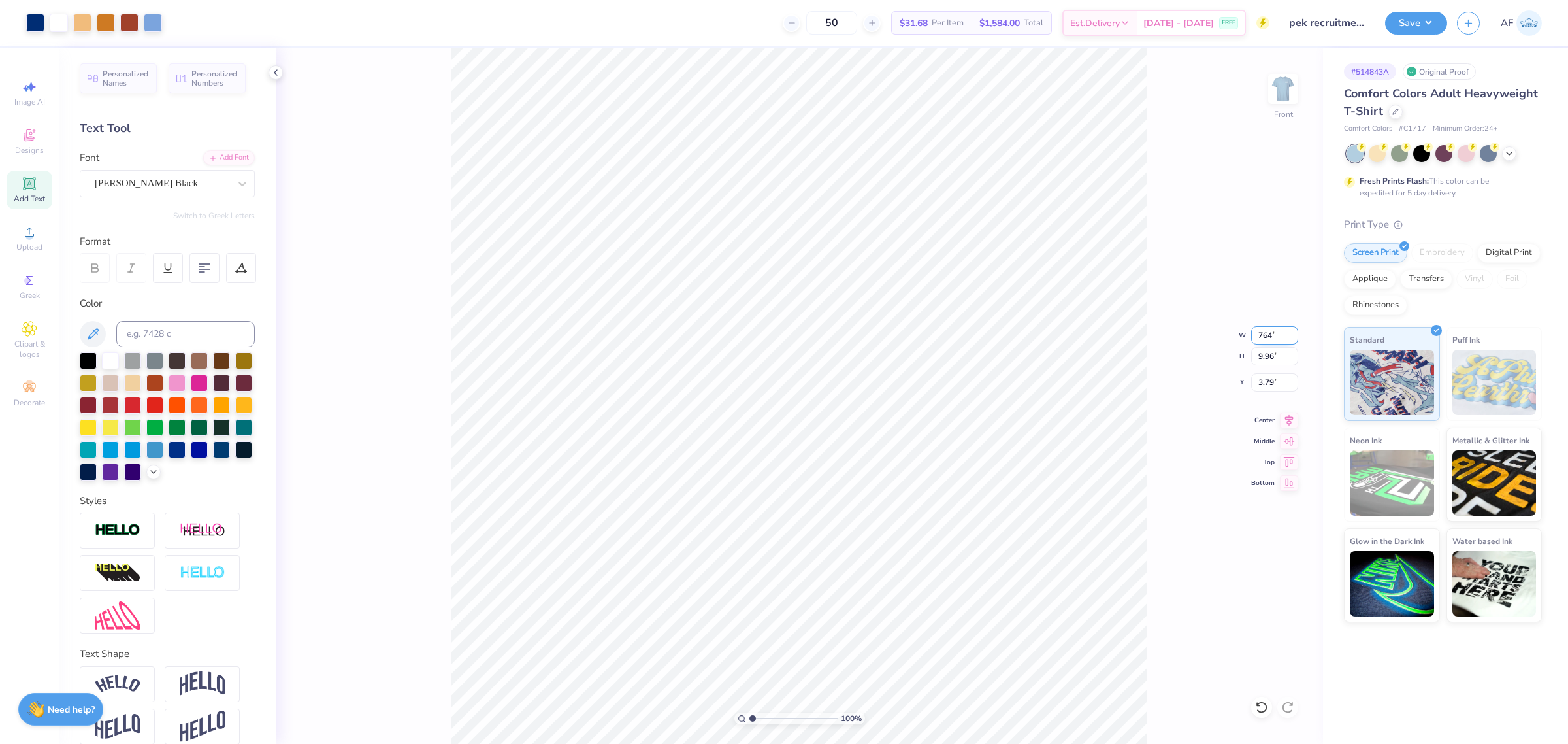
type input "18.00"
type input "0.50"
click at [1264, 326] on input "12.64" at bounding box center [1275, 335] width 47 height 18
type input "7.64"
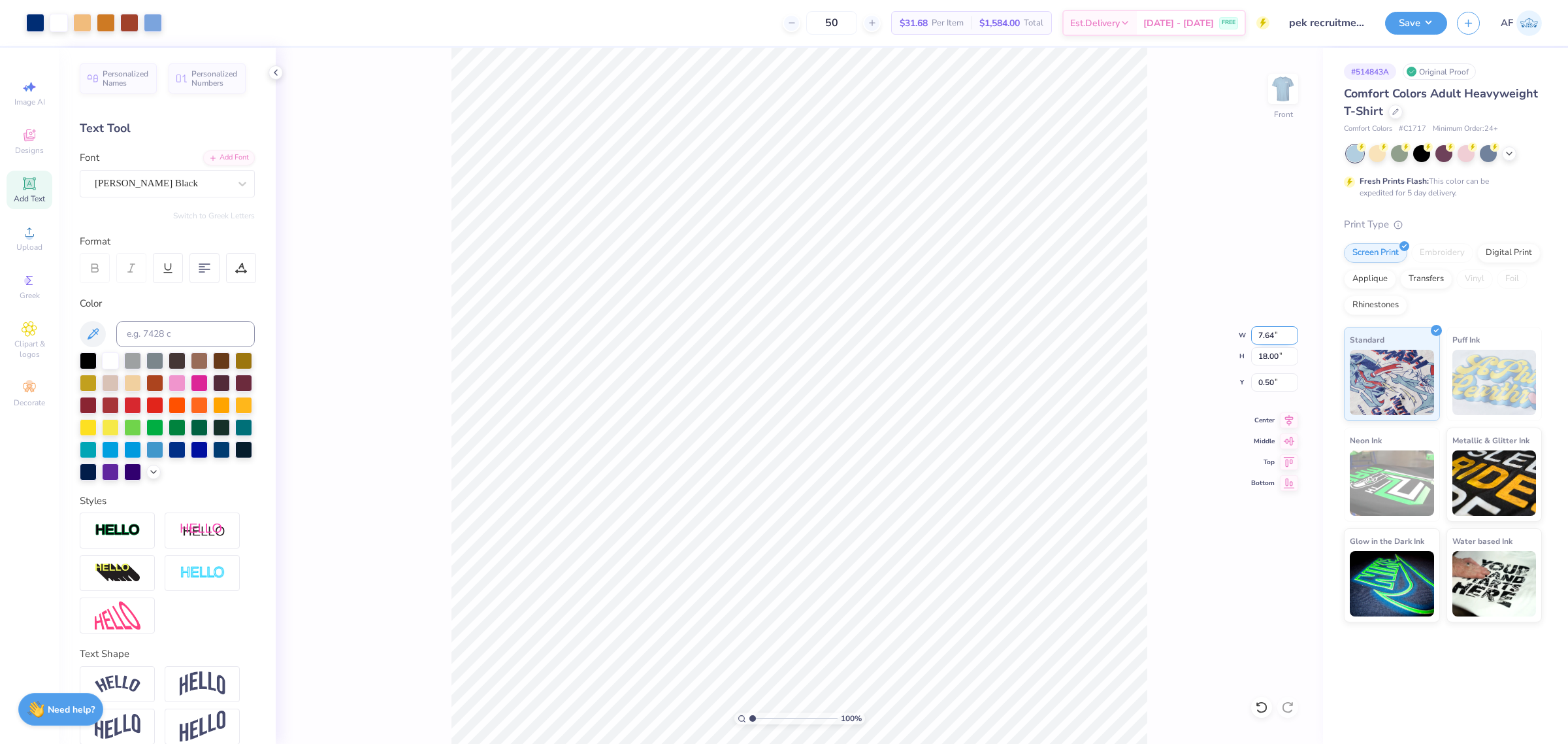
type input "10.88"
click at [1281, 416] on icon at bounding box center [1289, 418] width 18 height 16
type input "3.16"
click at [1268, 336] on input "7.64" at bounding box center [1275, 335] width 47 height 18
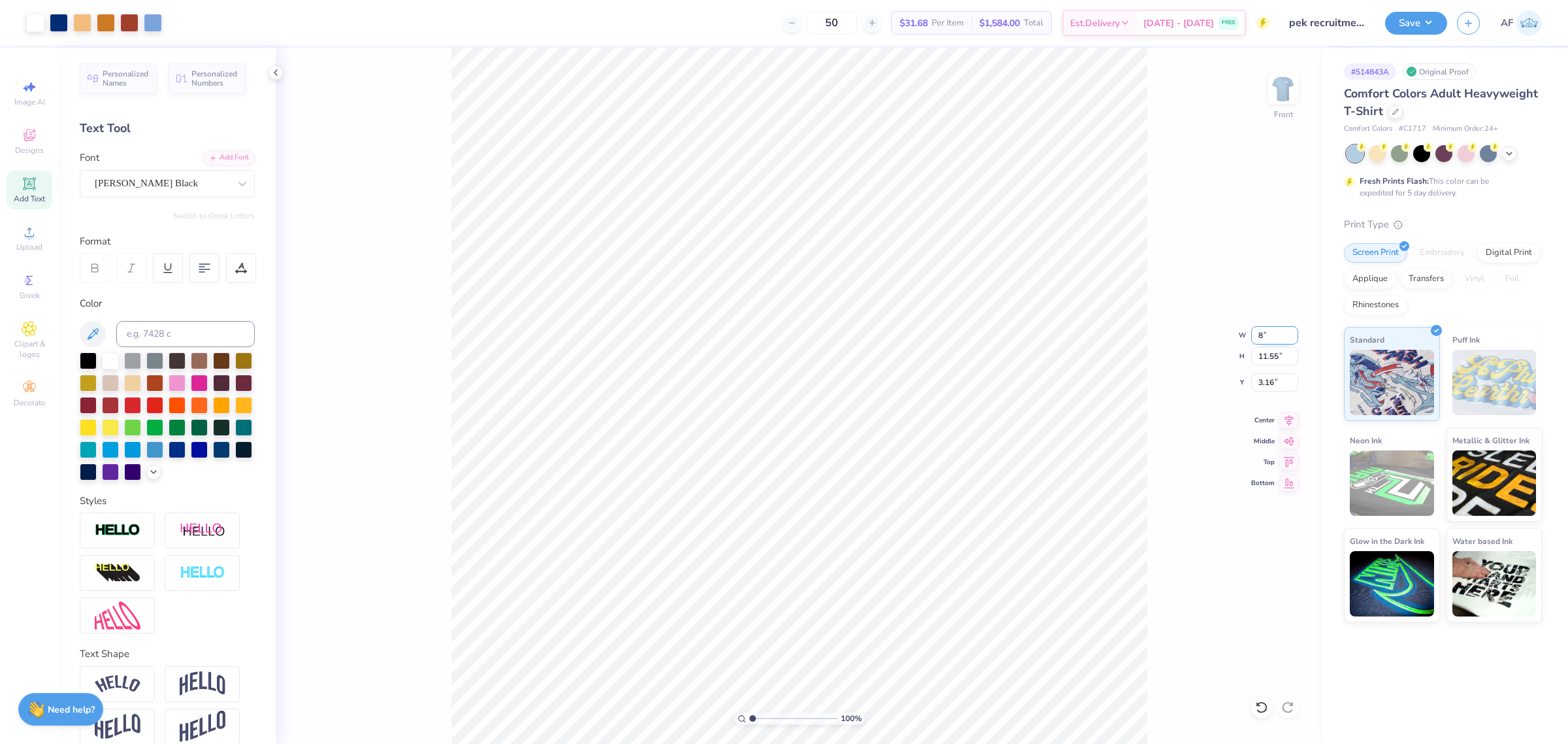
type input "8.00"
type input "12.09"
type input "2.89"
click at [1268, 336] on input "8.00" at bounding box center [1275, 335] width 47 height 18
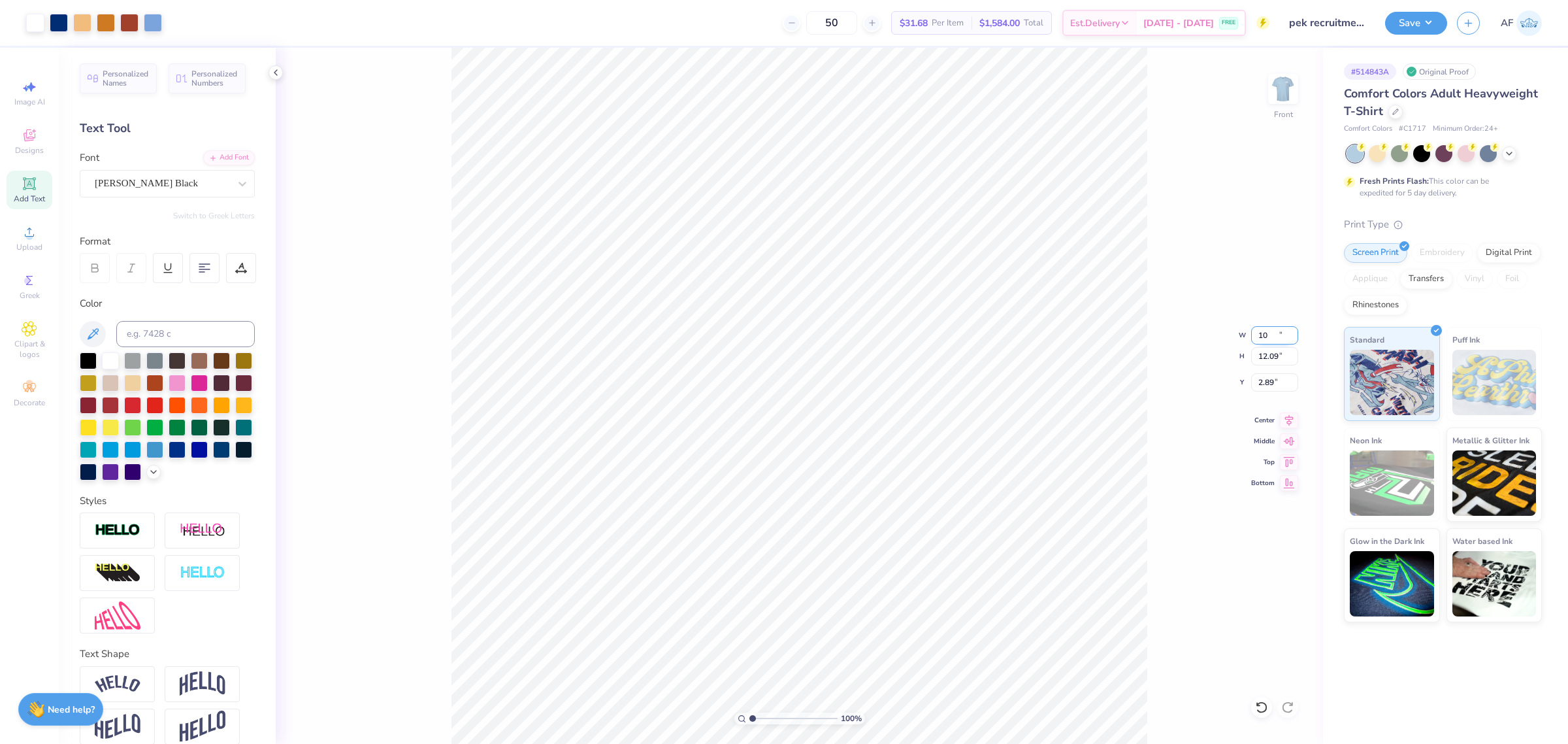
type input "10.00"
type input "15.12"
type input "1.37"
click at [1260, 331] on input "10.00" at bounding box center [1275, 335] width 47 height 18
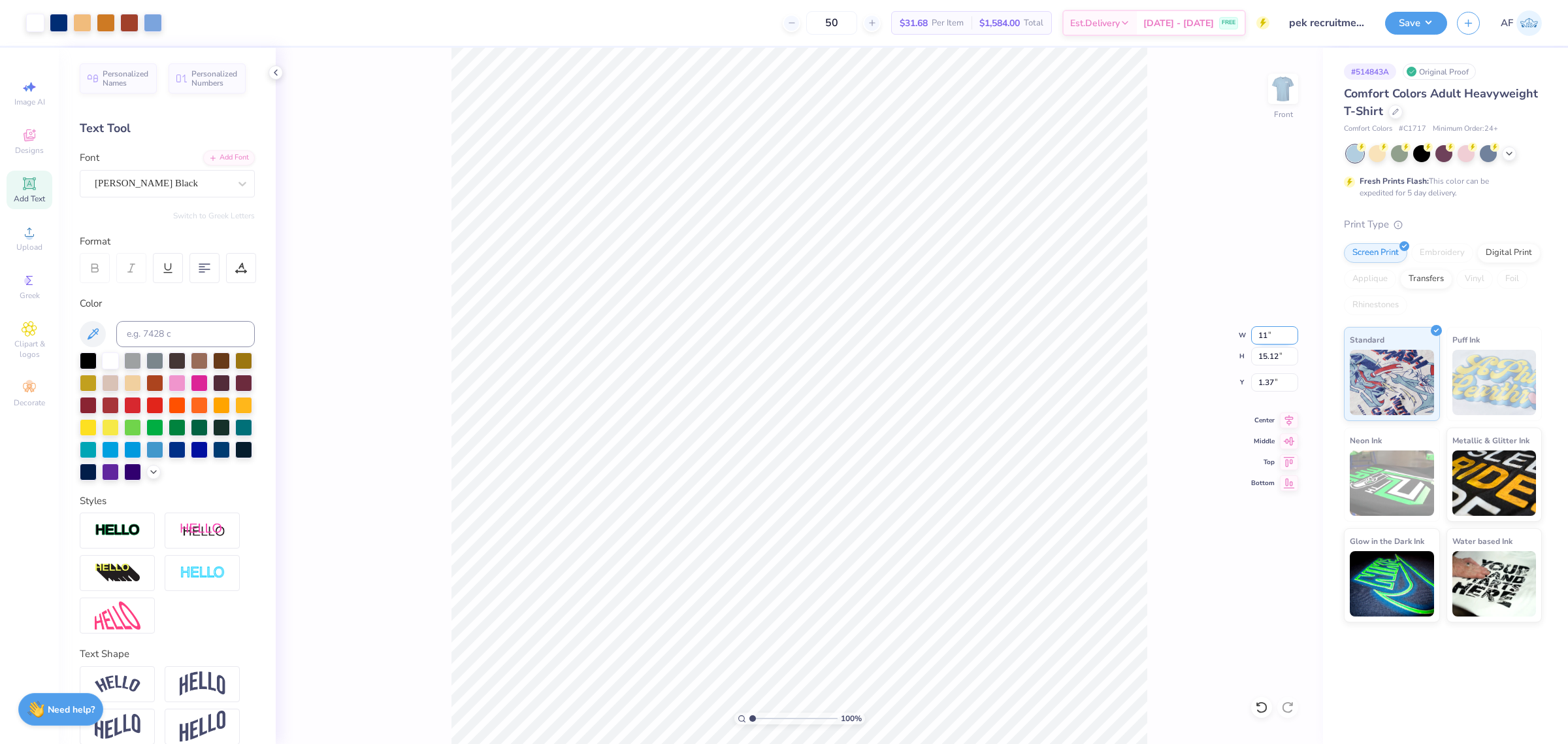
type input "11.00"
type input "16.63"
click at [1260, 383] on input "0.62" at bounding box center [1275, 382] width 47 height 18
type input "3.00"
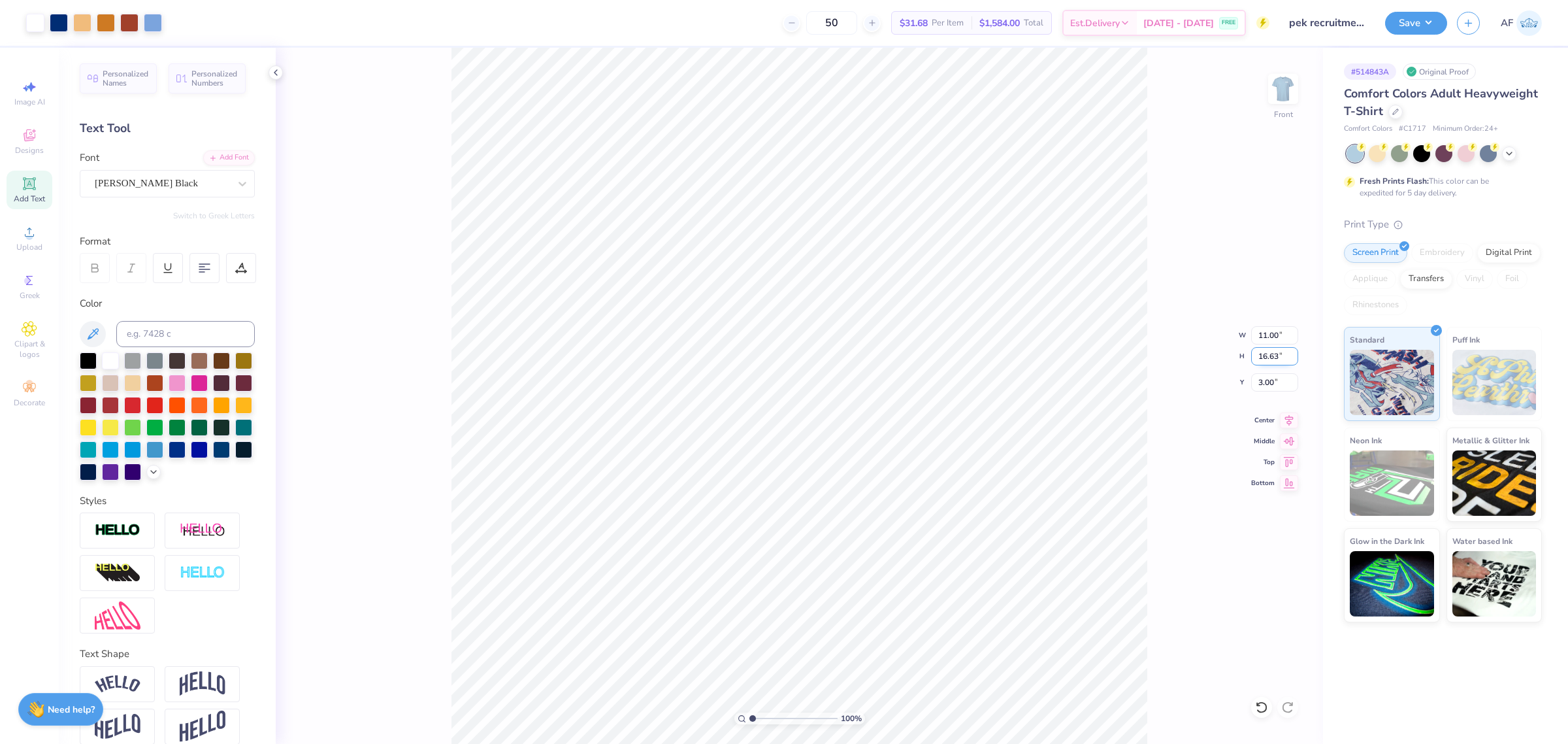
click at [1274, 358] on input "16.63" at bounding box center [1275, 356] width 47 height 18
type input "15"
type input "9.92"
type input "15.00"
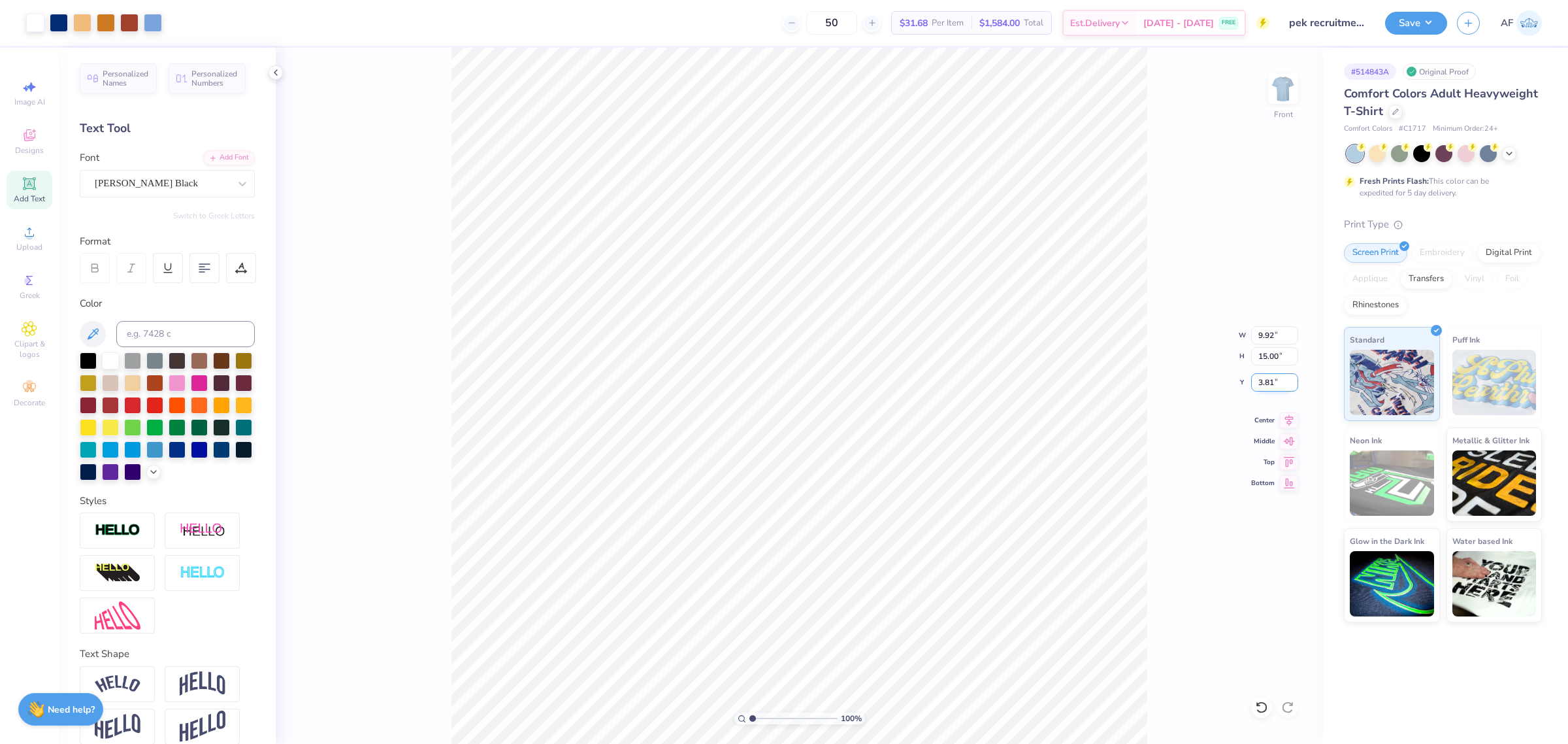
click at [1266, 385] on input "3.81" at bounding box center [1275, 382] width 47 height 18
type input "3.00"
type input "1.51721301232853"
type input "2.81"
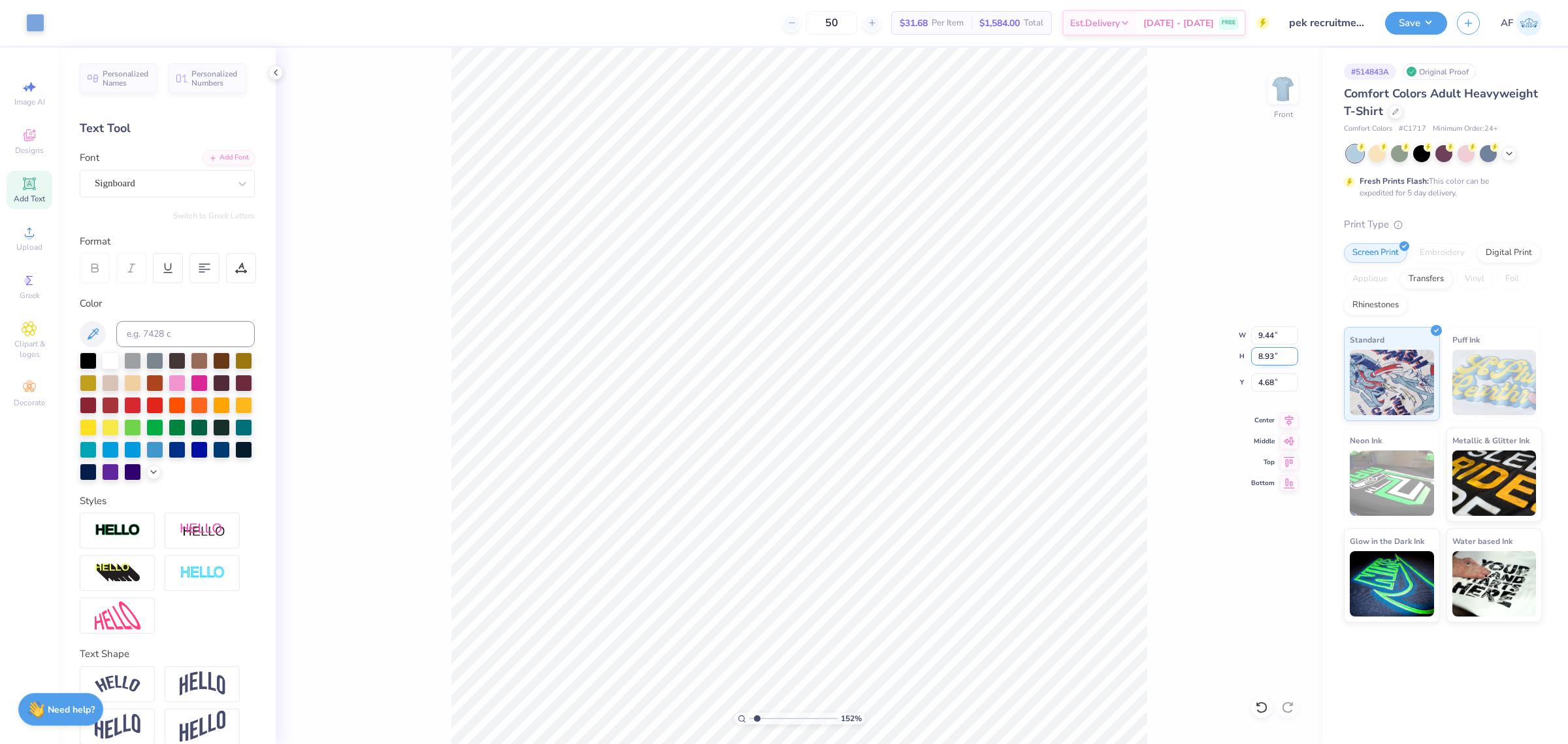
click at [1264, 359] on input "8.93" at bounding box center [1275, 356] width 47 height 18
type input "1.51721301232853"
type input "3.82"
type input "0.45"
type input "3.63"
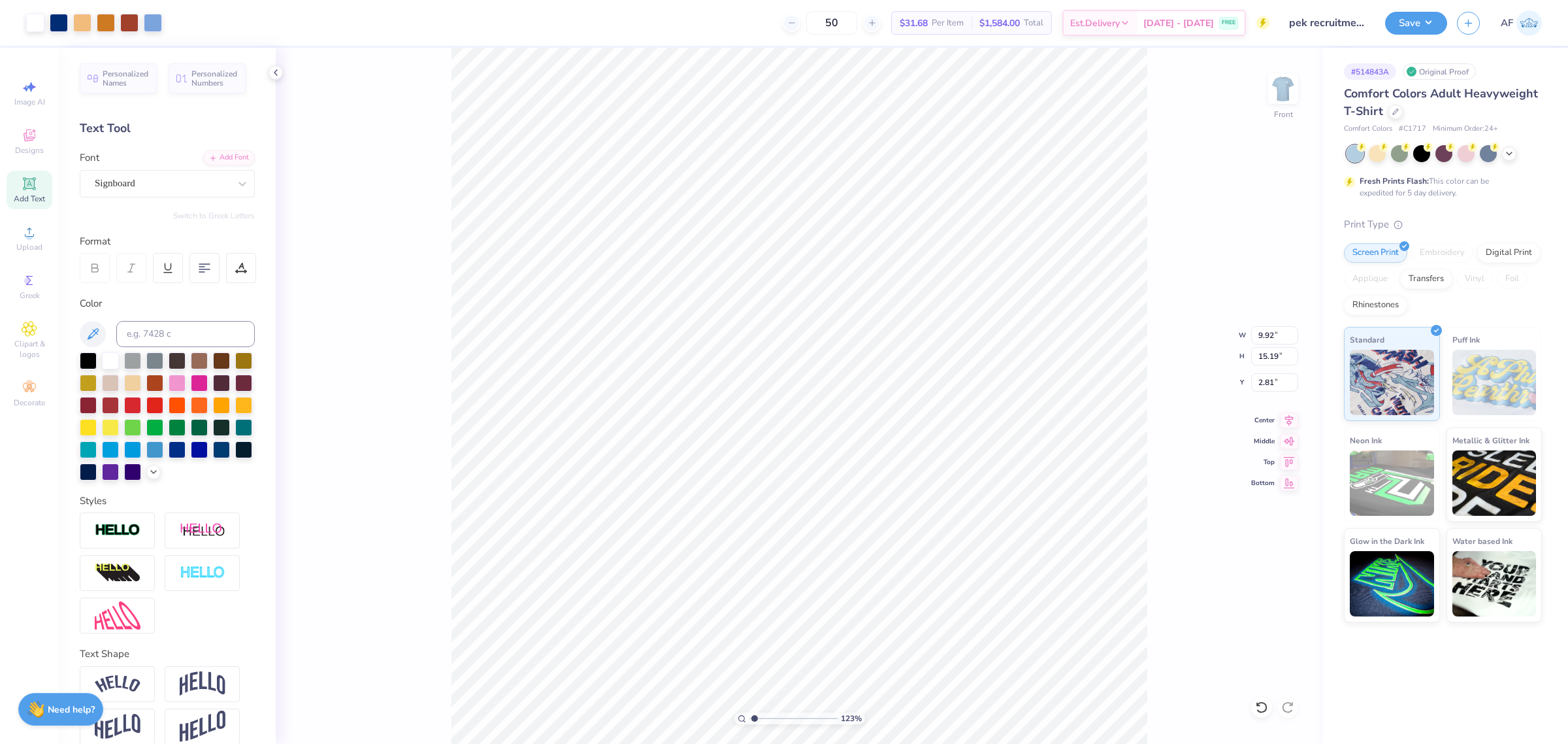
click at [1302, 419] on div "123 % Front W 9.92 9.92 " H 15.19 15.19 " Y 2.81 2.81 " Center Middle Top Bottom" at bounding box center [799, 395] width 1047 height 696
click at [1275, 92] on img at bounding box center [1283, 88] width 52 height 52
click at [1436, 22] on button "Save" at bounding box center [1416, 21] width 62 height 23
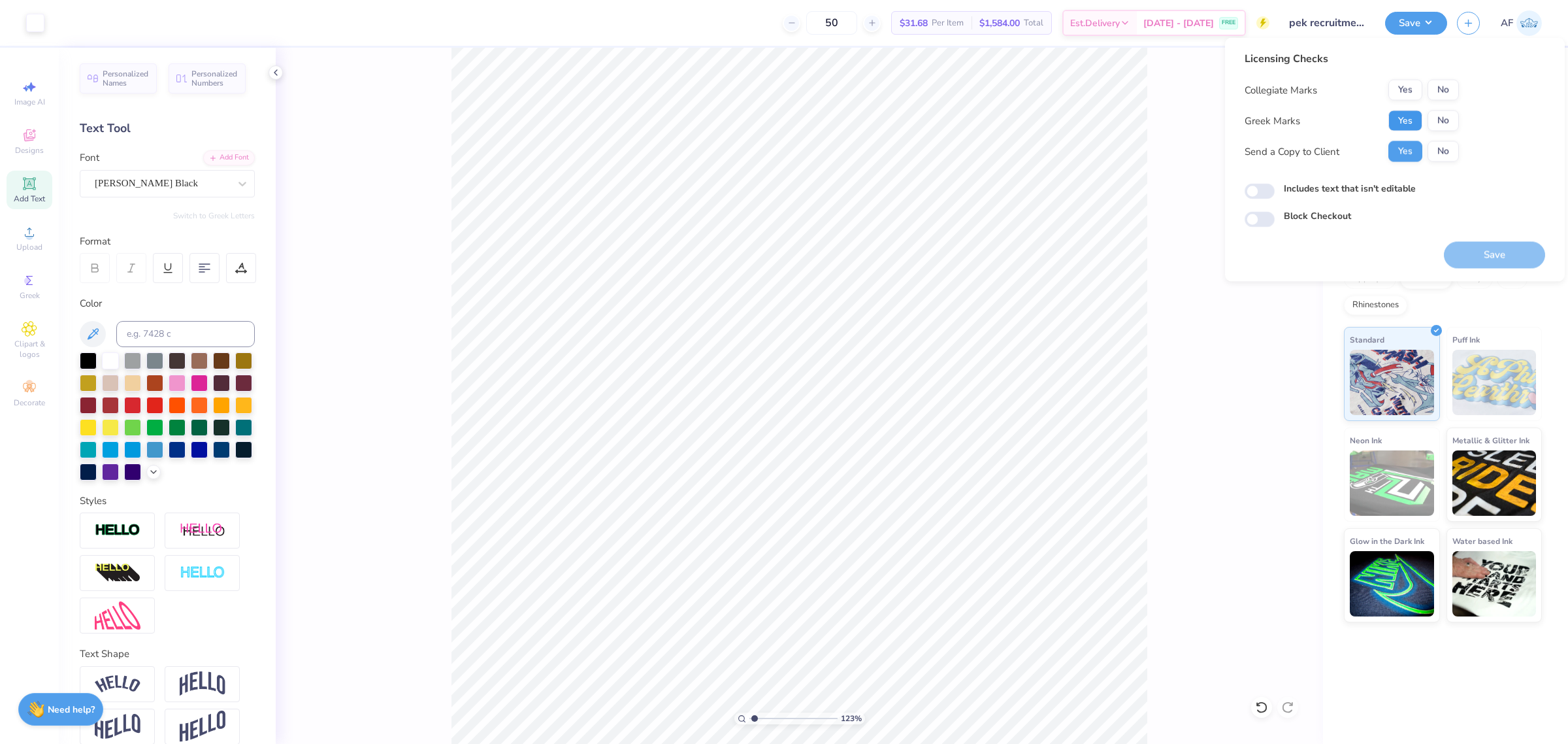
click at [1418, 114] on button "Yes" at bounding box center [1405, 120] width 34 height 21
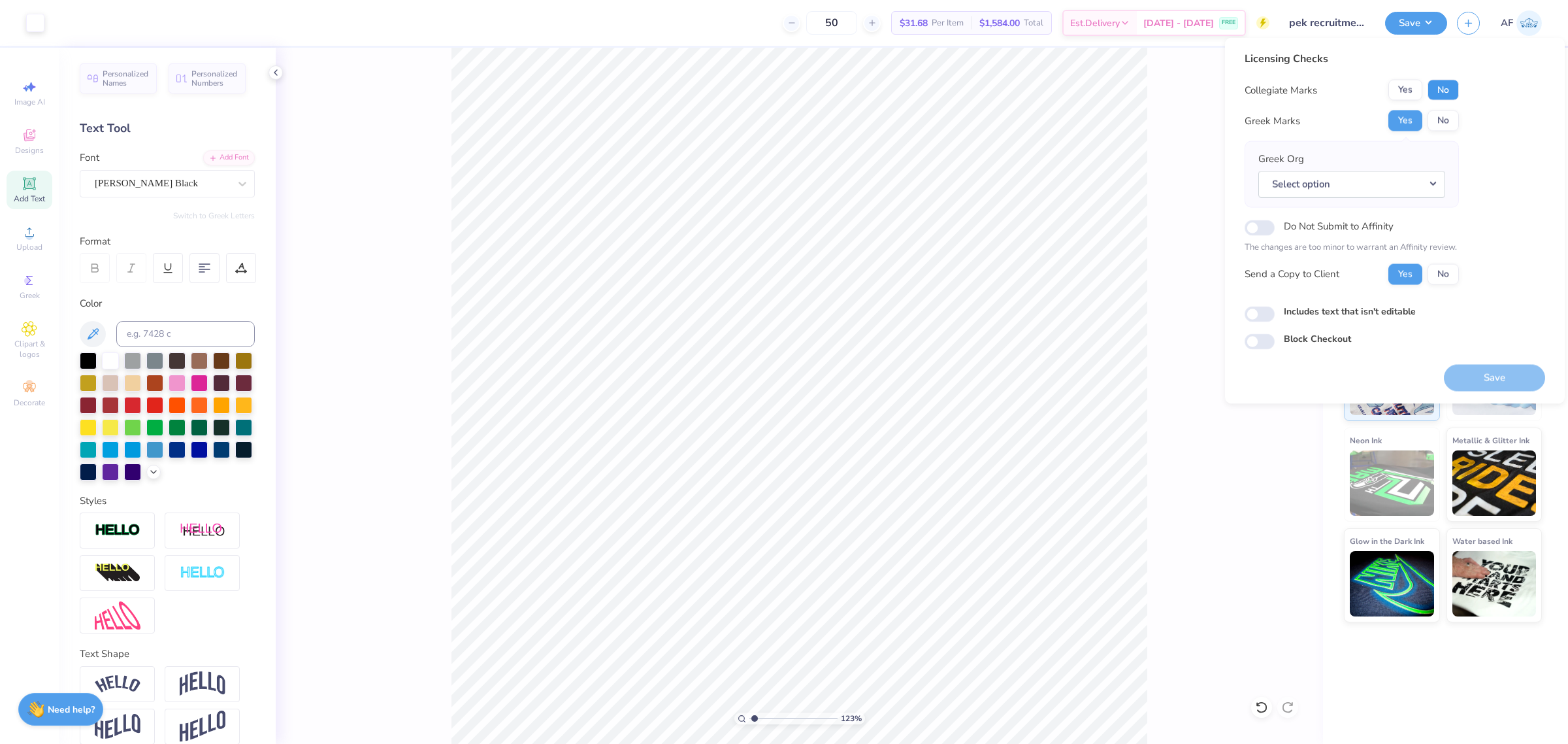
click at [1437, 91] on button "No" at bounding box center [1443, 90] width 31 height 21
click at [1431, 119] on button "No" at bounding box center [1443, 120] width 31 height 21
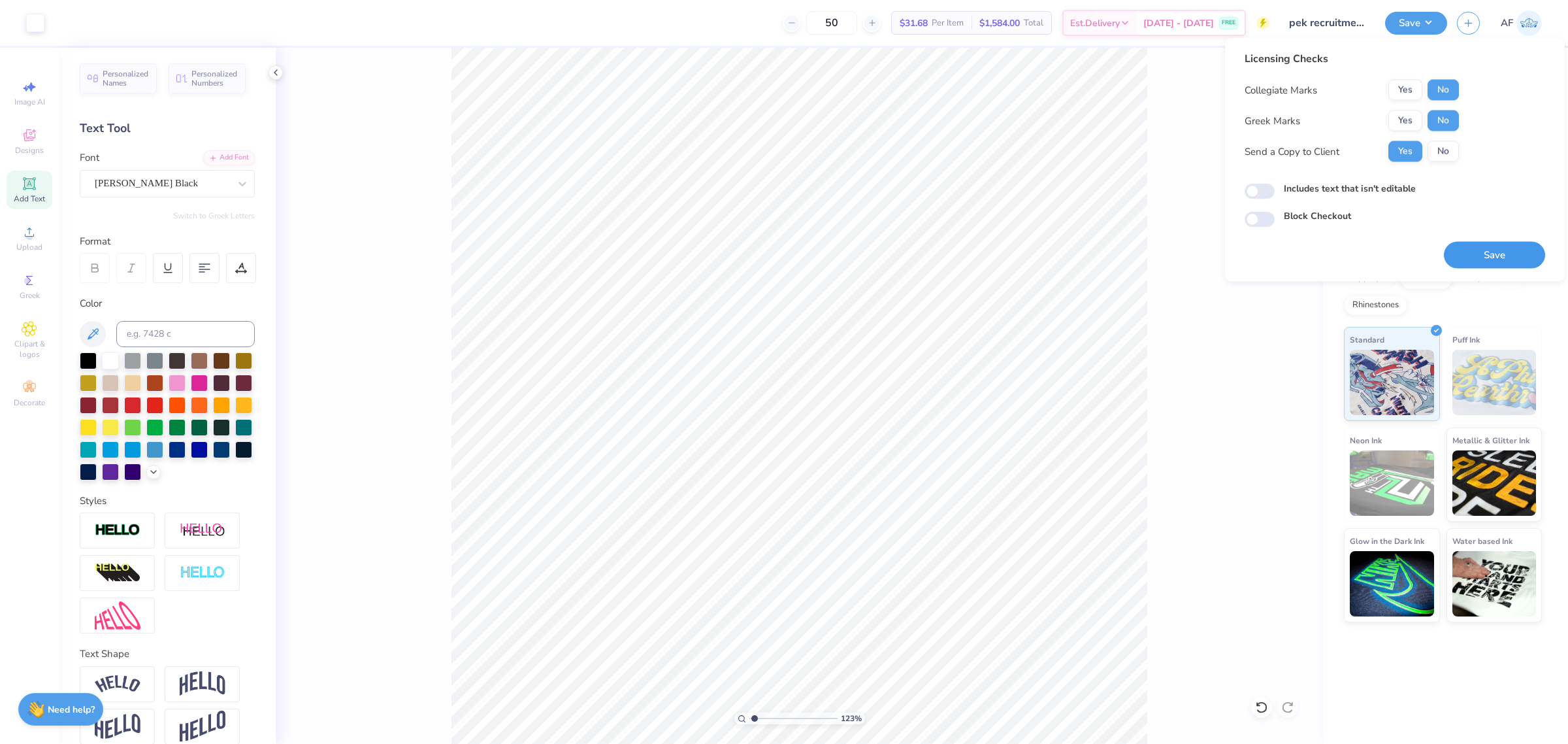
click at [1501, 250] on button "Save" at bounding box center [1494, 255] width 101 height 27
click at [1305, 258] on div "Licensing Checks Collegiate Marks Yes No Greek Marks Yes No Send a Copy to Clie…" at bounding box center [1395, 160] width 301 height 218
type input "1.23175200926507"
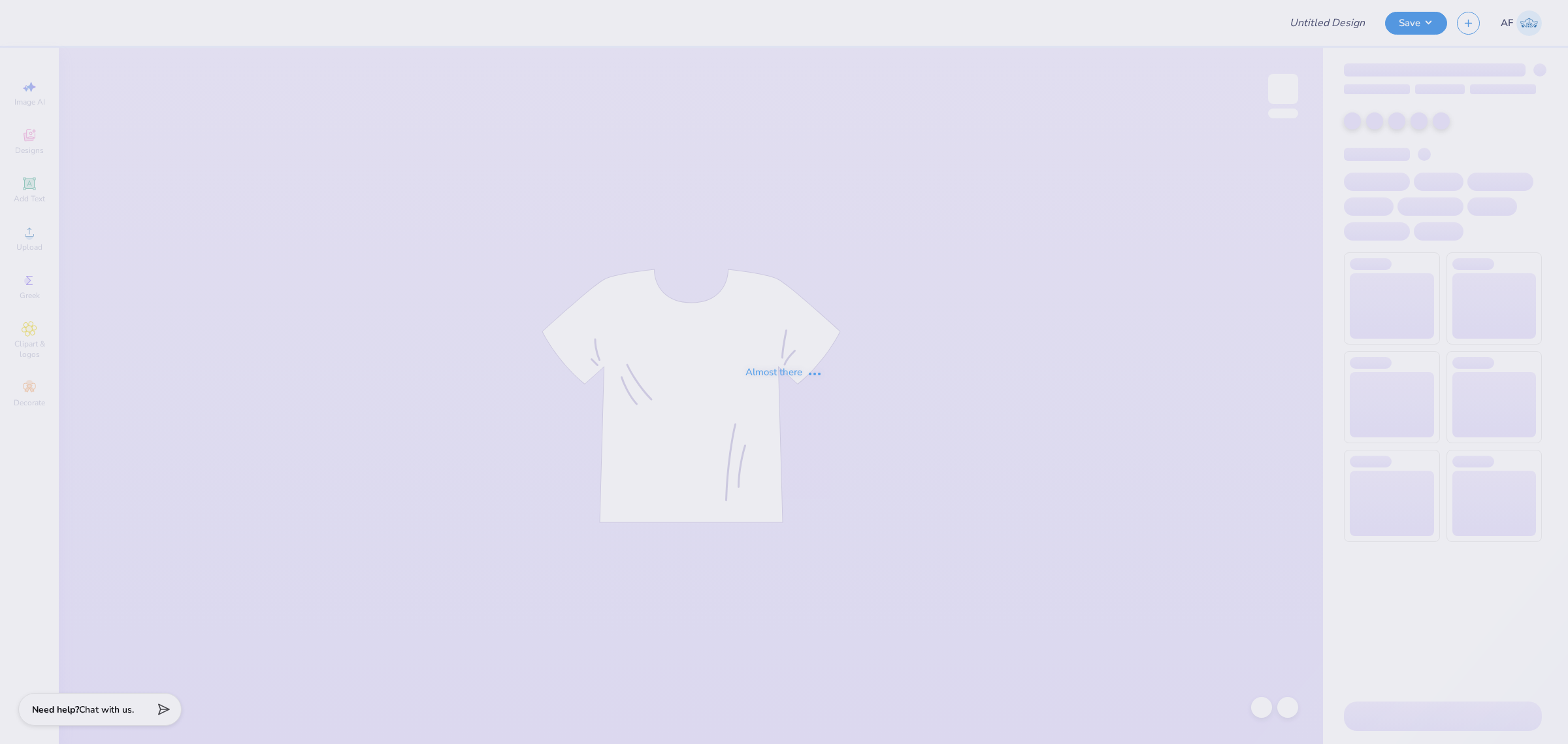
type input "pek recruitment tees"
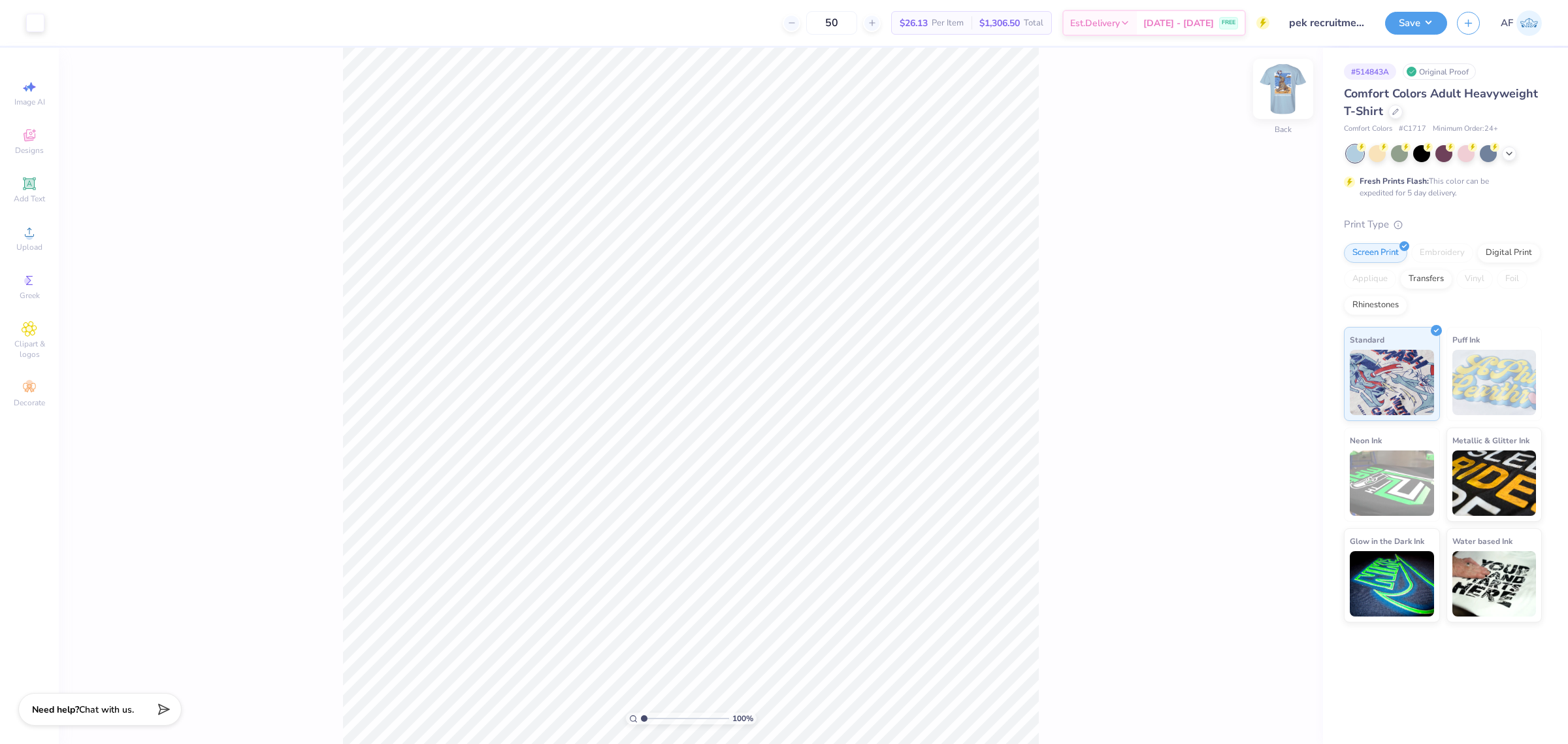
click at [1279, 101] on img at bounding box center [1283, 88] width 52 height 52
click at [1276, 368] on input "15.19" at bounding box center [1275, 366] width 47 height 18
type input "15"
type input "9.80"
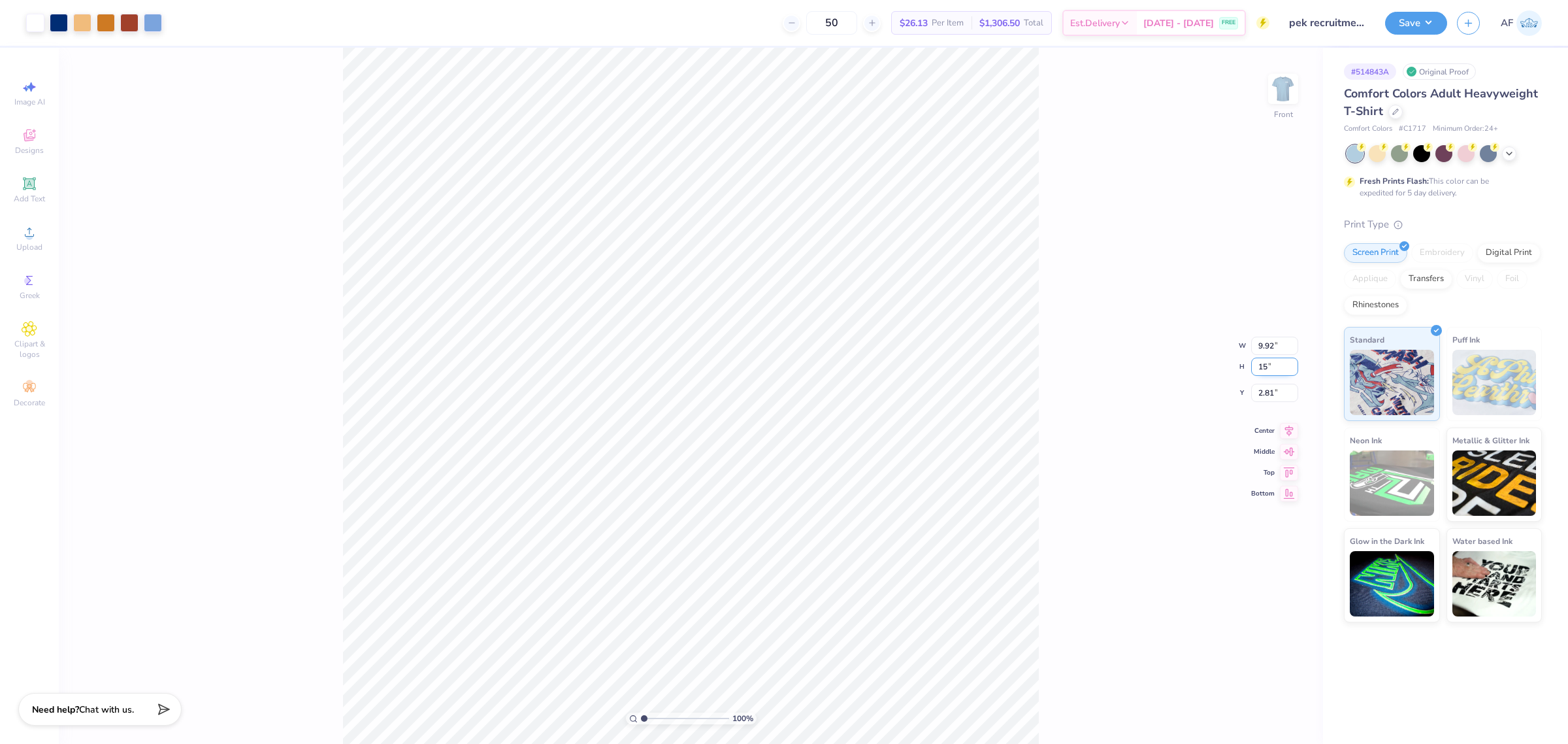
type input "15.00"
click at [1252, 376] on input "2.90" at bounding box center [1275, 382] width 47 height 18
type input "3.00"
click at [1437, 25] on button "Save" at bounding box center [1416, 21] width 62 height 23
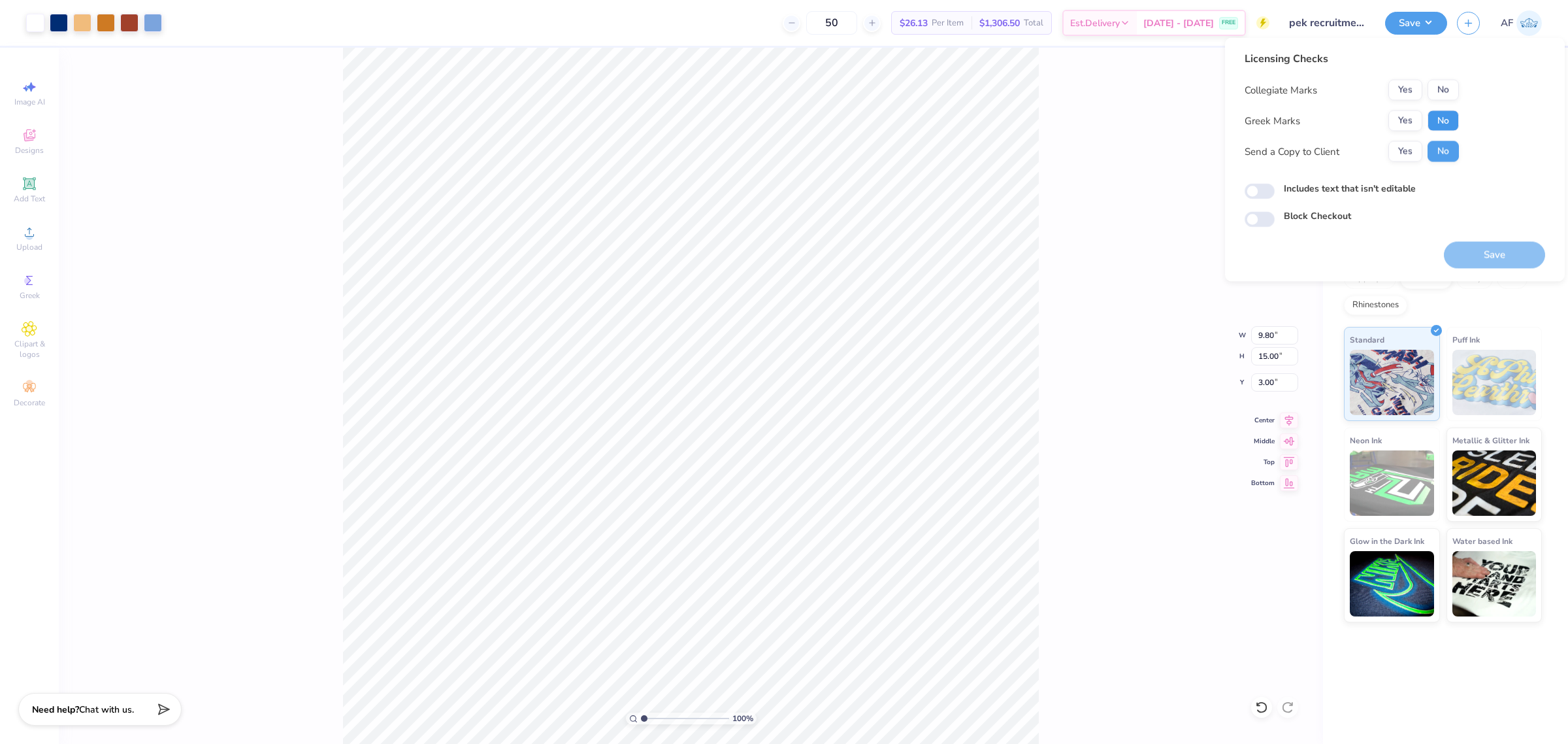
click at [1442, 123] on button "No" at bounding box center [1443, 120] width 31 height 21
click at [1442, 96] on button "No" at bounding box center [1443, 90] width 31 height 21
click at [1473, 248] on button "Save" at bounding box center [1494, 255] width 101 height 27
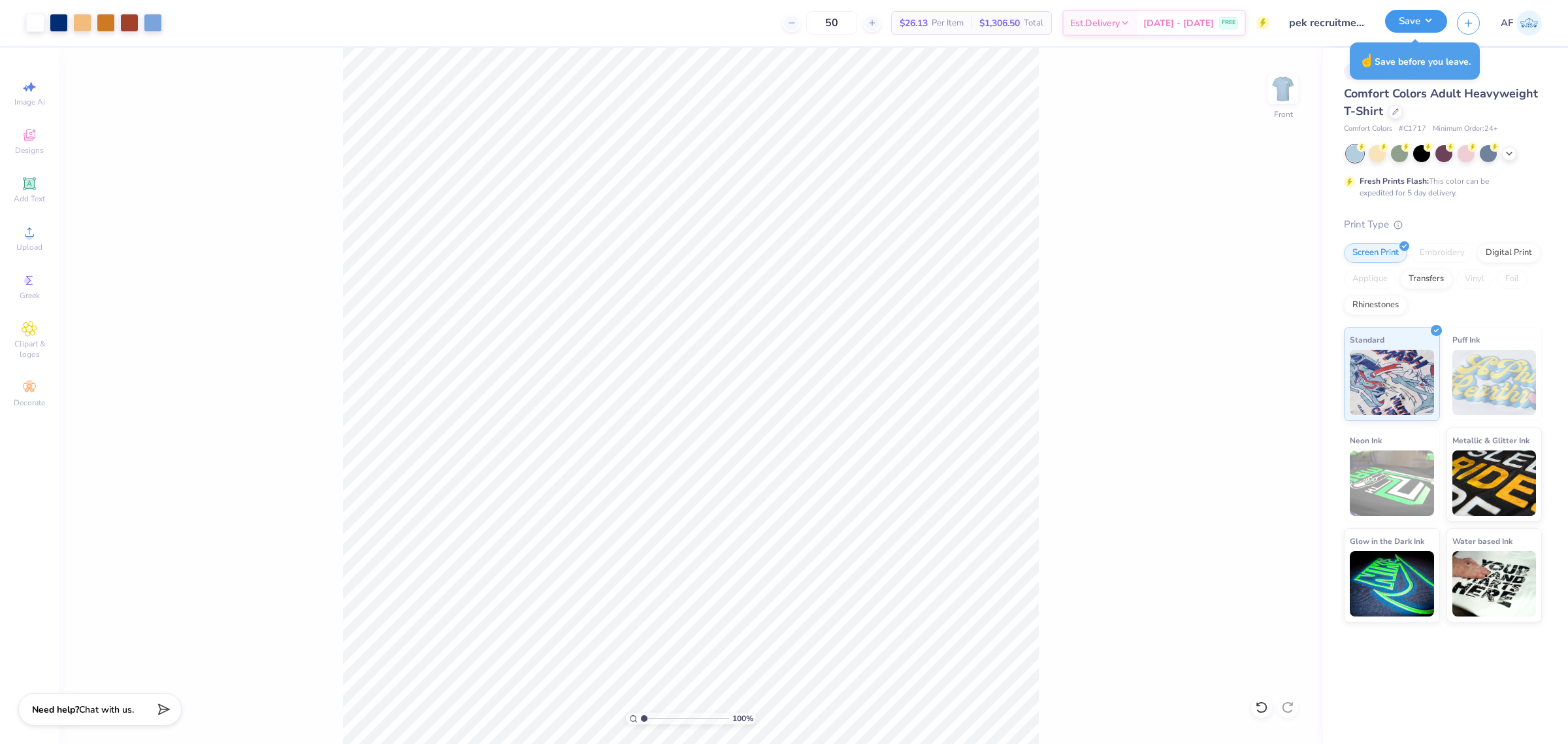
click at [1442, 27] on button "Save" at bounding box center [1416, 21] width 62 height 23
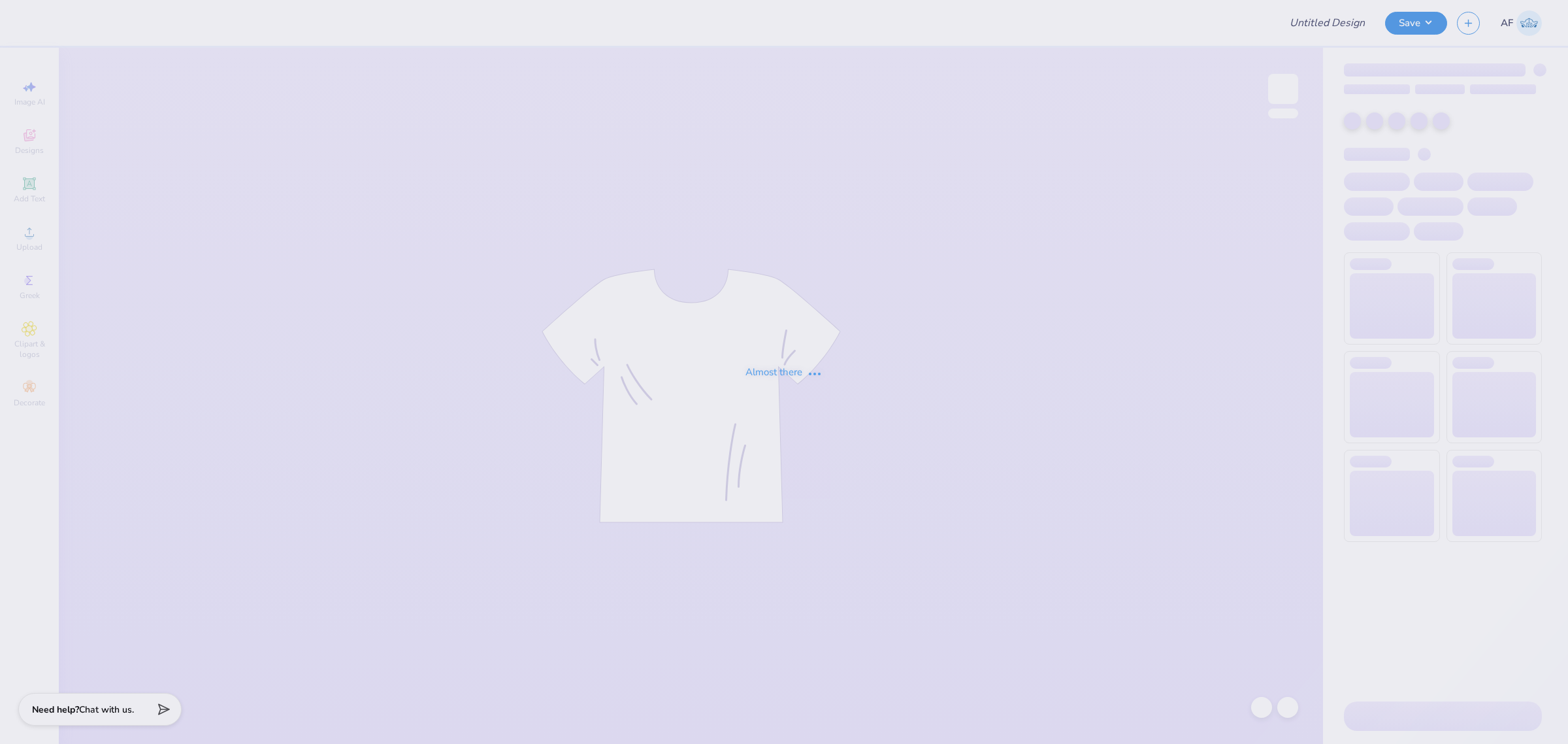
type input "Fall Merch Drop Paradigm"
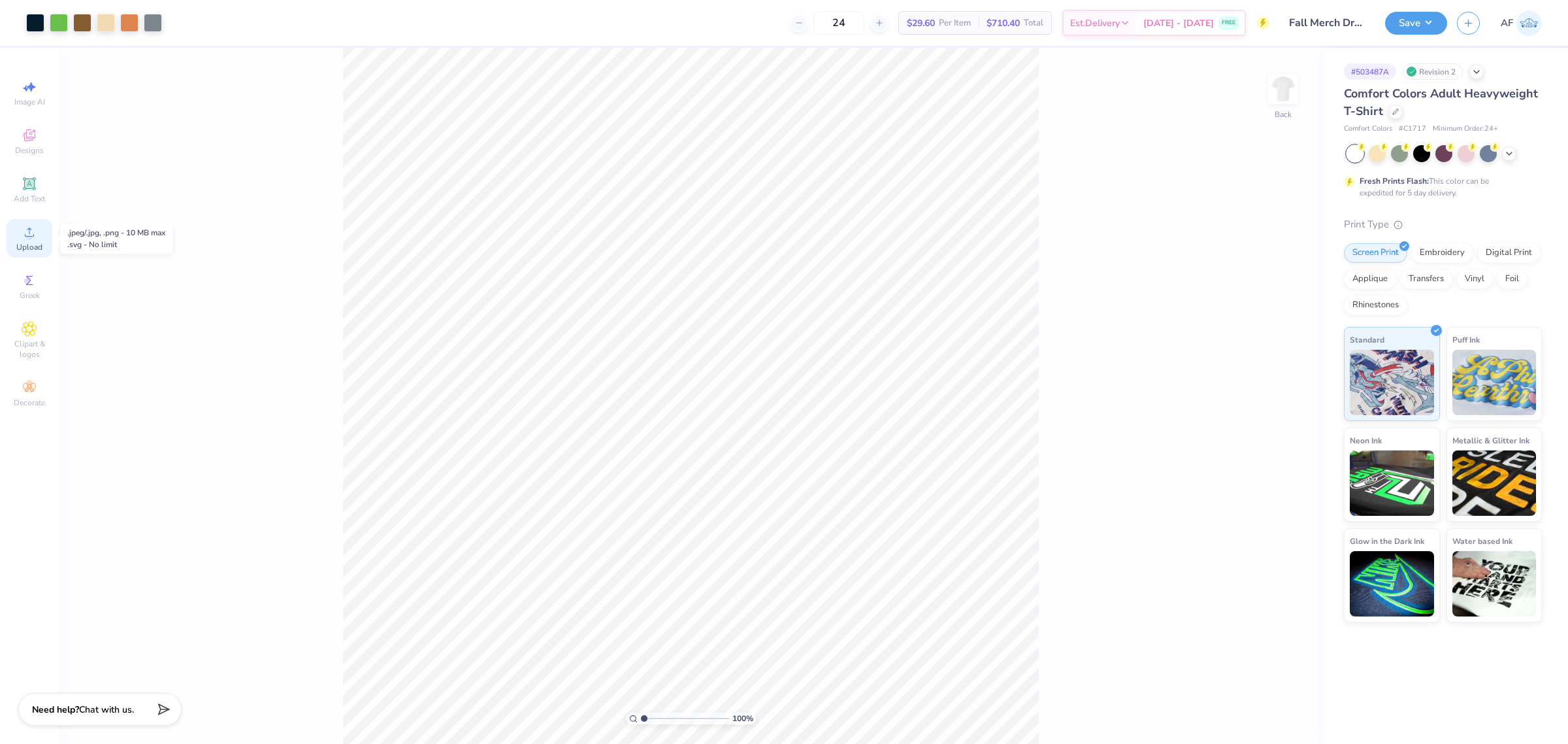
click at [33, 234] on icon at bounding box center [29, 231] width 16 height 16
click at [28, 234] on circle at bounding box center [29, 236] width 7 height 7
click at [27, 188] on icon at bounding box center [29, 183] width 12 height 12
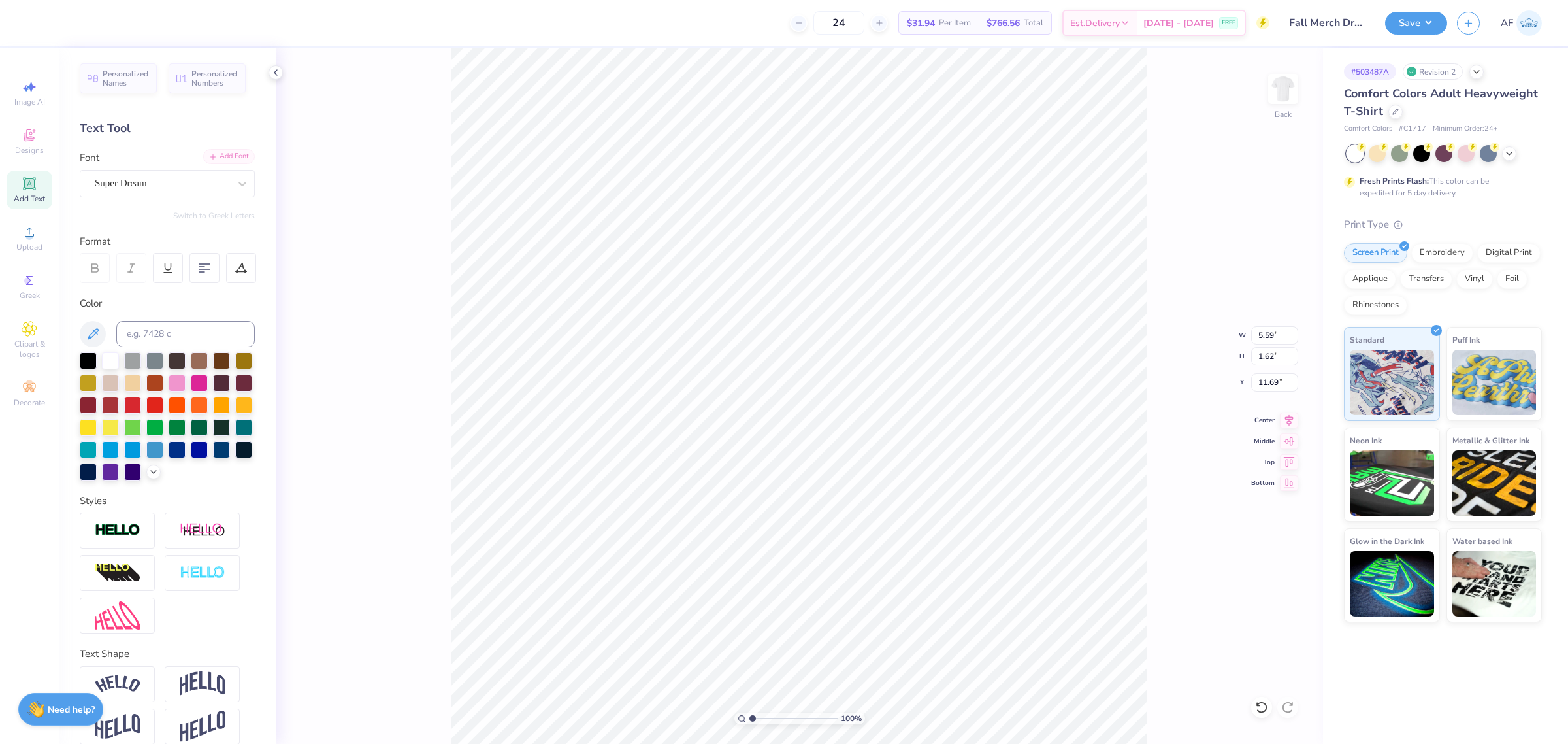
click at [214, 154] on div "Add Font" at bounding box center [229, 157] width 52 height 15
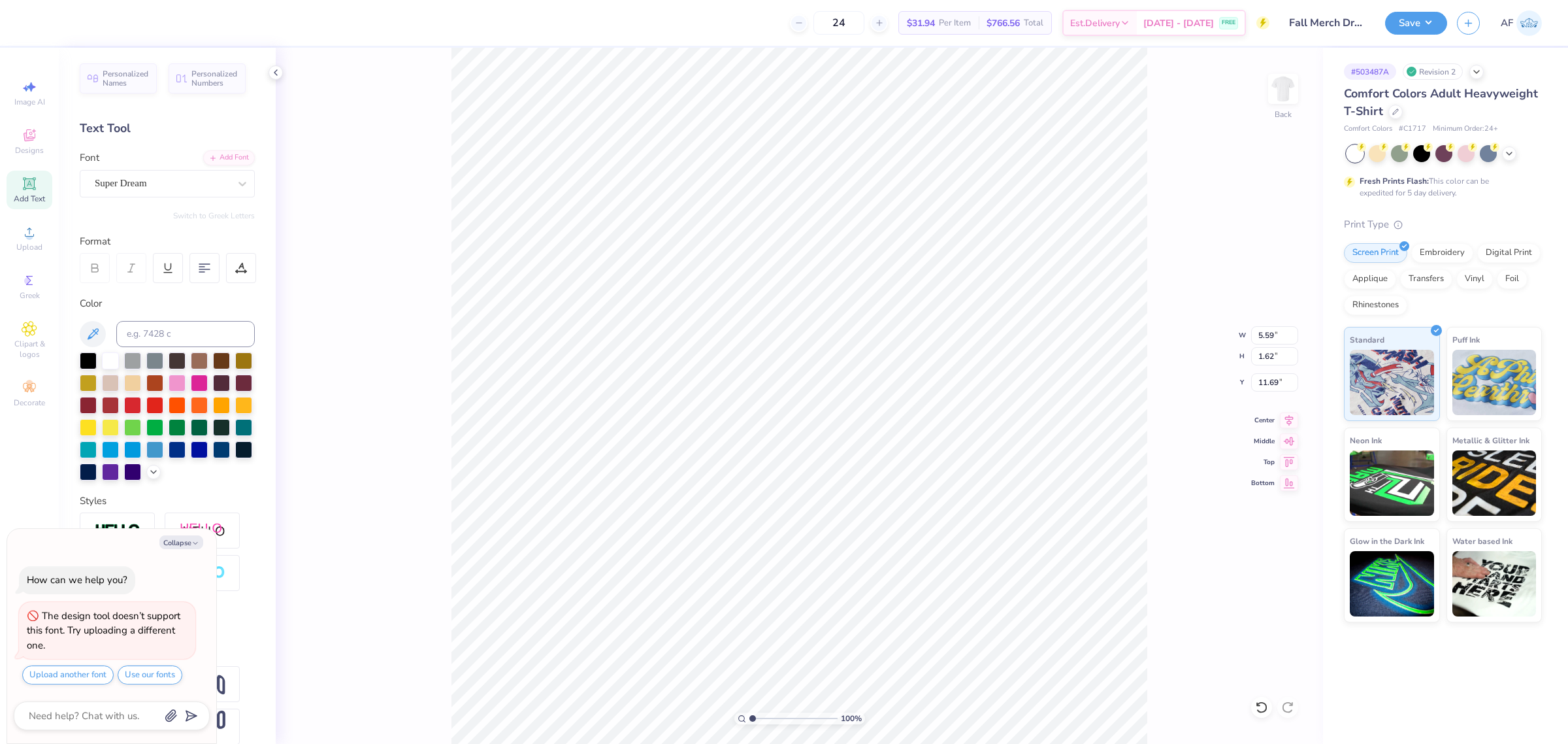
scroll to position [13, 1]
click at [90, 356] on div at bounding box center [88, 359] width 17 height 17
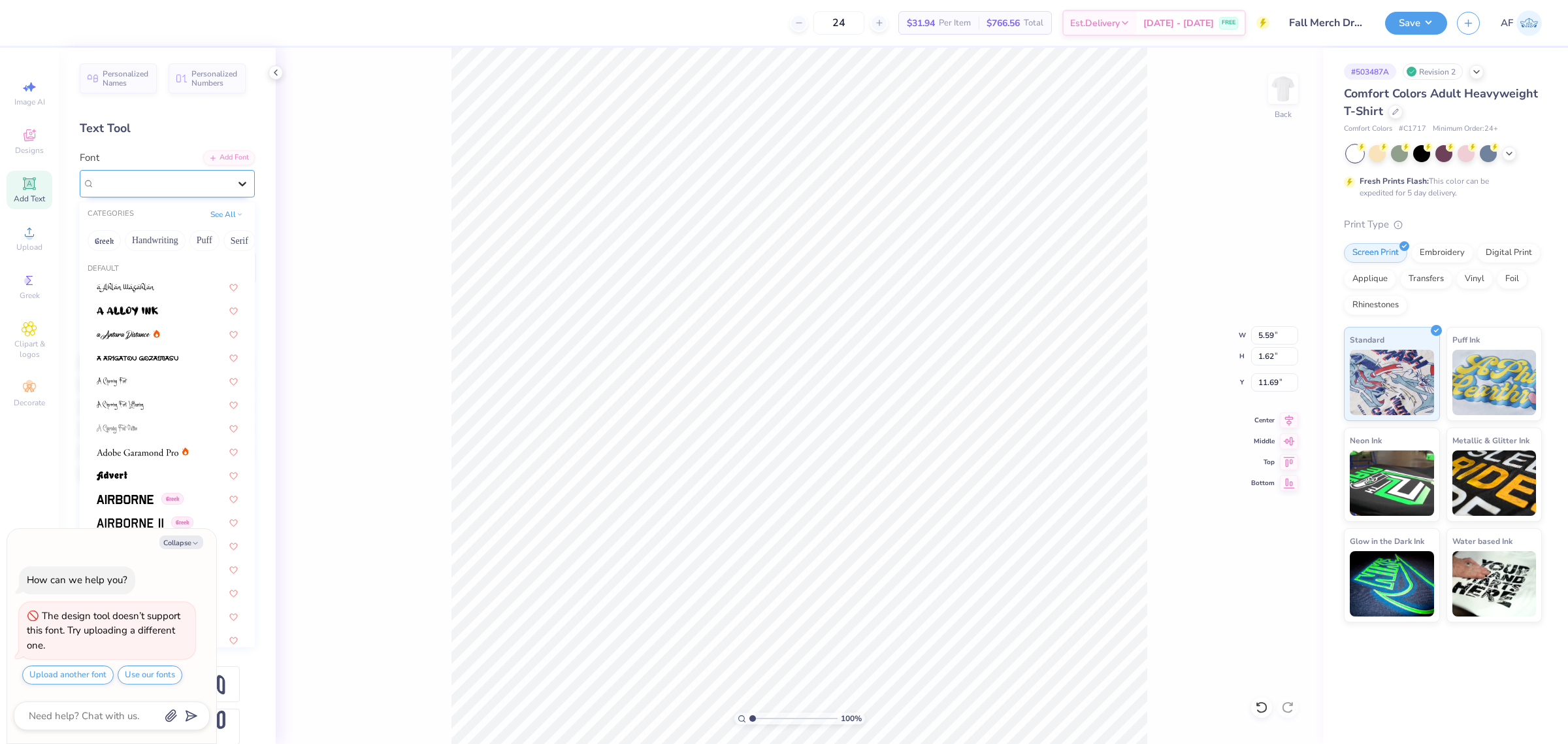
click at [238, 184] on icon at bounding box center [242, 184] width 8 height 5
type textarea "x"
click at [147, 181] on span "Super Dream" at bounding box center [120, 183] width 52 height 15
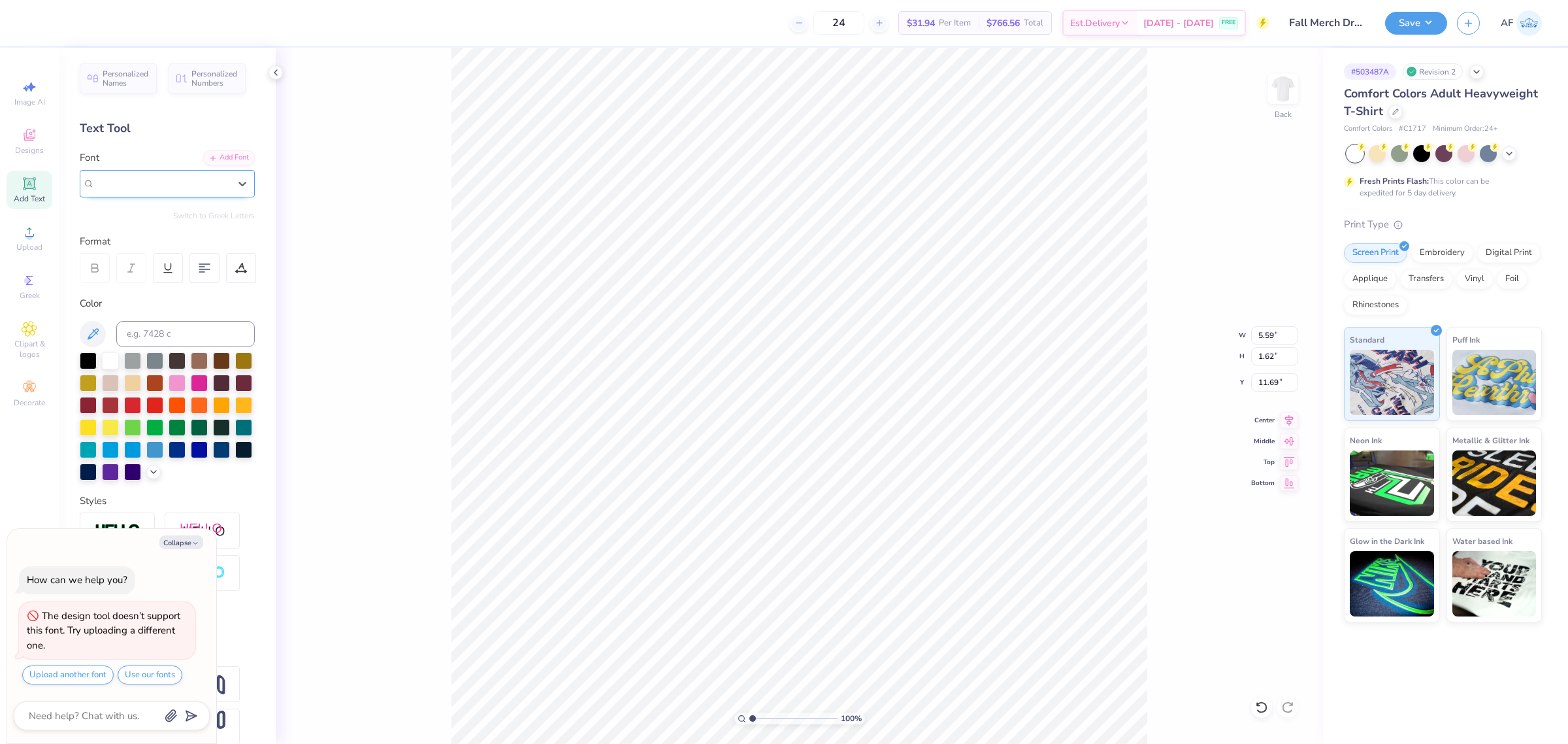
type input "c"
type textarea "x"
type input "chubb"
click at [211, 157] on div "Add Font" at bounding box center [229, 157] width 52 height 15
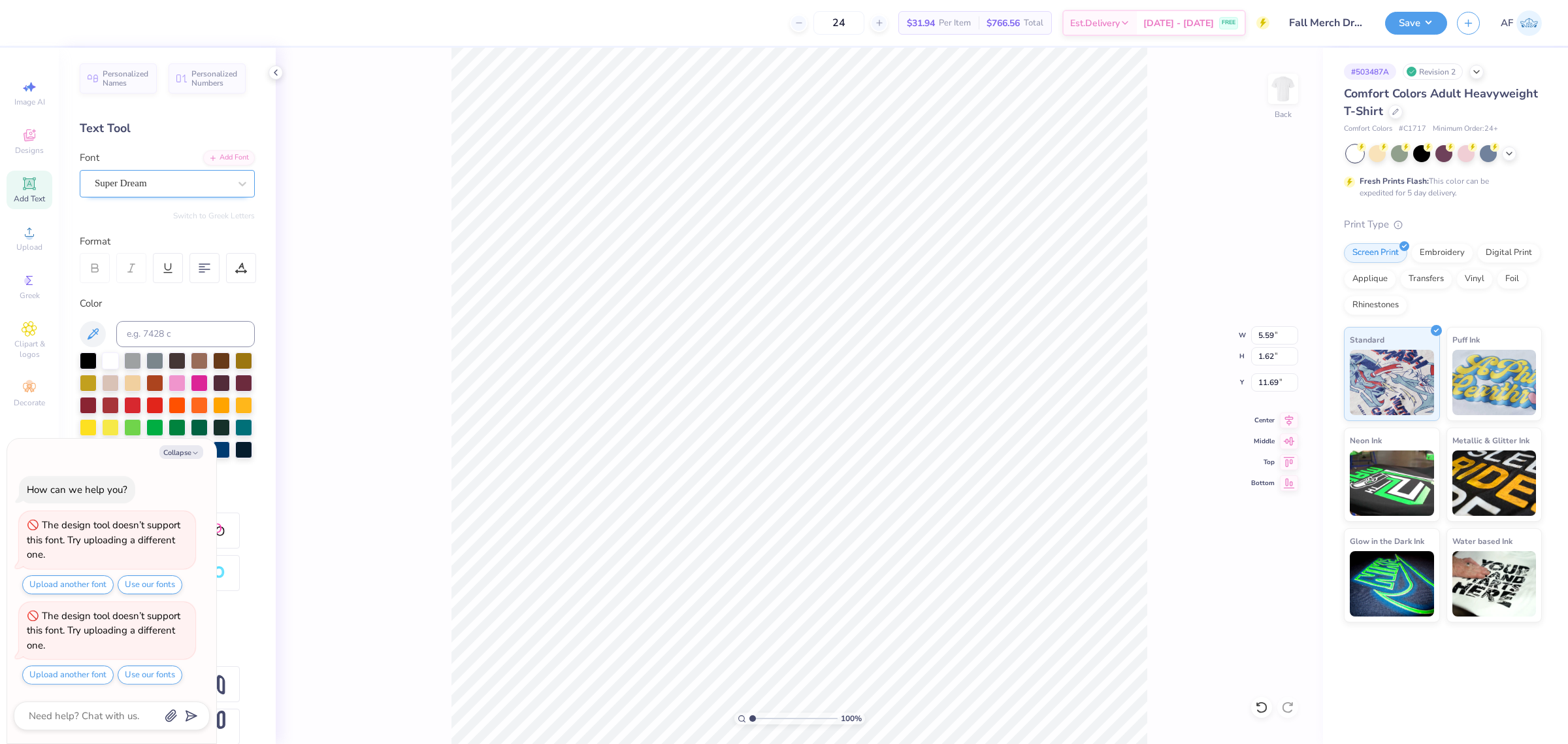
type textarea "x"
type input "13.72"
type textarea "x"
type textarea "C"
type textarea "x"
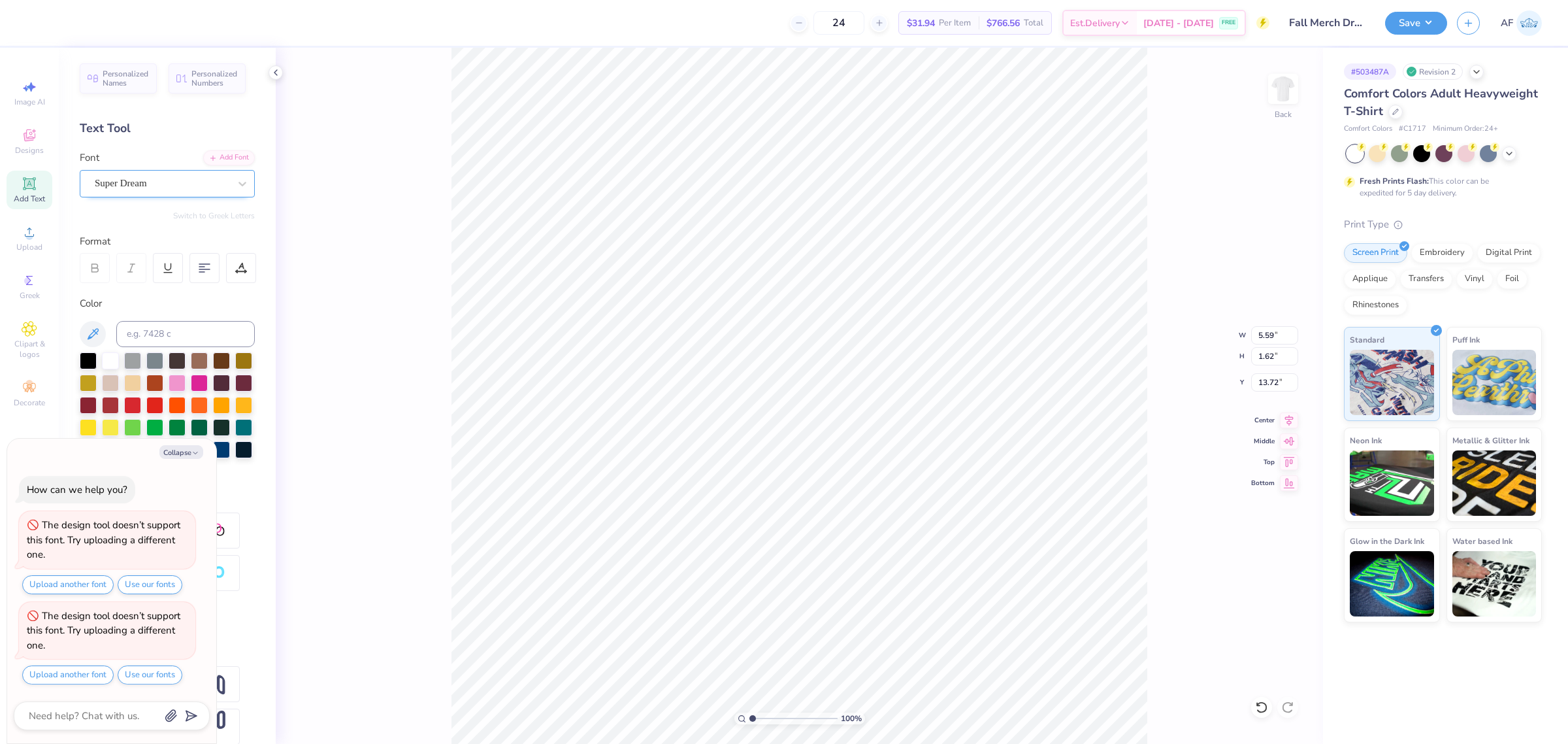
type textarea "CH"
type textarea "x"
type textarea "C"
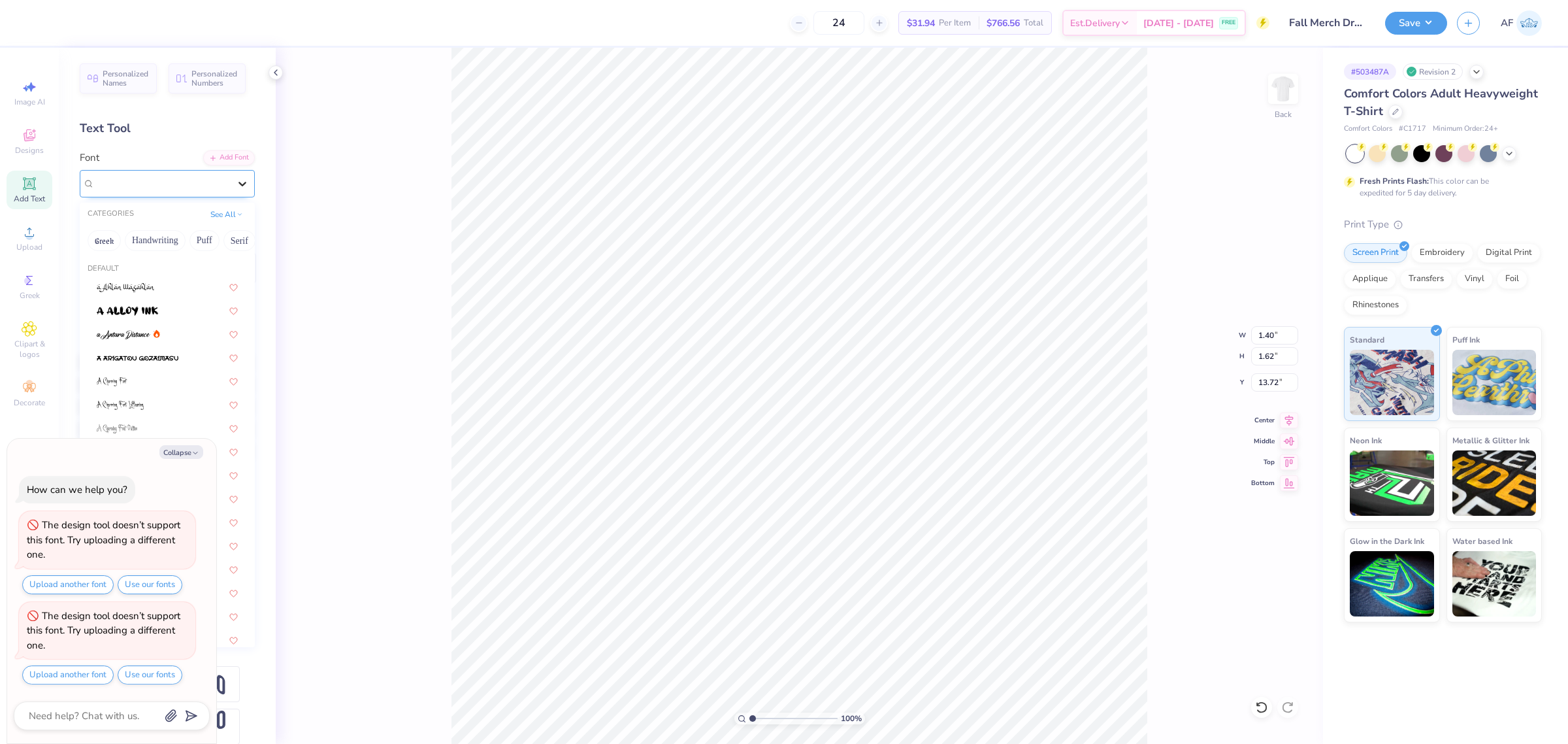
click at [236, 180] on icon at bounding box center [242, 183] width 13 height 13
click at [233, 160] on div "Add Font" at bounding box center [229, 157] width 52 height 15
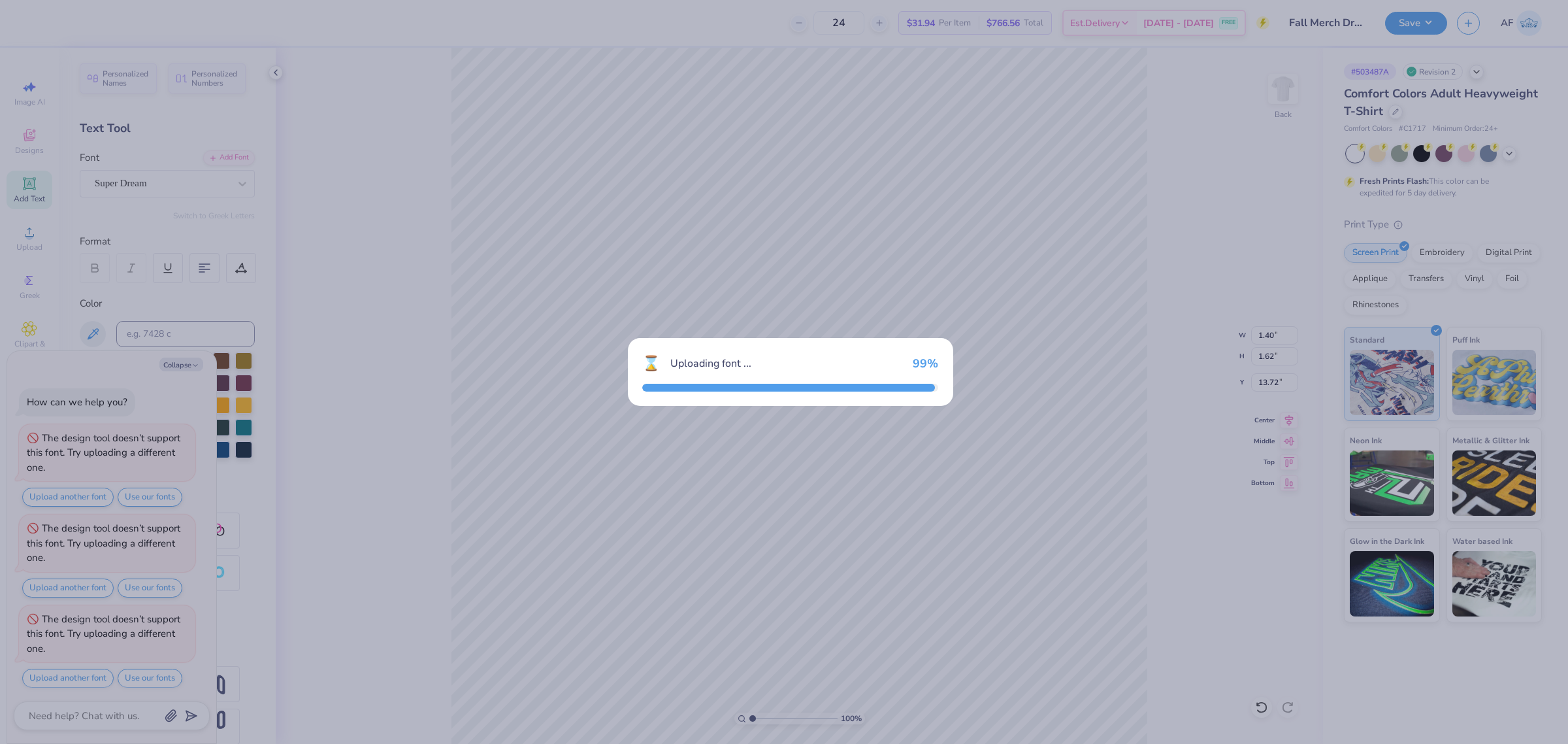
scroll to position [4, 0]
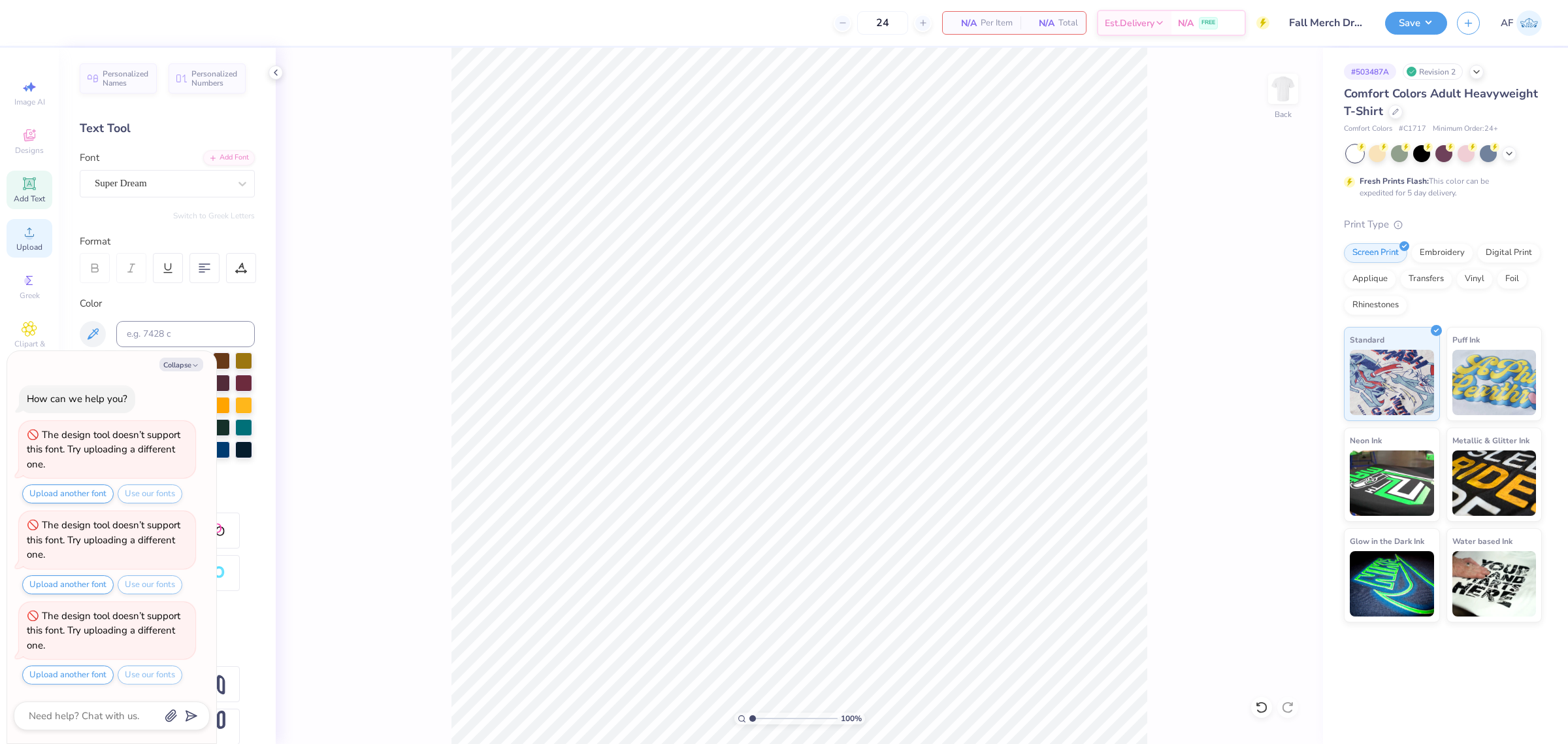
click at [39, 244] on span "Upload" at bounding box center [29, 246] width 26 height 10
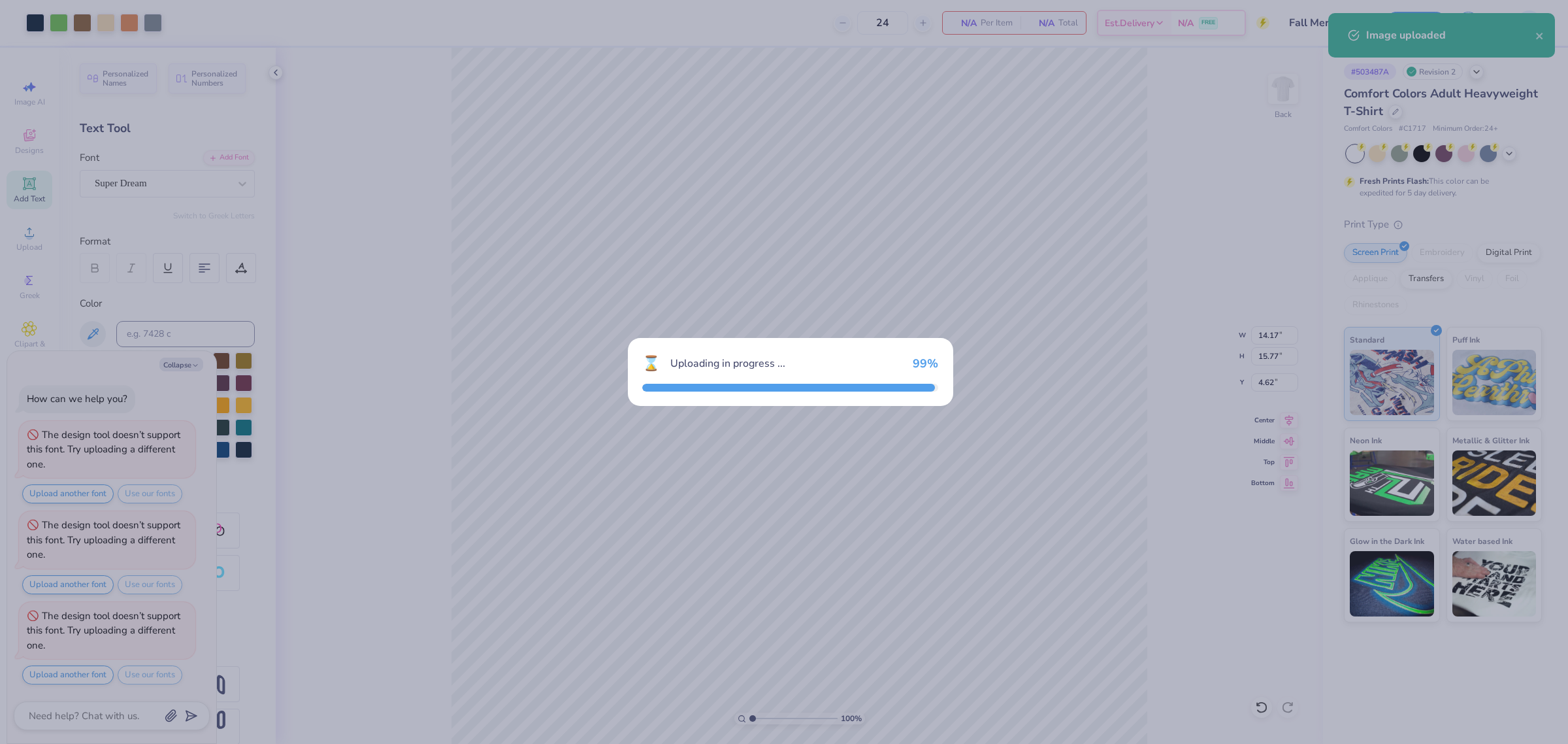
type textarea "x"
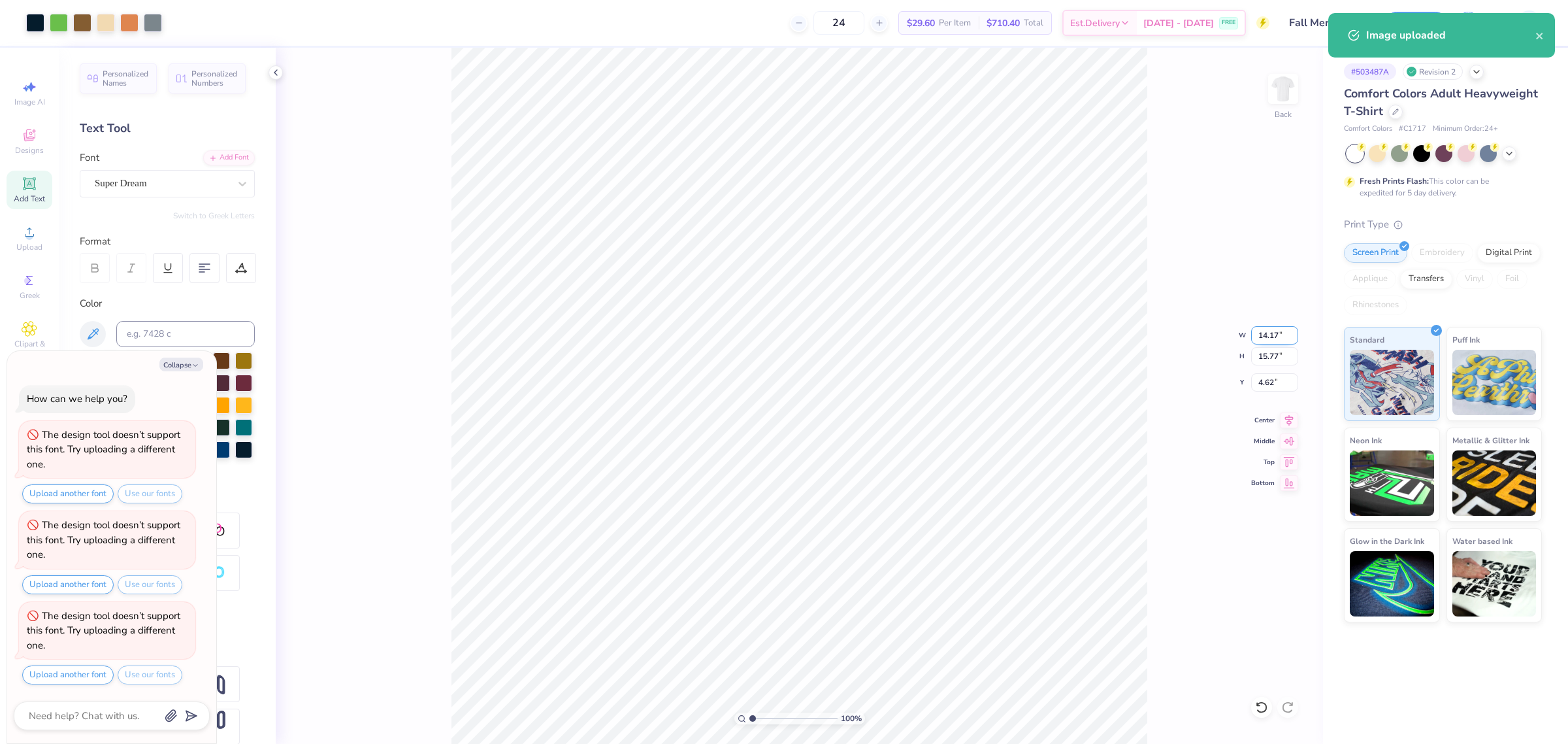
click at [1262, 336] on input "14.17" at bounding box center [1275, 335] width 47 height 18
type input "10"
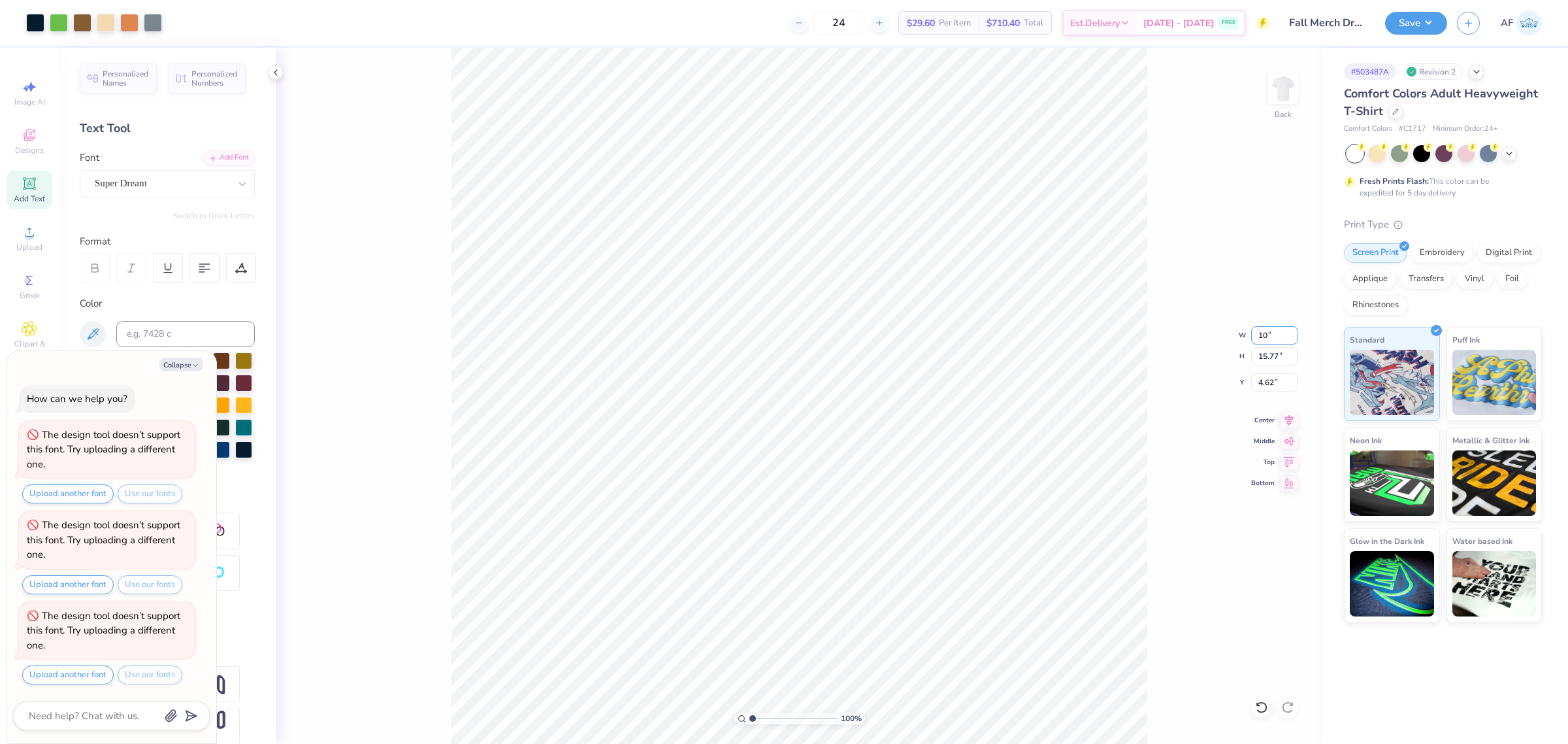
type textarea "x"
type input "10.00"
type input "11.12"
click at [1269, 385] on input "6.94" at bounding box center [1275, 382] width 47 height 18
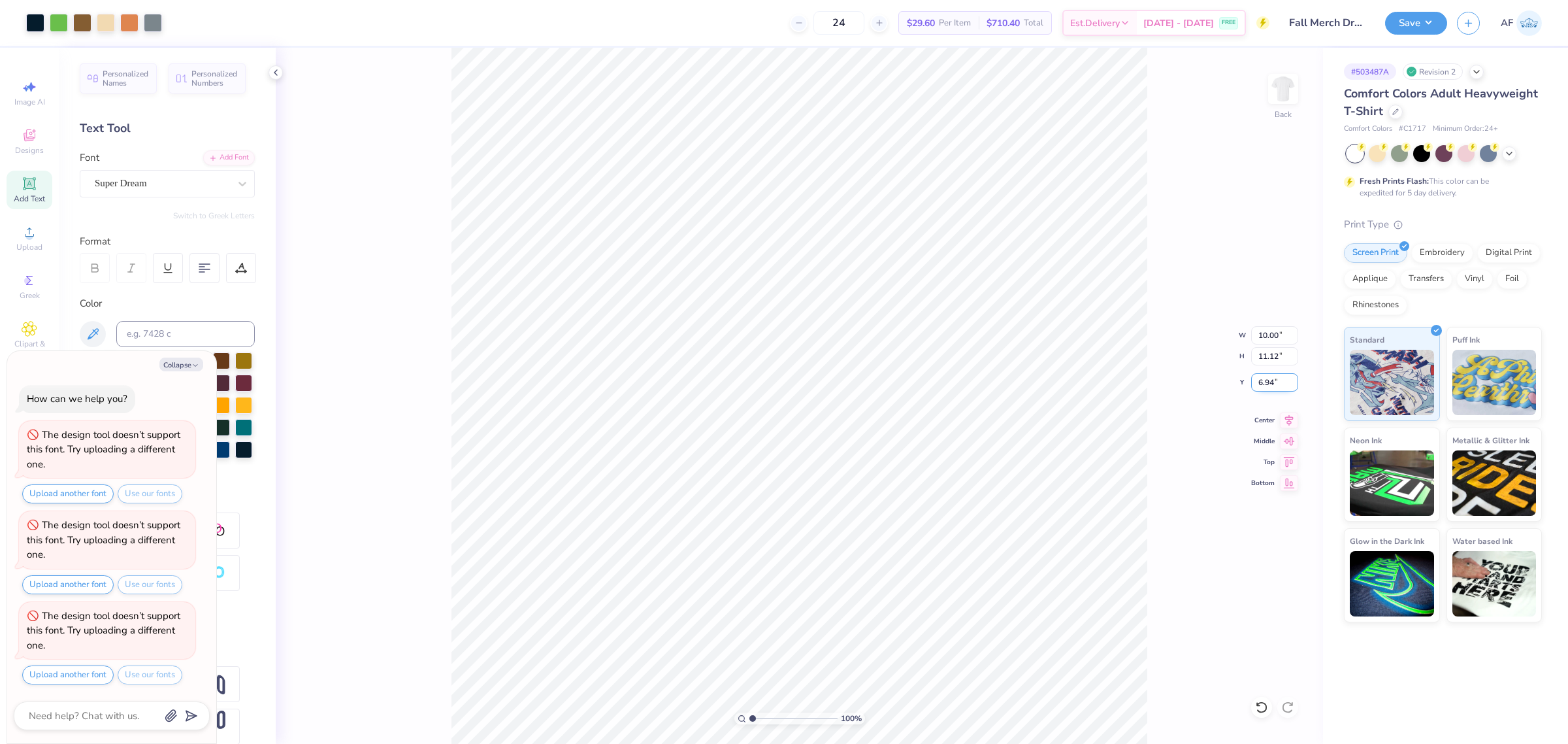
click at [1269, 385] on input "6.94" at bounding box center [1275, 382] width 47 height 18
type input "3"
click at [1191, 434] on div "100 % Back W 10.00 10.00 " H 11.12 11.12 " Y 3 3 " Center Middle Top Bottom" at bounding box center [799, 395] width 1047 height 696
type textarea "x"
type input "3.00"
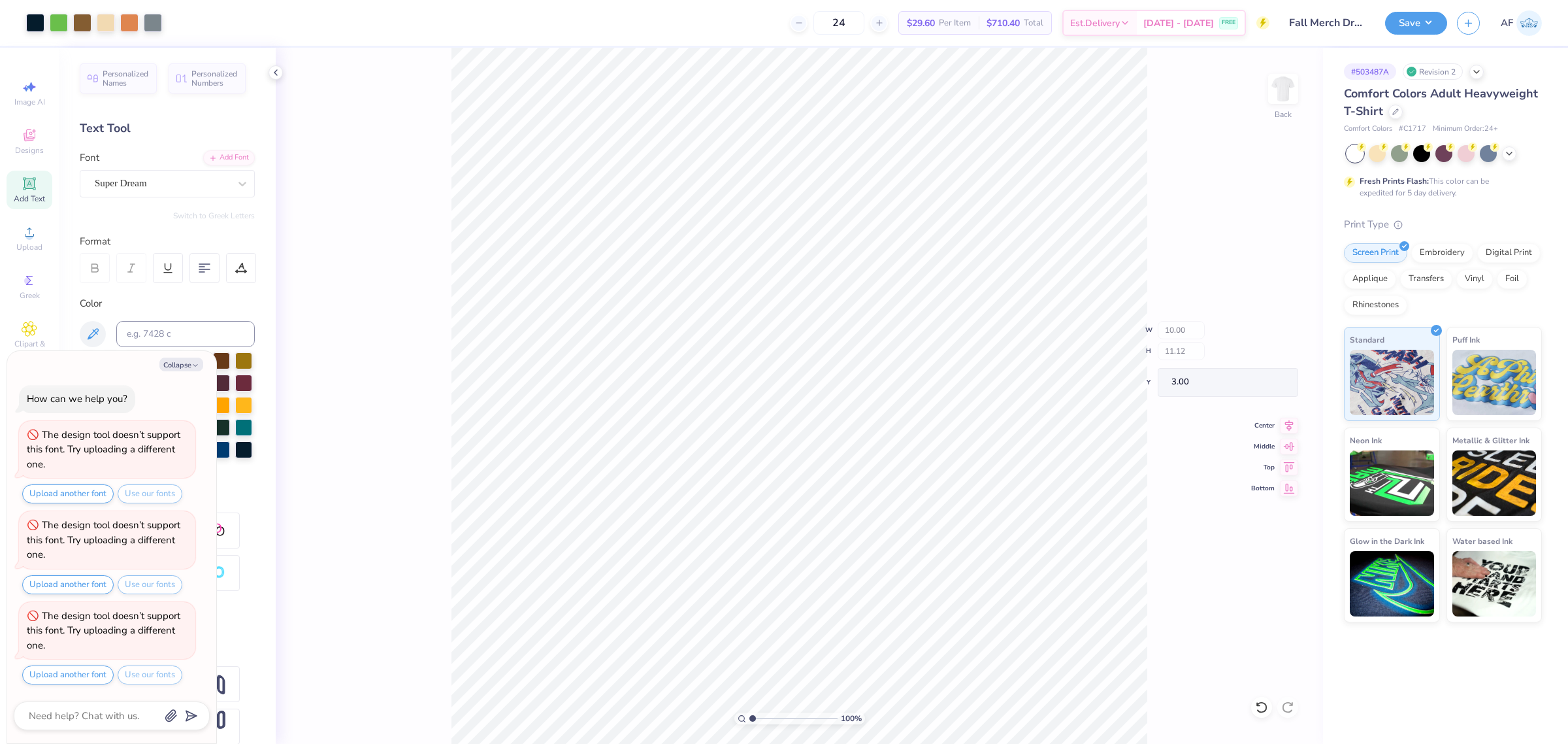
type textarea "x"
type input "0.82"
type input "1.15"
type input "12.98"
click at [1288, 417] on icon at bounding box center [1289, 418] width 18 height 16
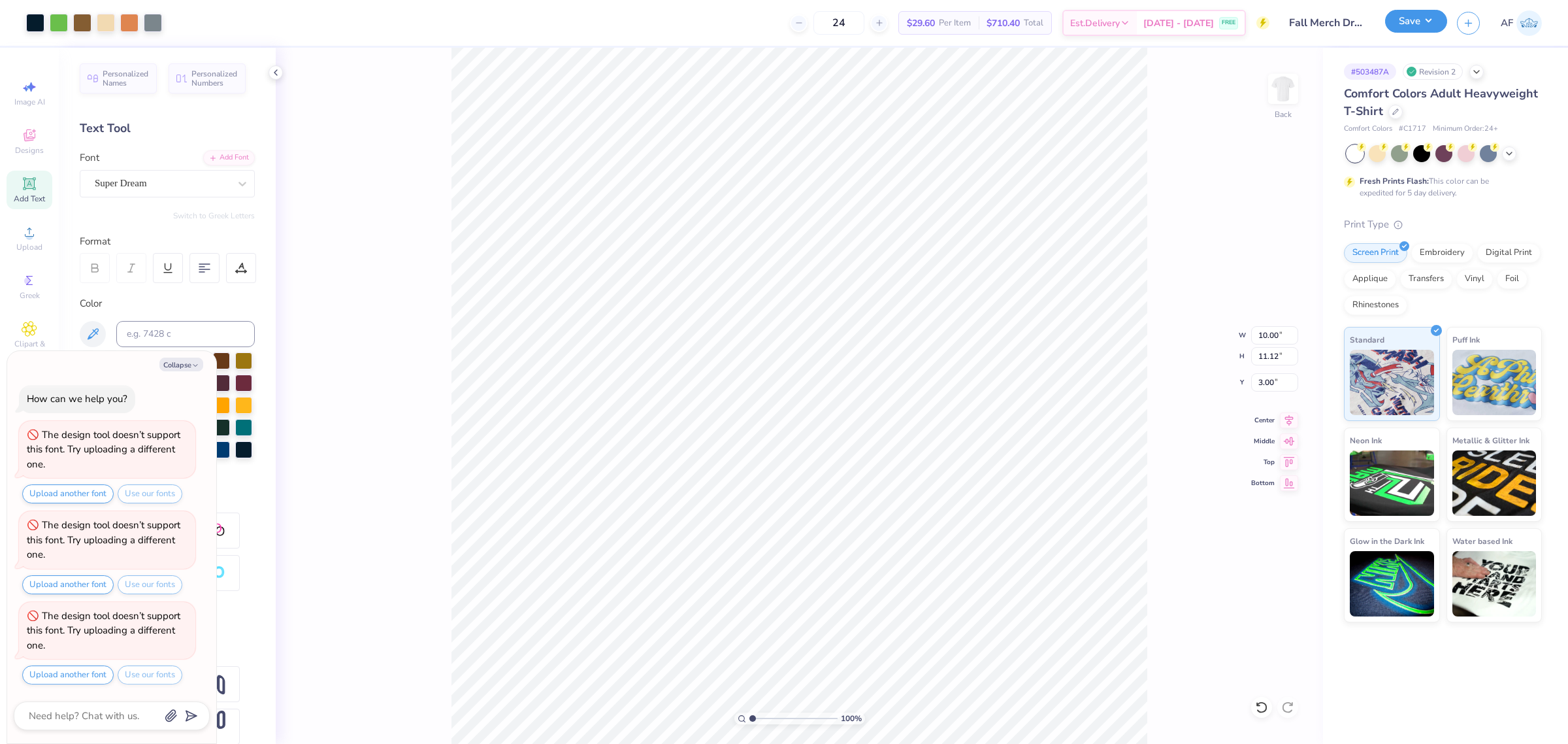
click at [1444, 28] on div "Save" at bounding box center [1416, 23] width 62 height 23
click at [1438, 27] on button "Save" at bounding box center [1416, 21] width 62 height 23
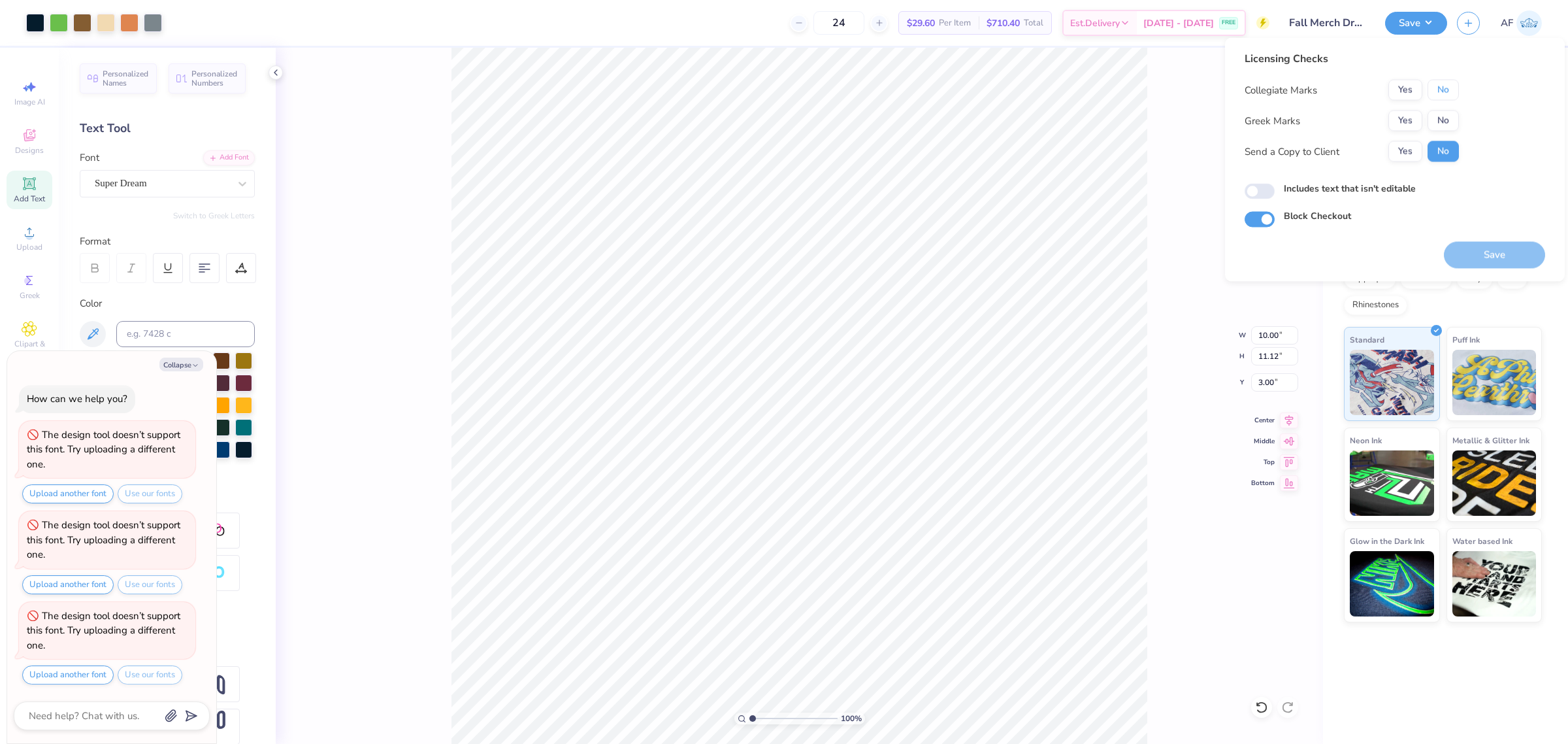
drag, startPoint x: 1439, startPoint y: 87, endPoint x: 1438, endPoint y: 108, distance: 21.0
click at [1439, 95] on button "No" at bounding box center [1443, 90] width 31 height 21
click at [1438, 123] on button "No" at bounding box center [1443, 120] width 31 height 21
click at [1403, 151] on button "Yes" at bounding box center [1405, 151] width 34 height 21
click at [1494, 257] on button "Save" at bounding box center [1494, 255] width 101 height 27
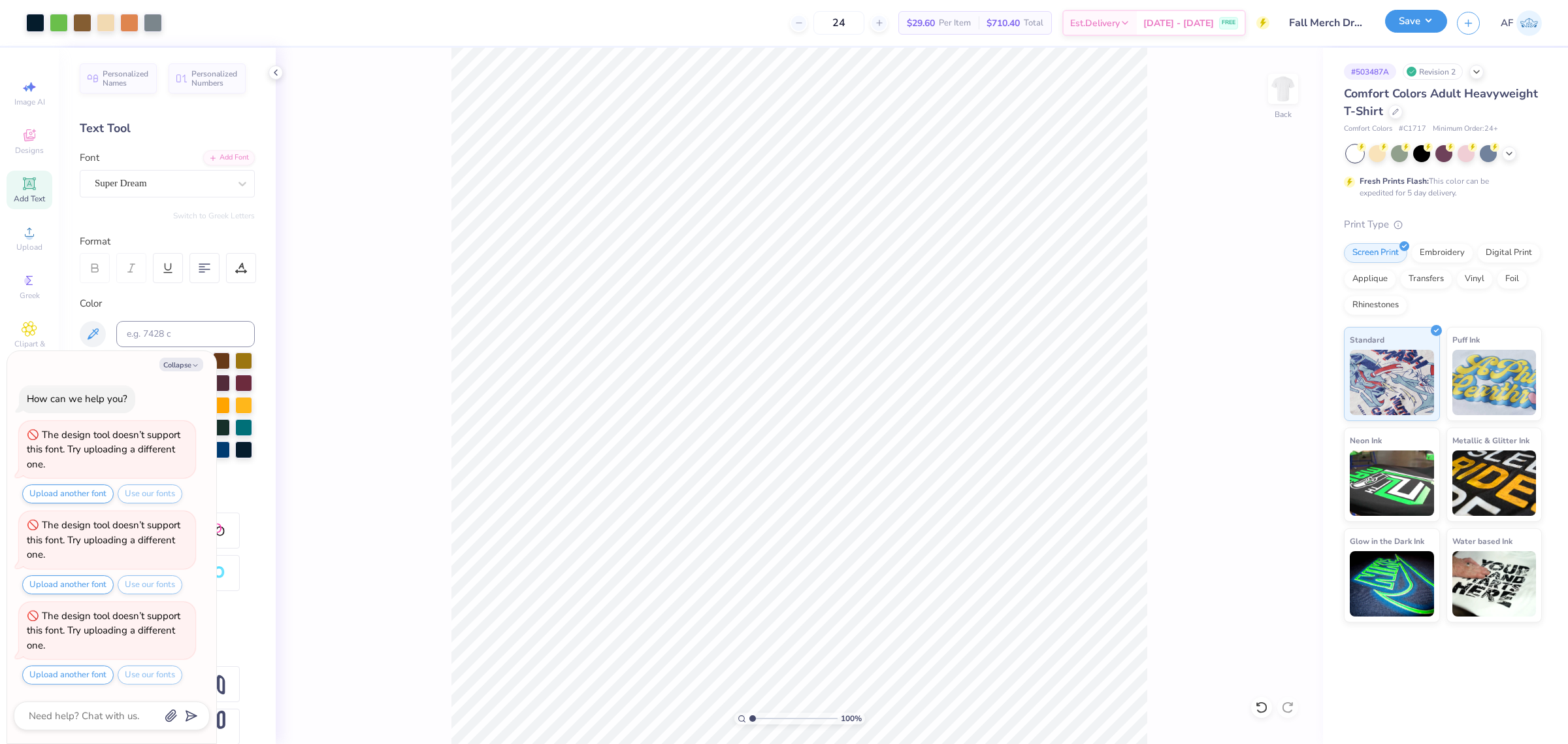
click at [1429, 26] on button "Save" at bounding box center [1416, 21] width 62 height 23
type textarea "x"
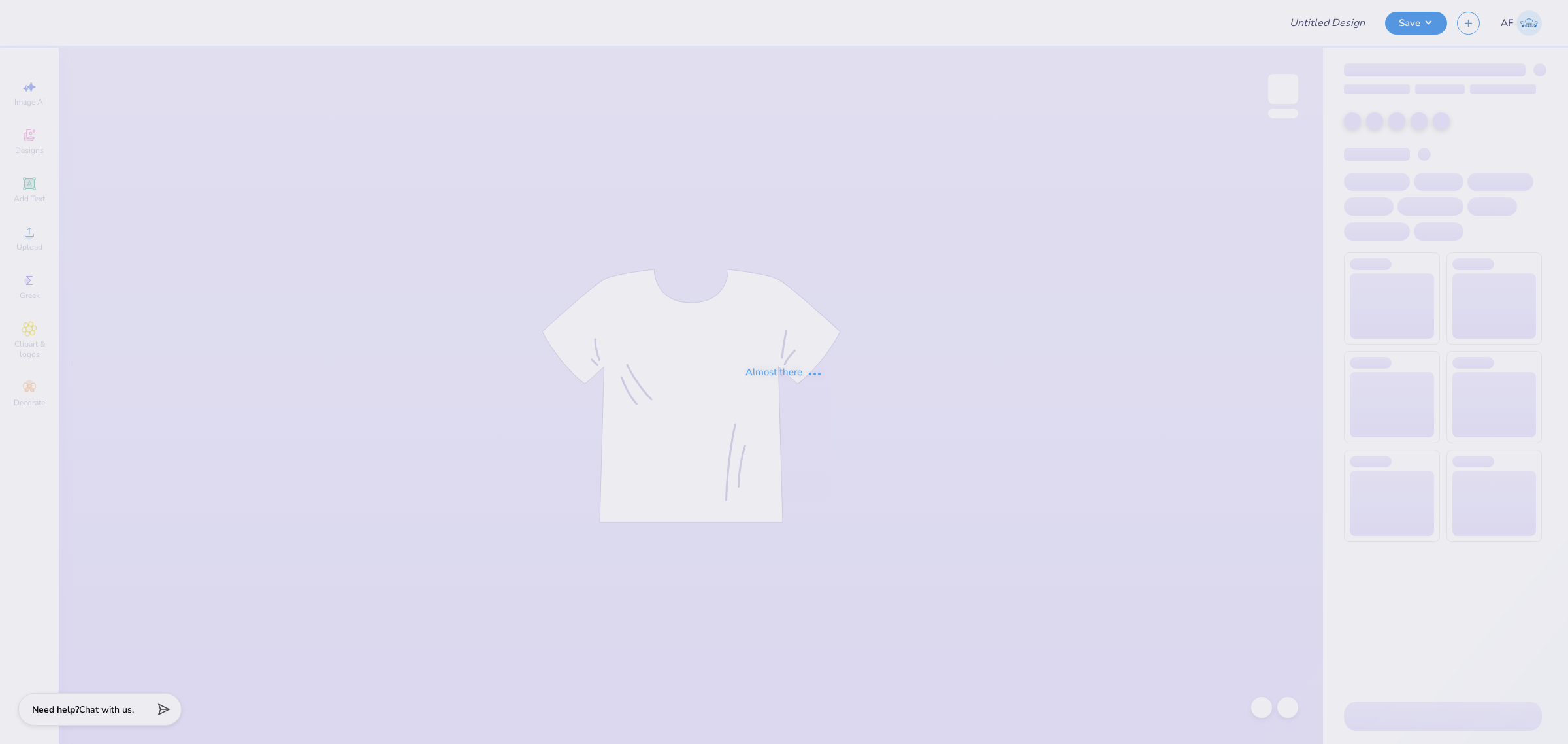
type input "Fall Merch Drop Paradigm"
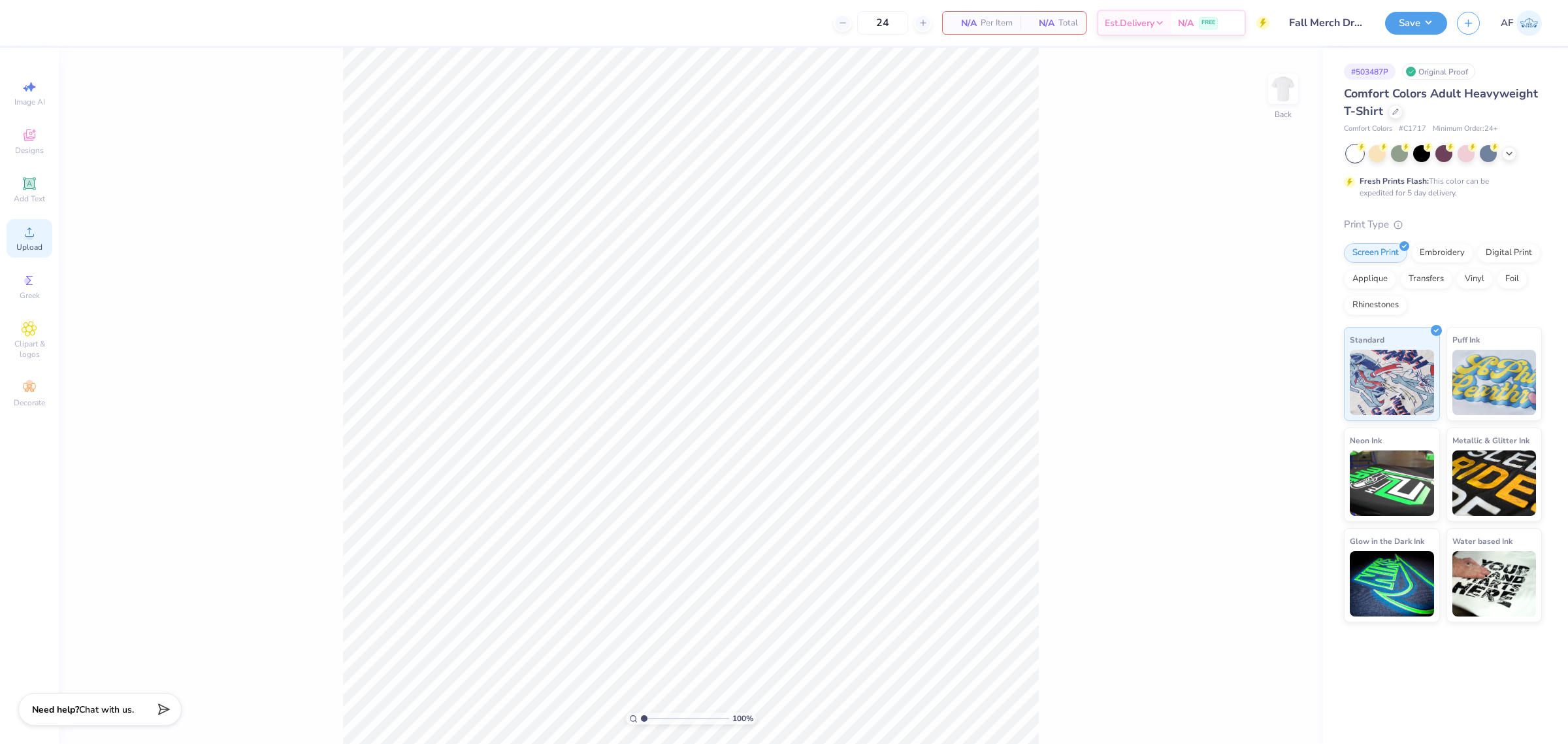
click at [33, 237] on icon at bounding box center [29, 231] width 16 height 16
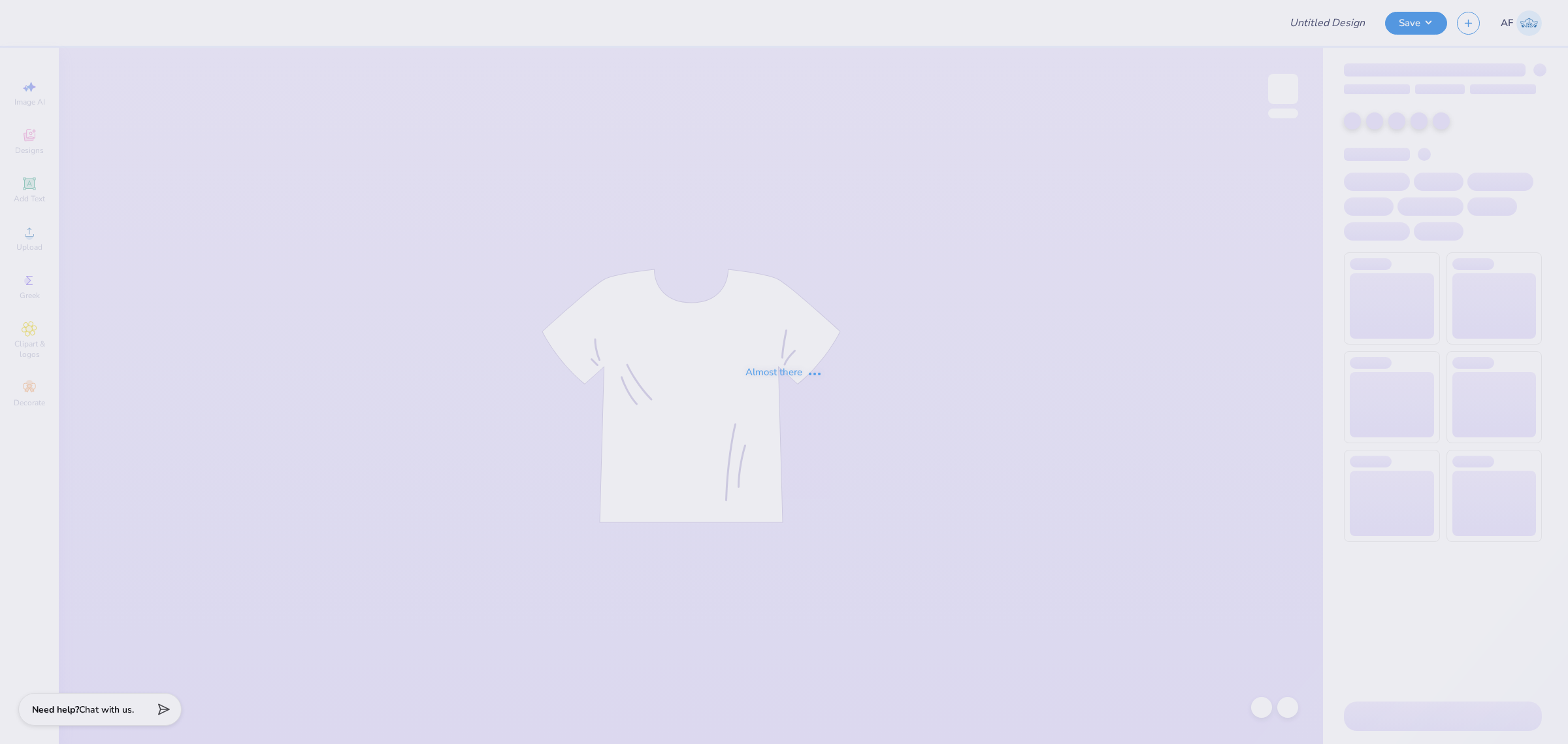
type input "Fall Merch Drop Paradigm"
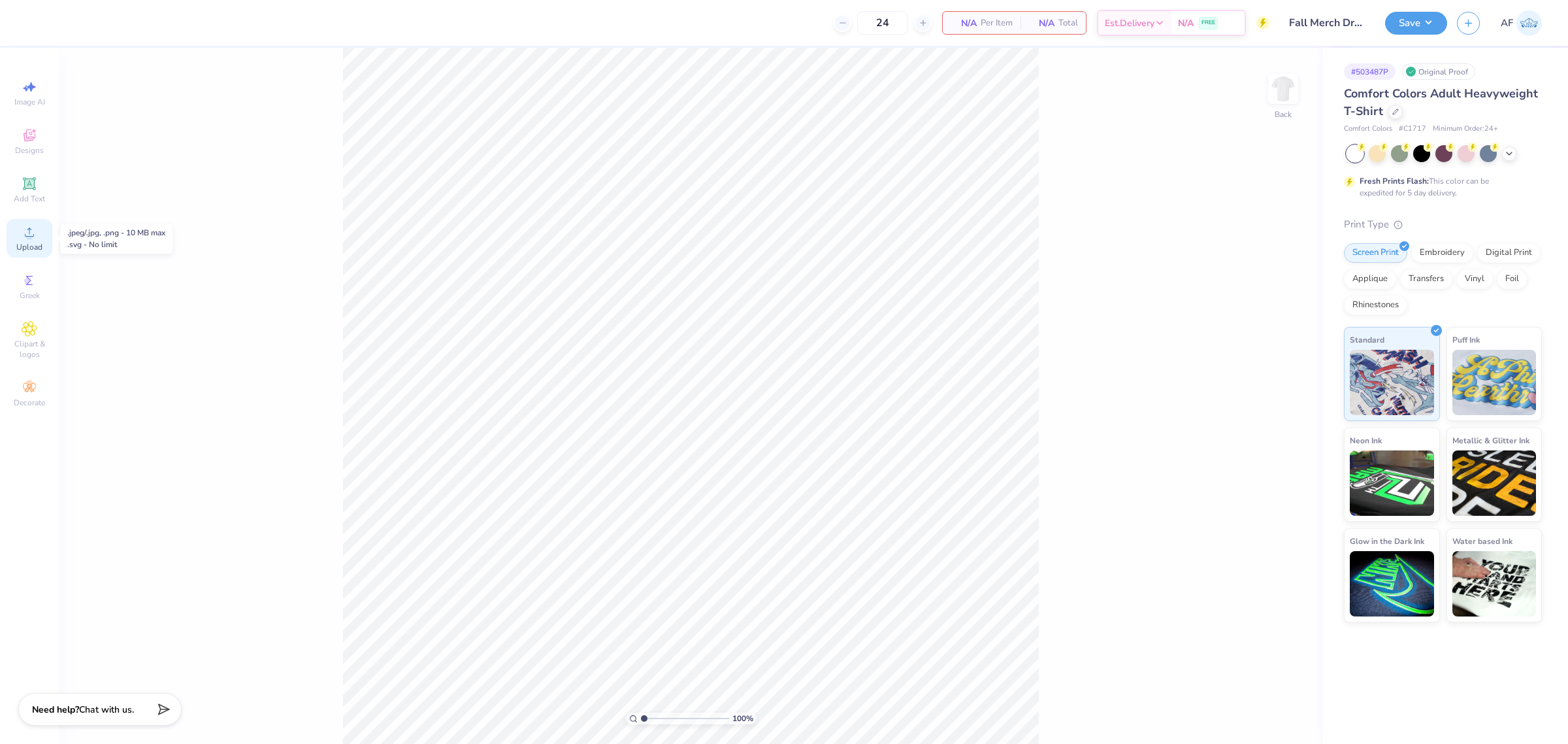
click at [26, 245] on span "Upload" at bounding box center [29, 246] width 26 height 10
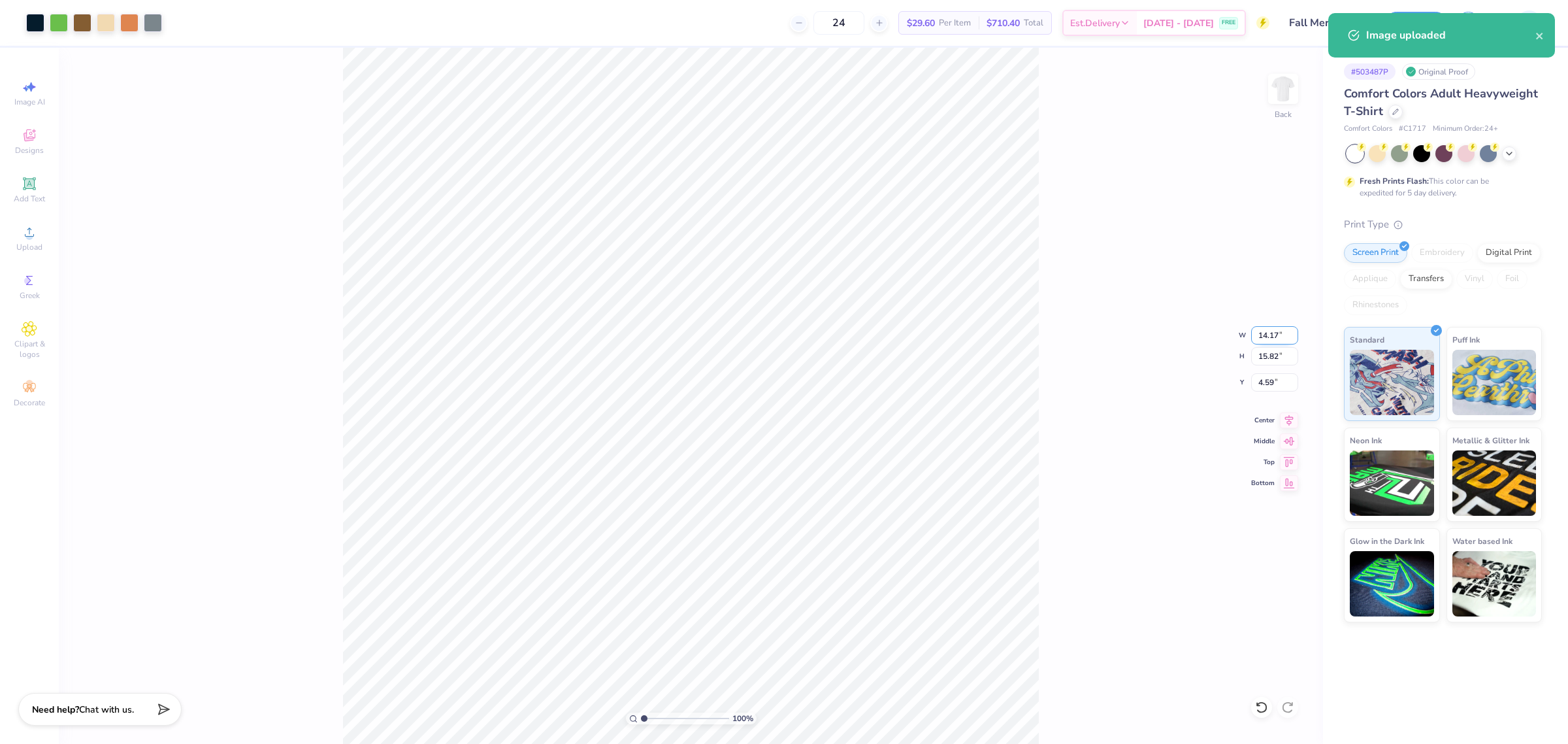
click at [1271, 336] on input "14.17" at bounding box center [1275, 335] width 47 height 18
type input "10.00"
type input "11.16"
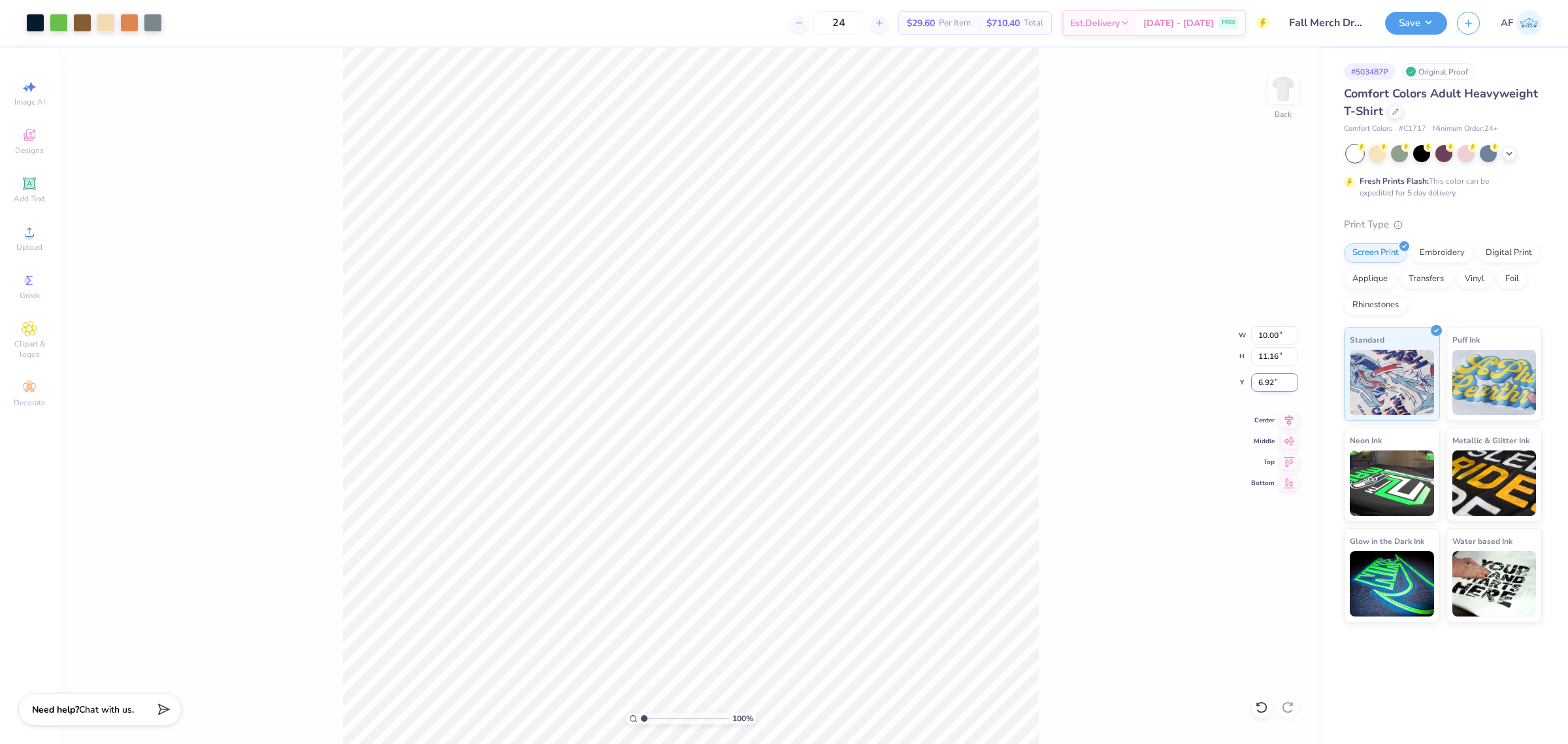
click at [1260, 386] on input "6.92" at bounding box center [1275, 382] width 47 height 18
type input "3.00"
click at [1439, 14] on button "Save" at bounding box center [1416, 21] width 62 height 23
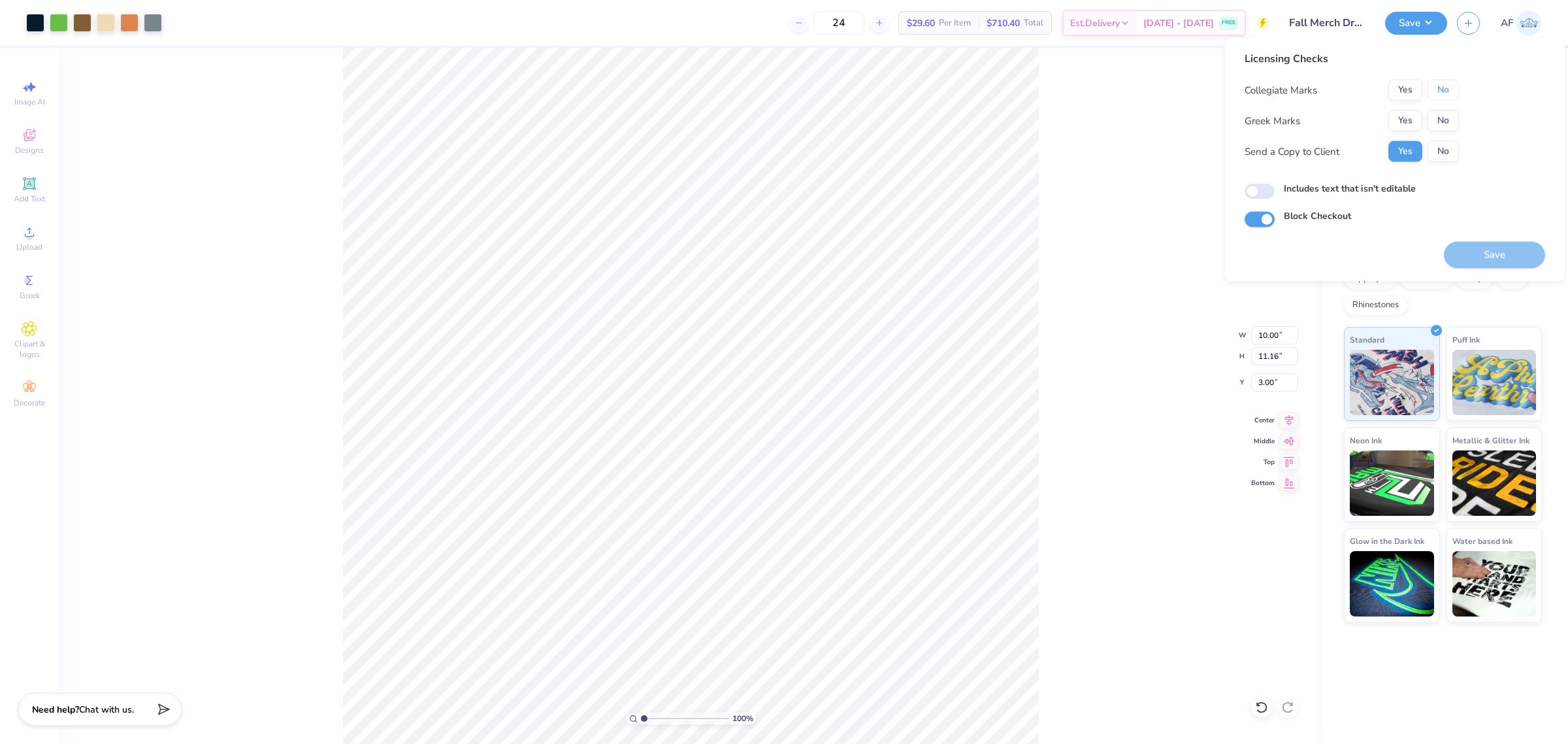
drag, startPoint x: 1442, startPoint y: 95, endPoint x: 1442, endPoint y: 108, distance: 13.0
click at [1441, 95] on button "No" at bounding box center [1443, 90] width 31 height 21
click at [1445, 129] on button "No" at bounding box center [1443, 120] width 31 height 21
click at [1488, 259] on button "Save" at bounding box center [1494, 255] width 101 height 27
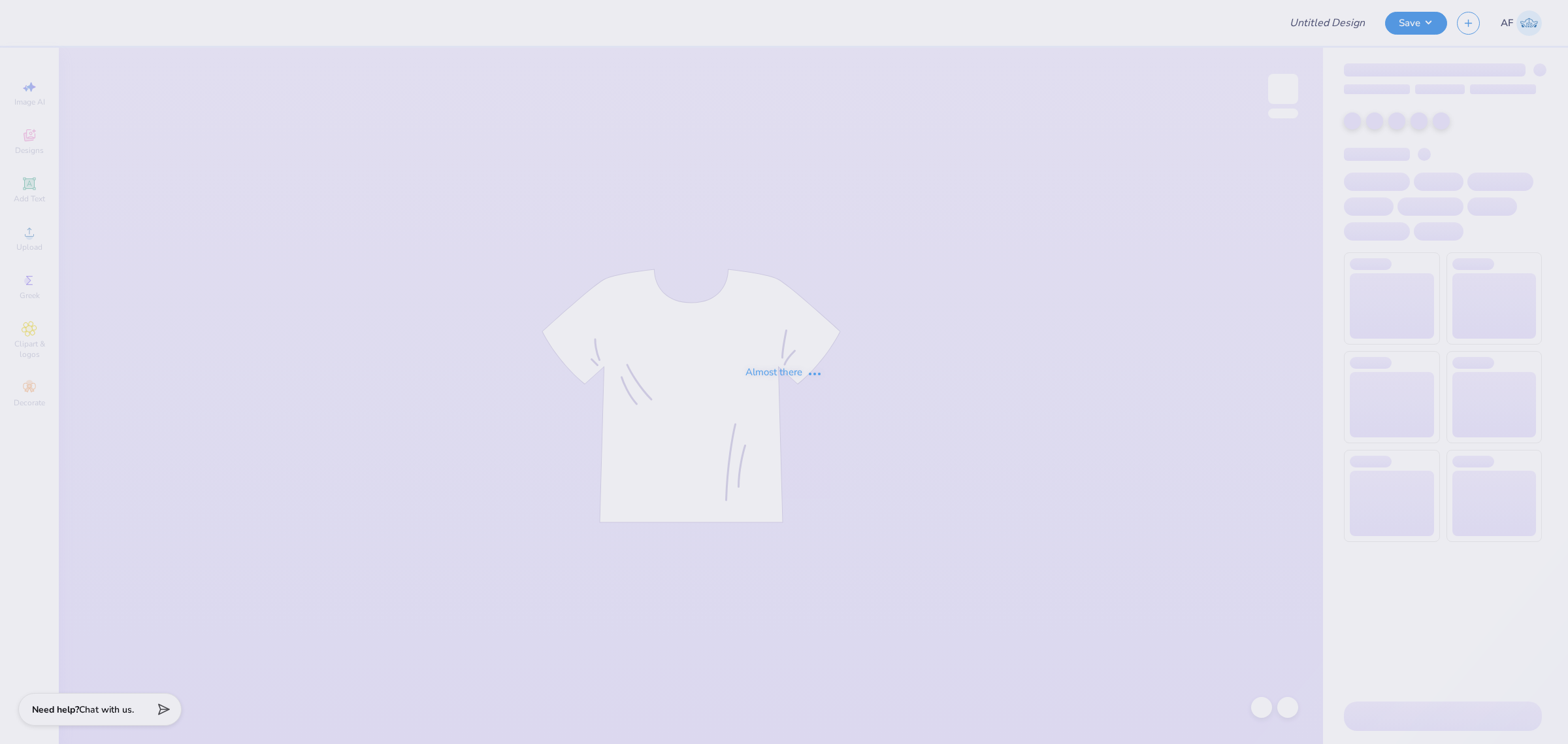
type input "Fall Merch Drop Paradigm"
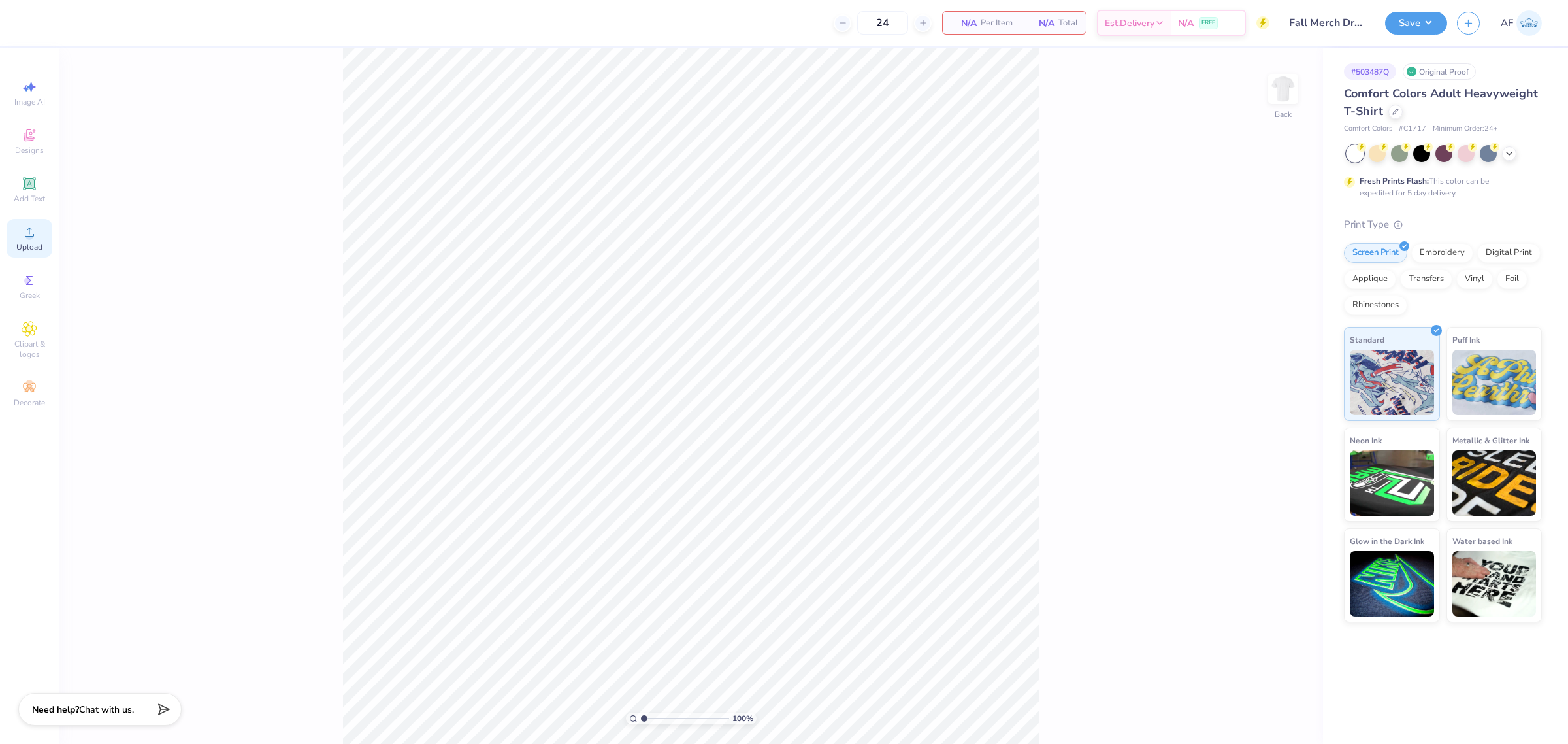
click at [37, 245] on span "Upload" at bounding box center [29, 246] width 26 height 10
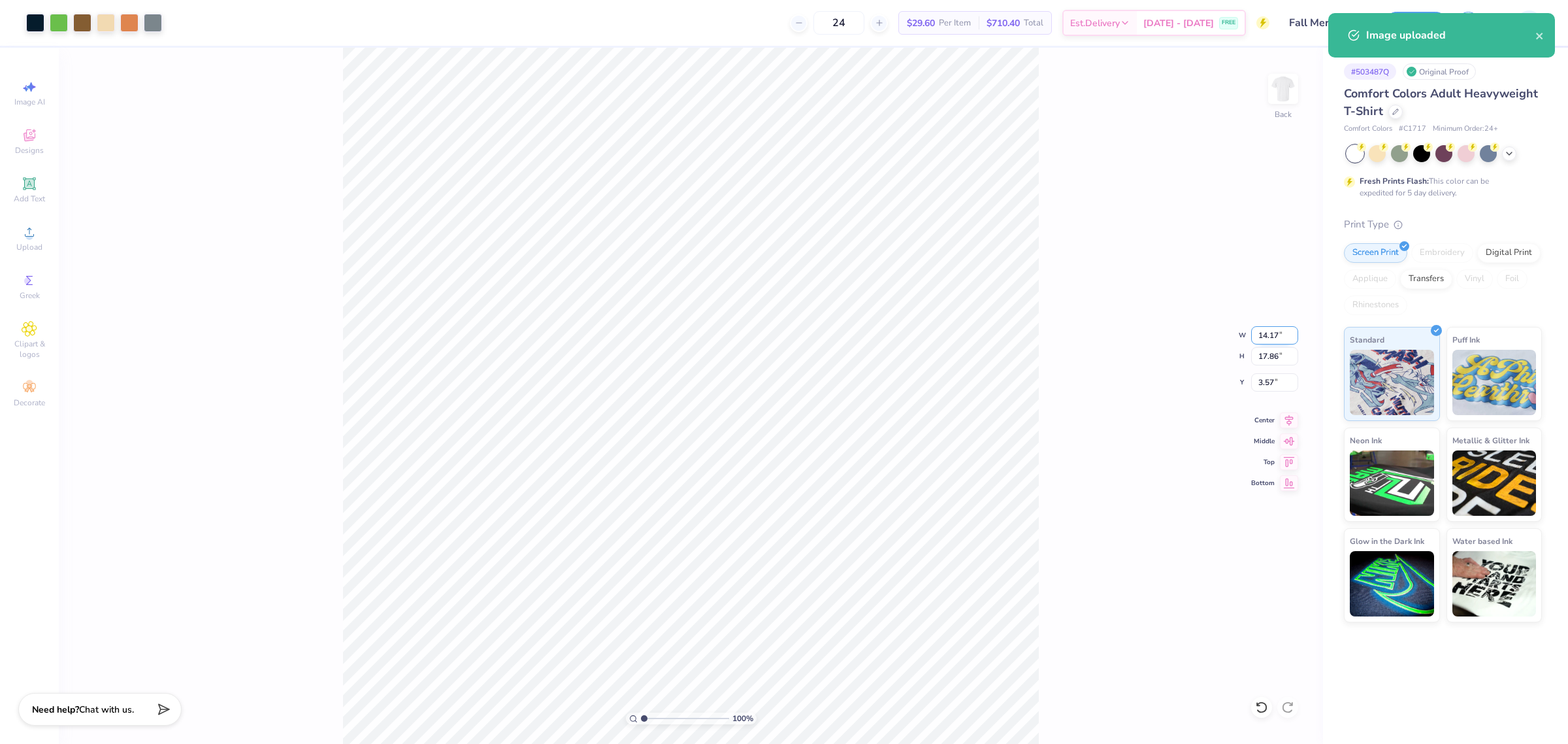
click at [1262, 336] on input "14.17" at bounding box center [1275, 335] width 47 height 18
type input "10.00"
type input "12.60"
click at [1271, 378] on input "6.20" at bounding box center [1275, 382] width 47 height 18
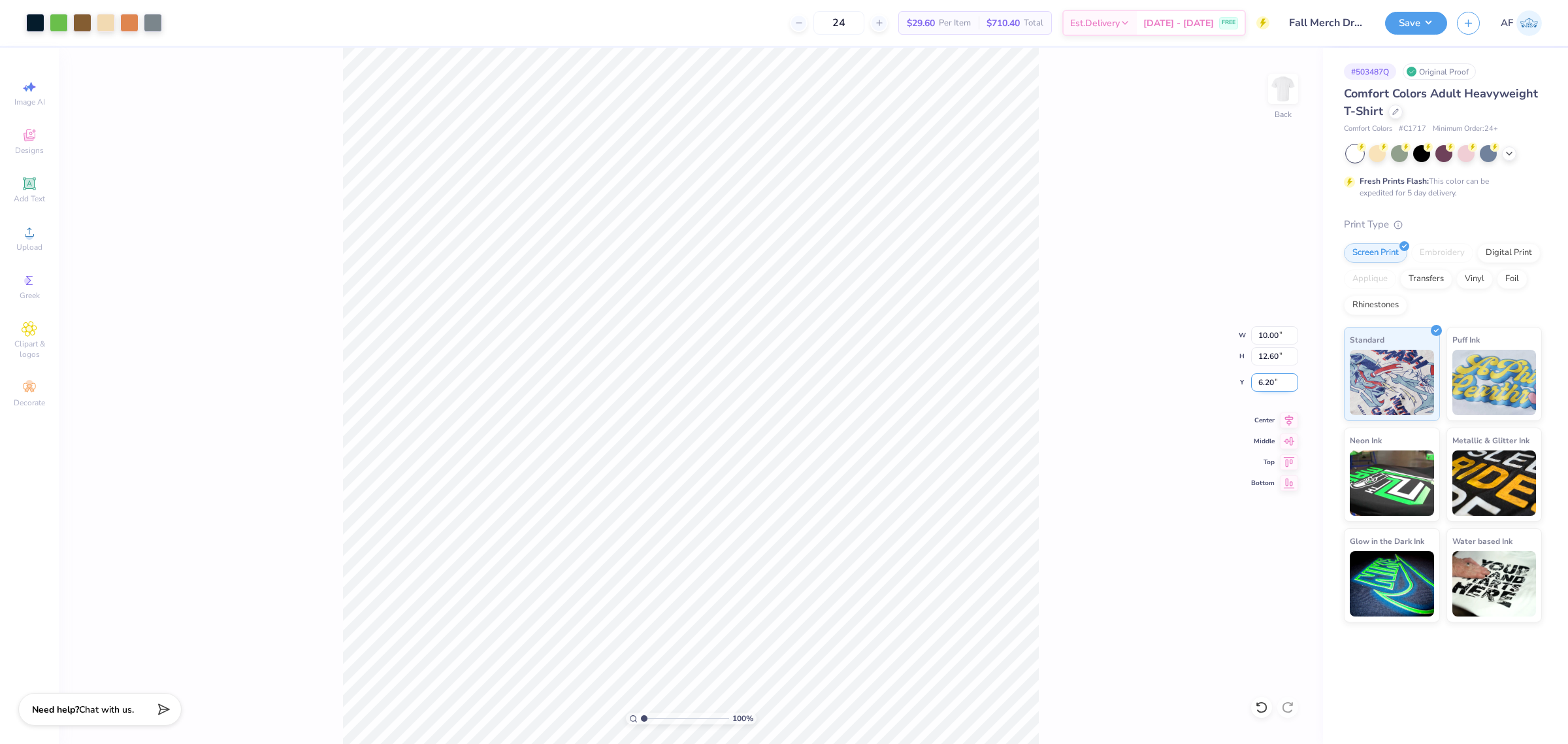
click at [1271, 378] on input "6.20" at bounding box center [1275, 382] width 47 height 18
type input "3.00"
click at [1438, 26] on button "Save" at bounding box center [1416, 21] width 62 height 23
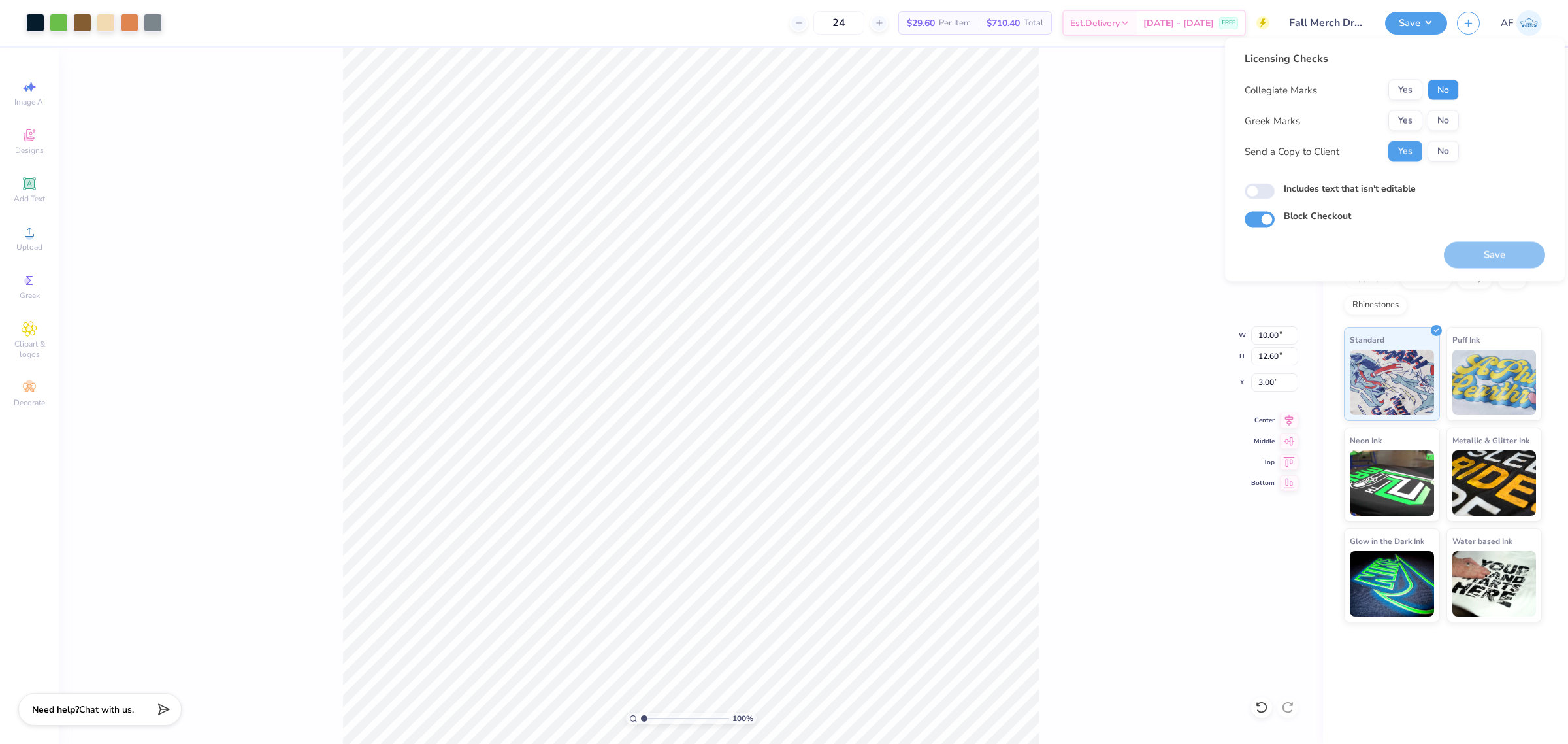
click at [1446, 92] on button "No" at bounding box center [1443, 90] width 31 height 21
click at [1446, 123] on button "No" at bounding box center [1443, 120] width 31 height 21
click at [1495, 263] on button "Save" at bounding box center [1494, 255] width 101 height 27
click at [1292, 425] on icon at bounding box center [1289, 418] width 18 height 16
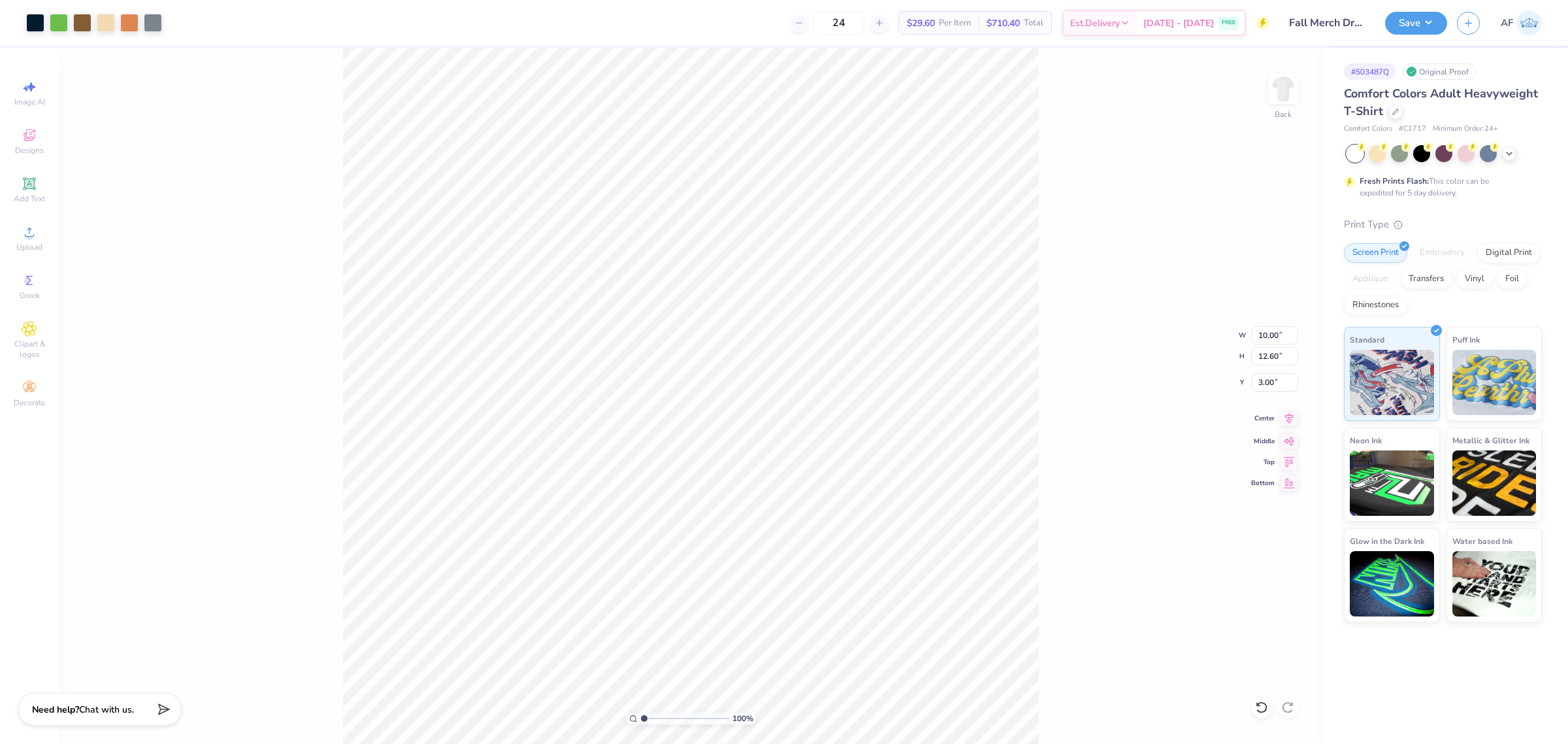
click at [1284, 417] on icon at bounding box center [1289, 418] width 18 height 16
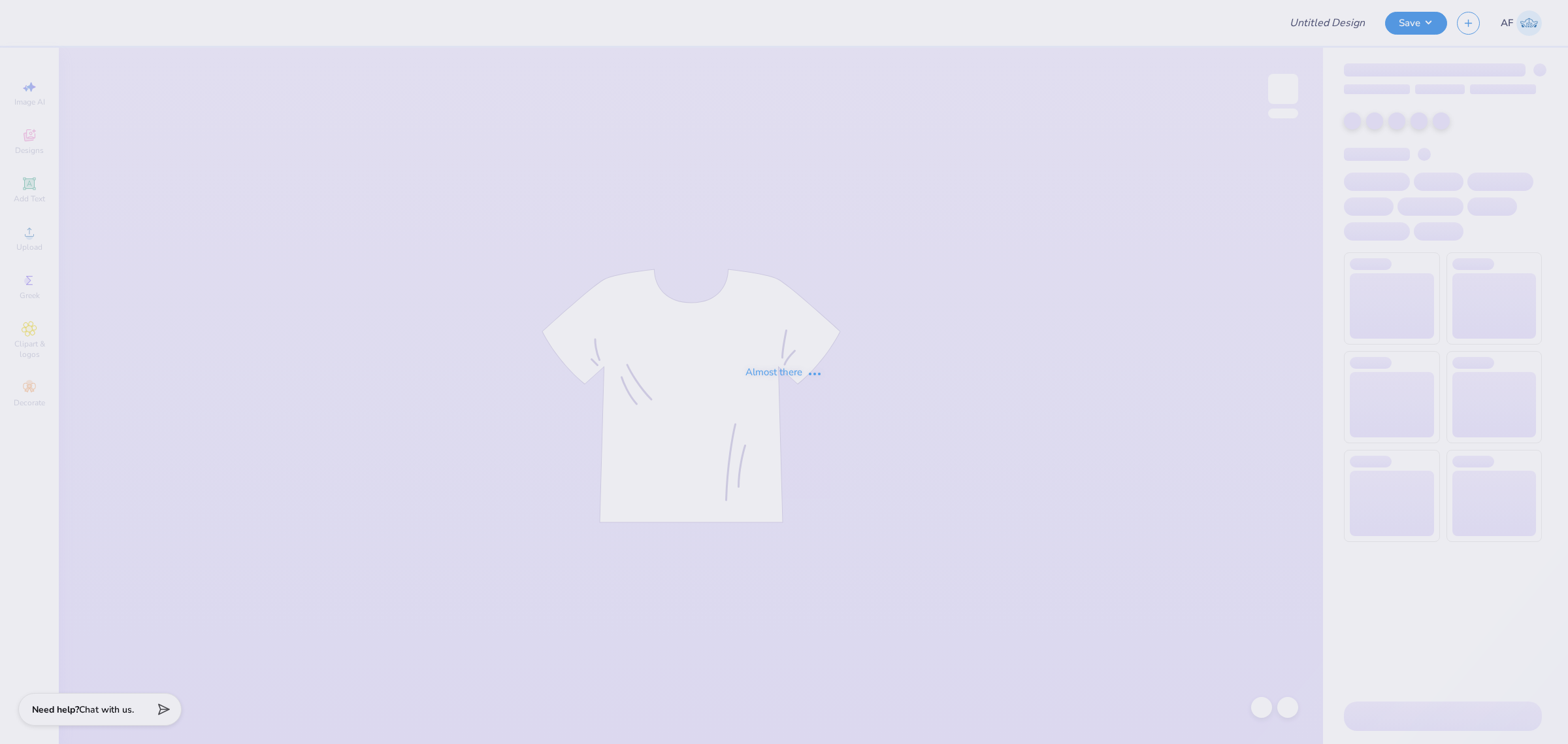
type input "SDT BID DAY hats"
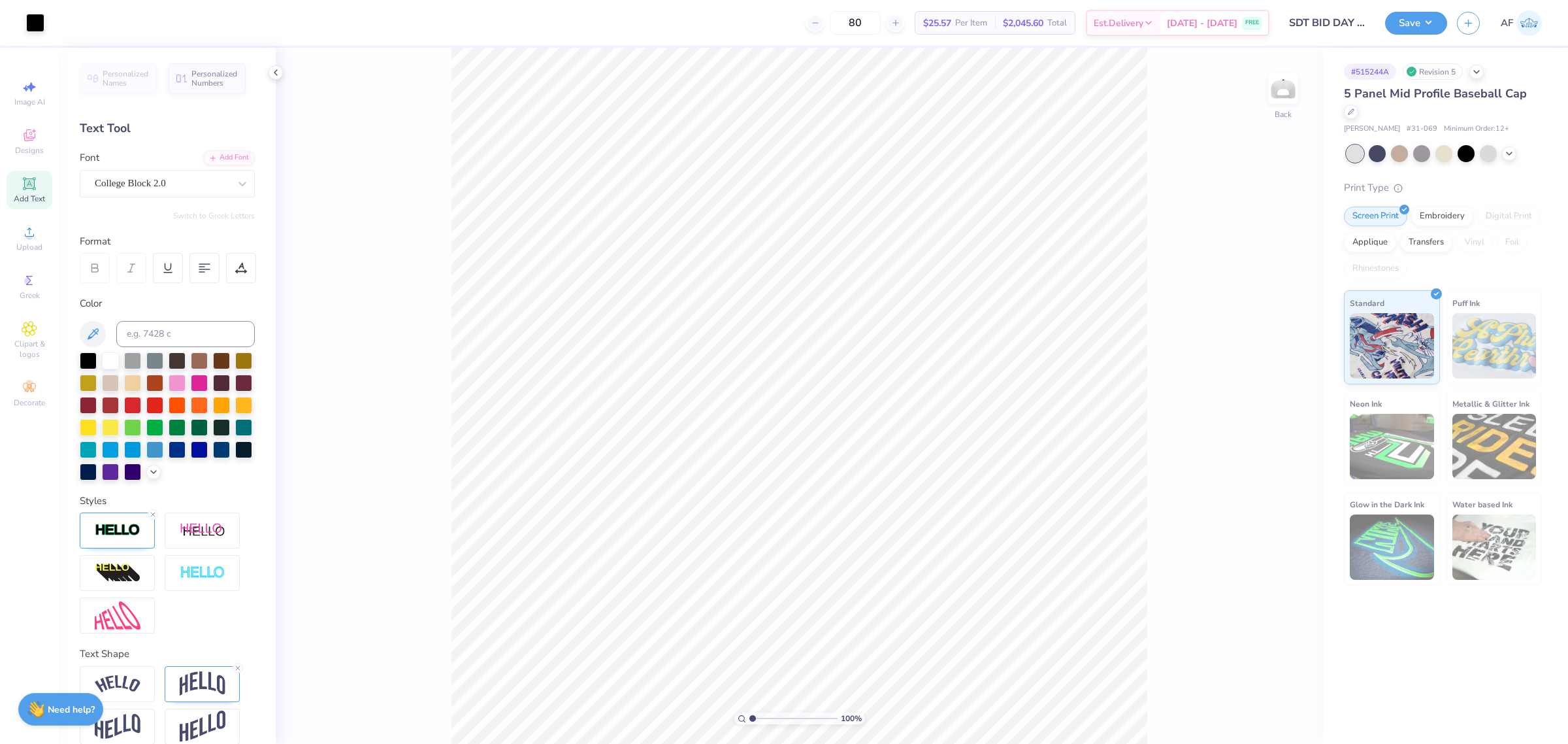
click at [412, 479] on div "100 % Back" at bounding box center [799, 395] width 1047 height 696
